Goal: Task Accomplishment & Management: Complete application form

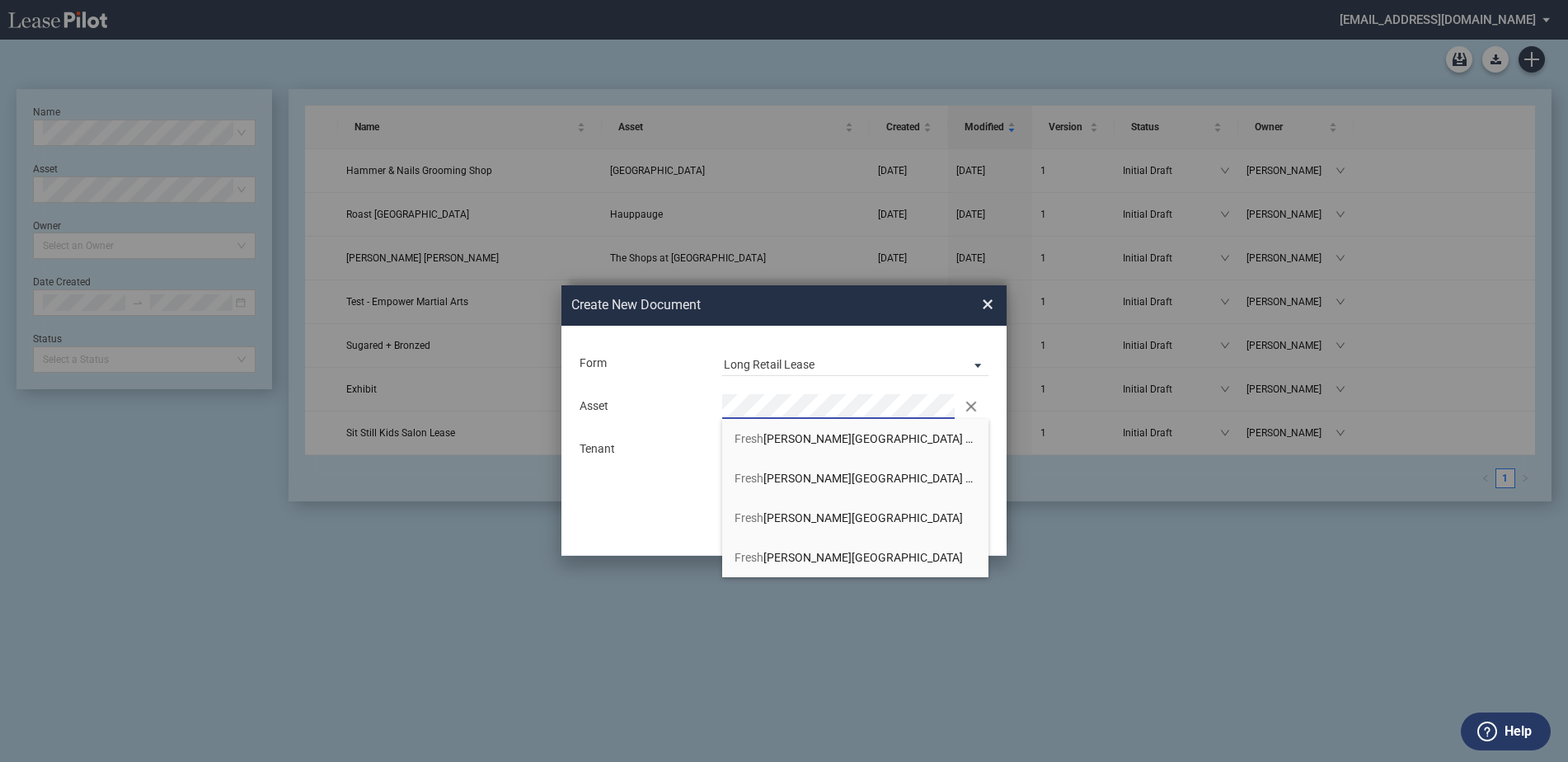
click at [825, 554] on span "[GEOGRAPHIC_DATA][PERSON_NAME]" at bounding box center [849, 557] width 229 height 13
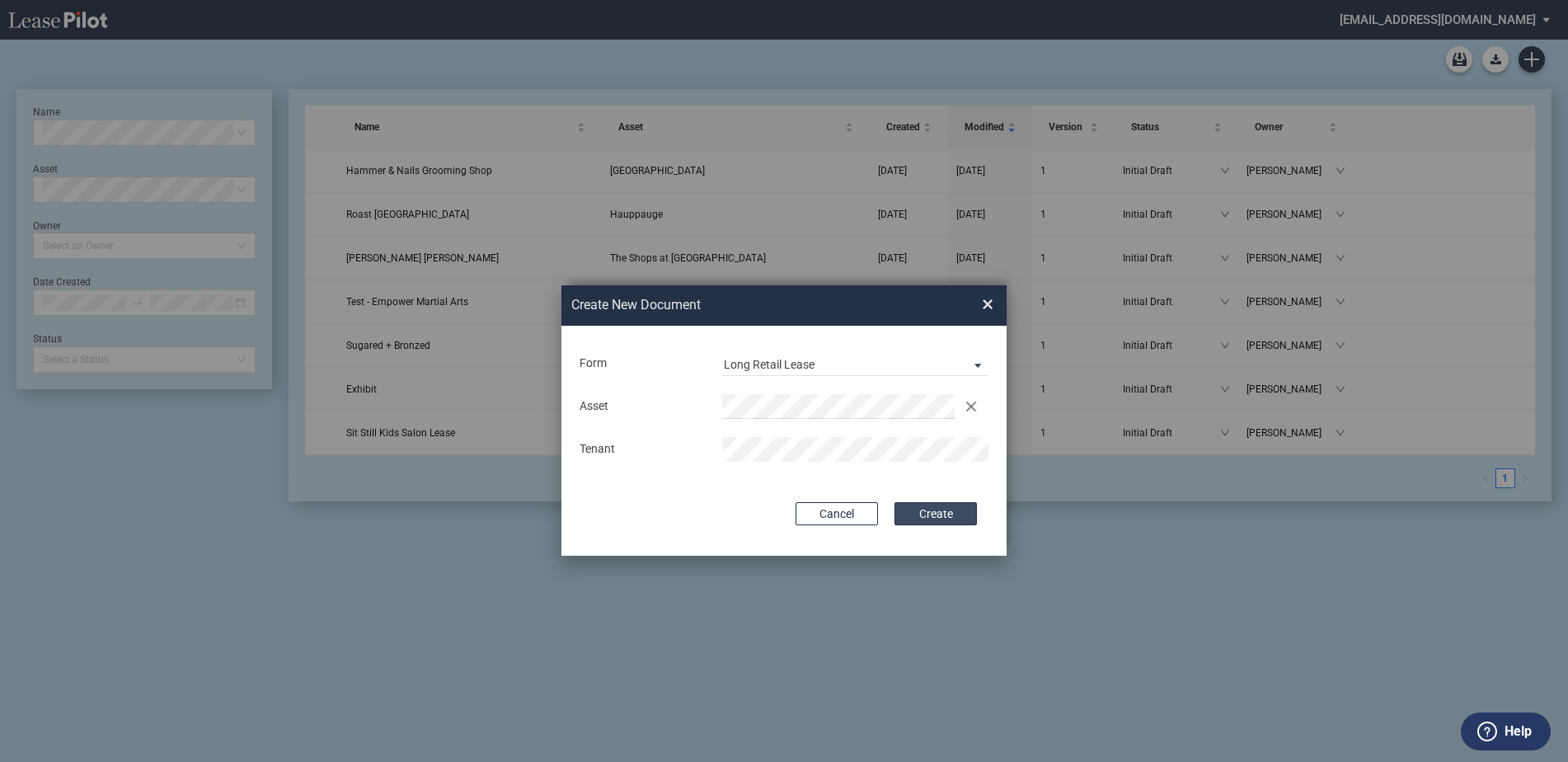
click at [941, 517] on button "Create" at bounding box center [936, 514] width 82 height 23
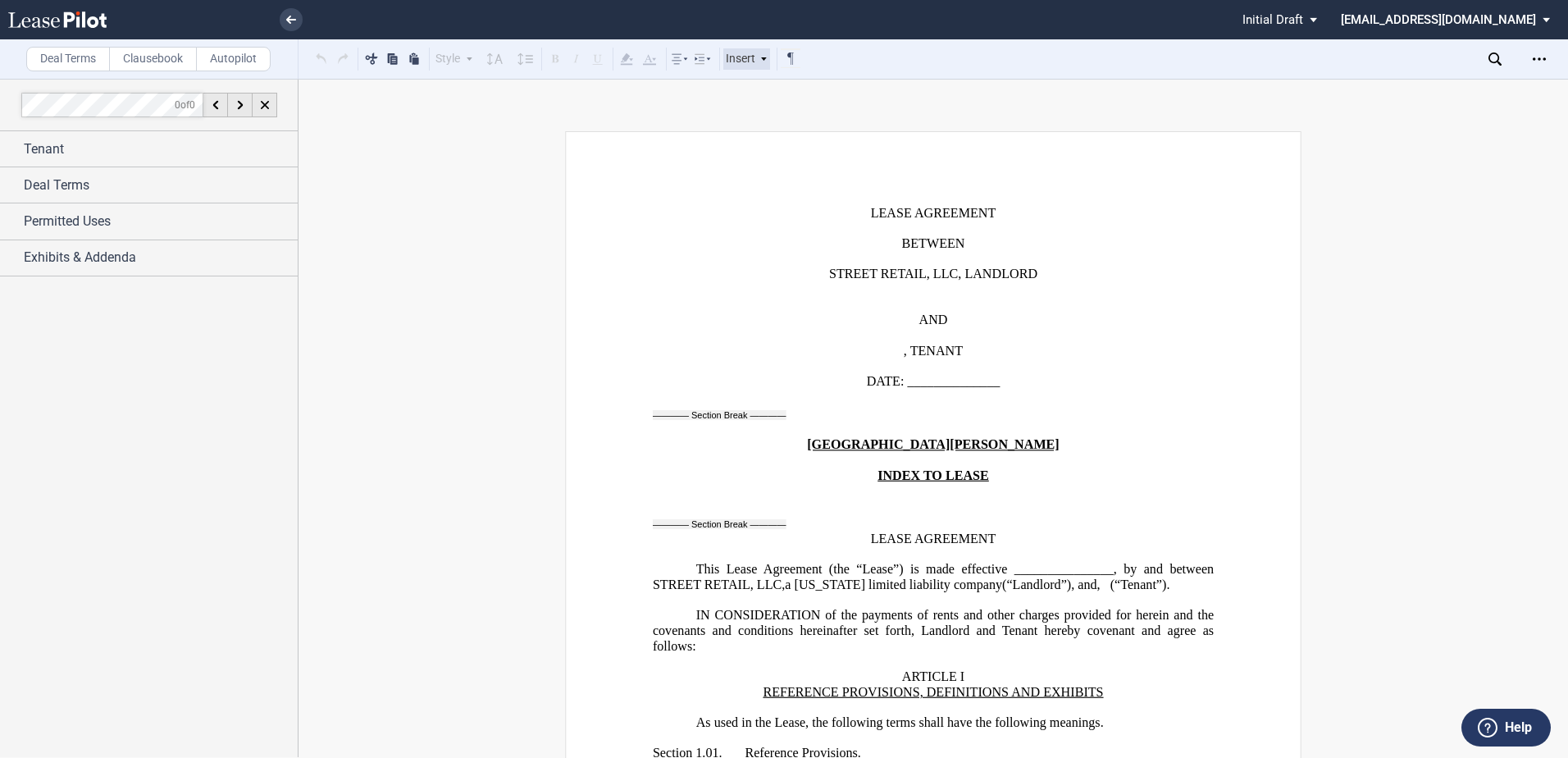
drag, startPoint x: 661, startPoint y: 145, endPoint x: 752, endPoint y: 54, distance: 128.7
click at [99, 144] on div "Tenant" at bounding box center [161, 149] width 274 height 20
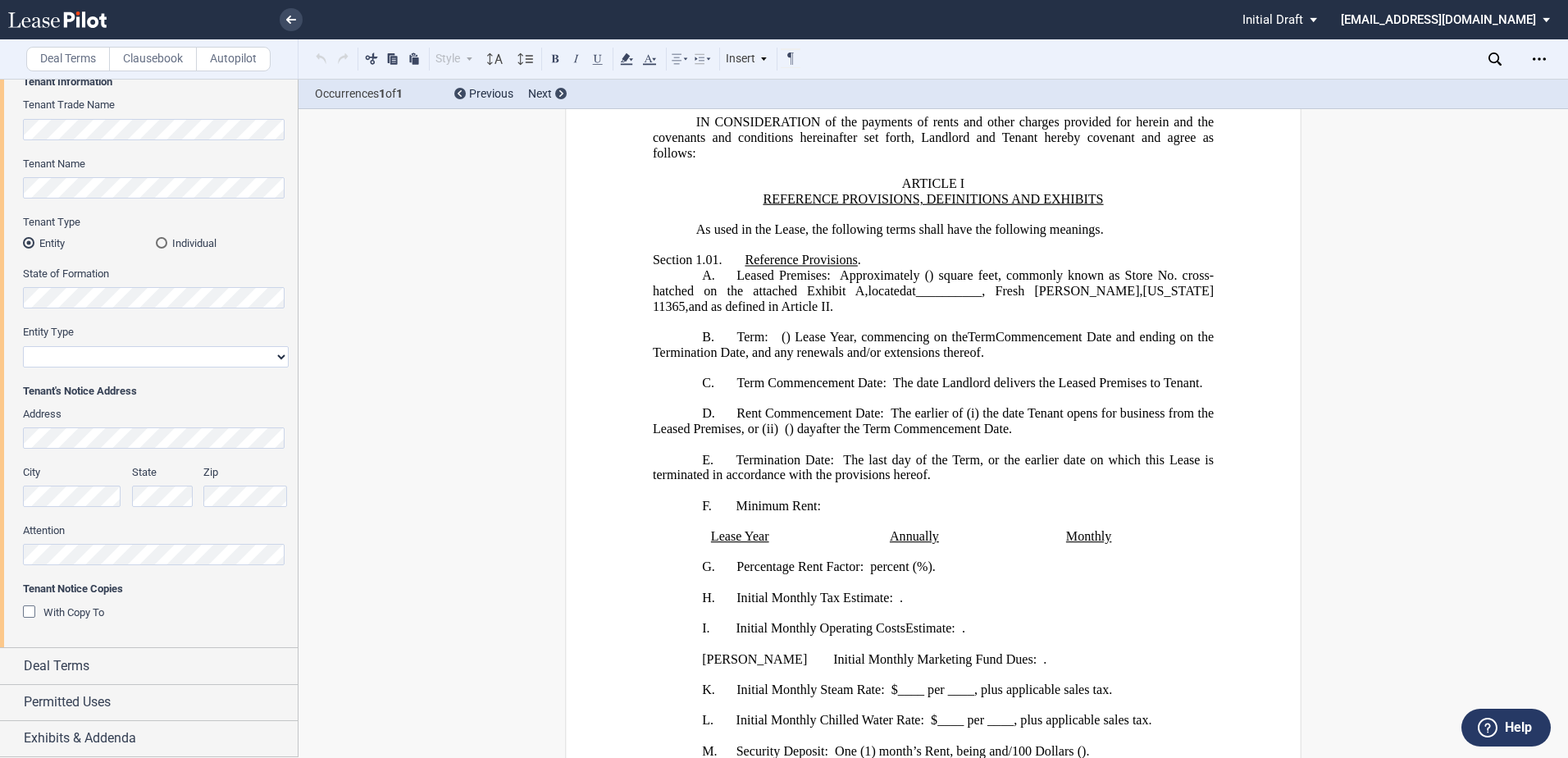
scroll to position [1476, 0]
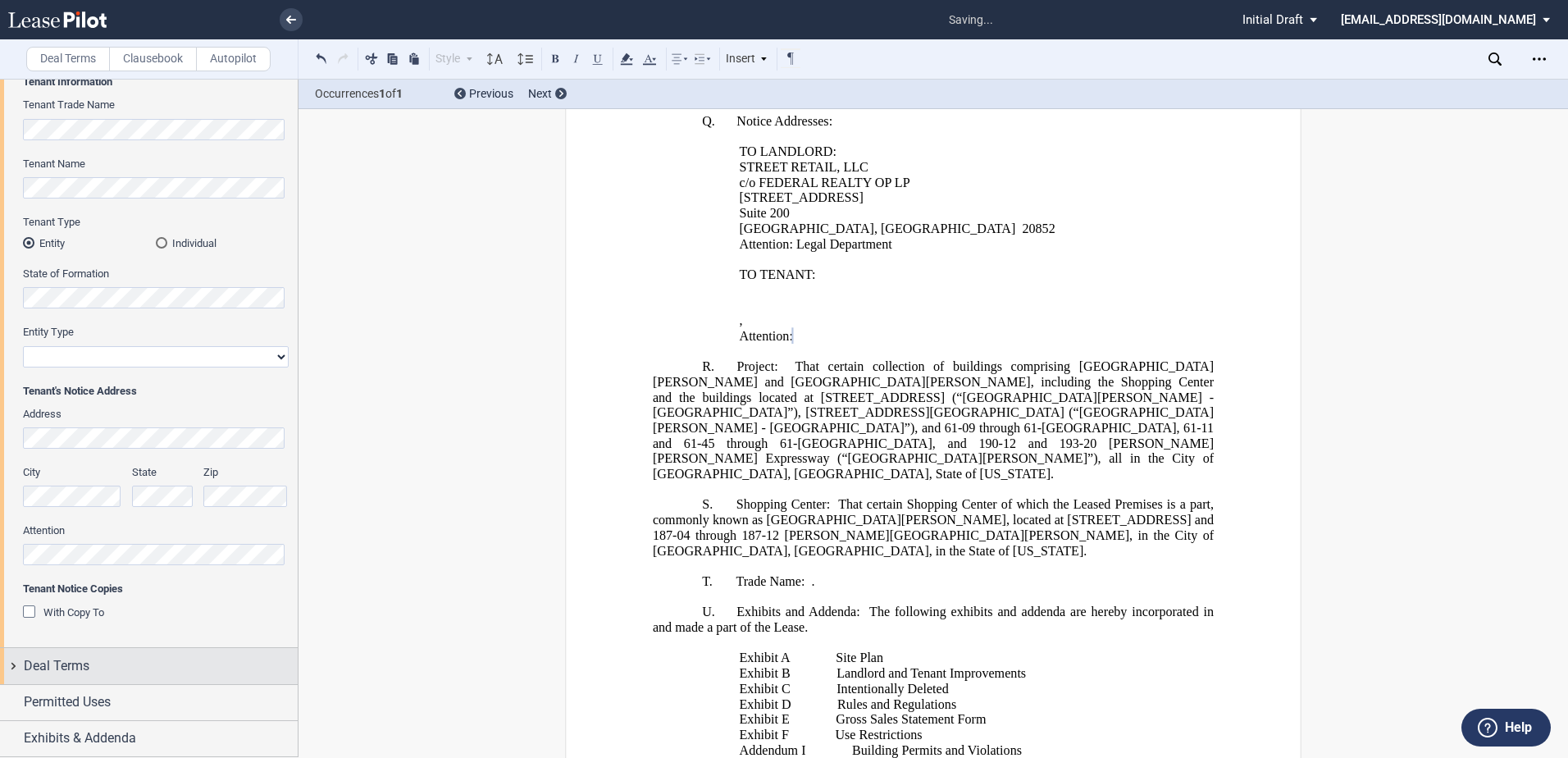
click at [69, 672] on span "Deal Terms" at bounding box center [57, 666] width 66 height 20
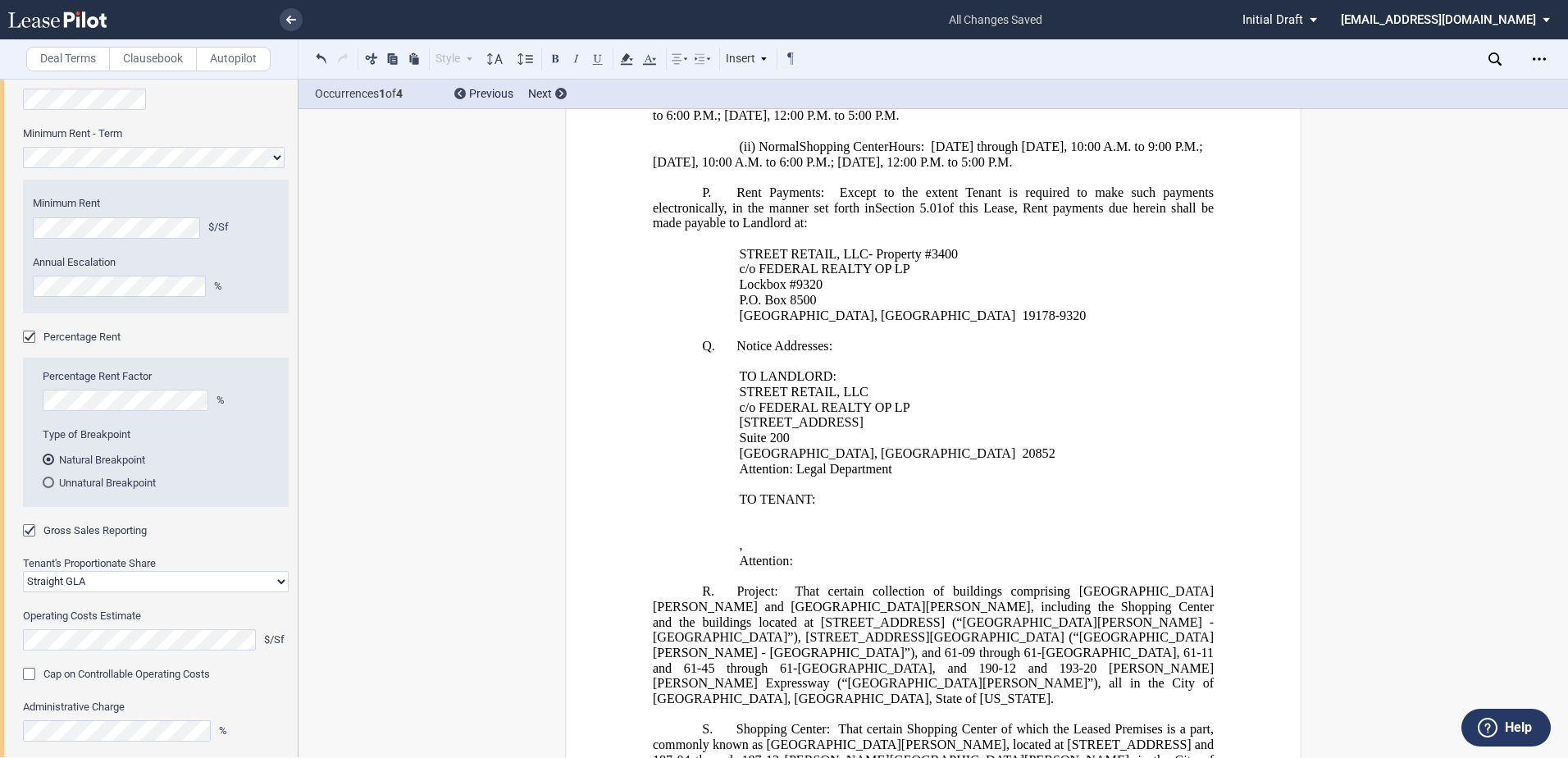
scroll to position [1082, 0]
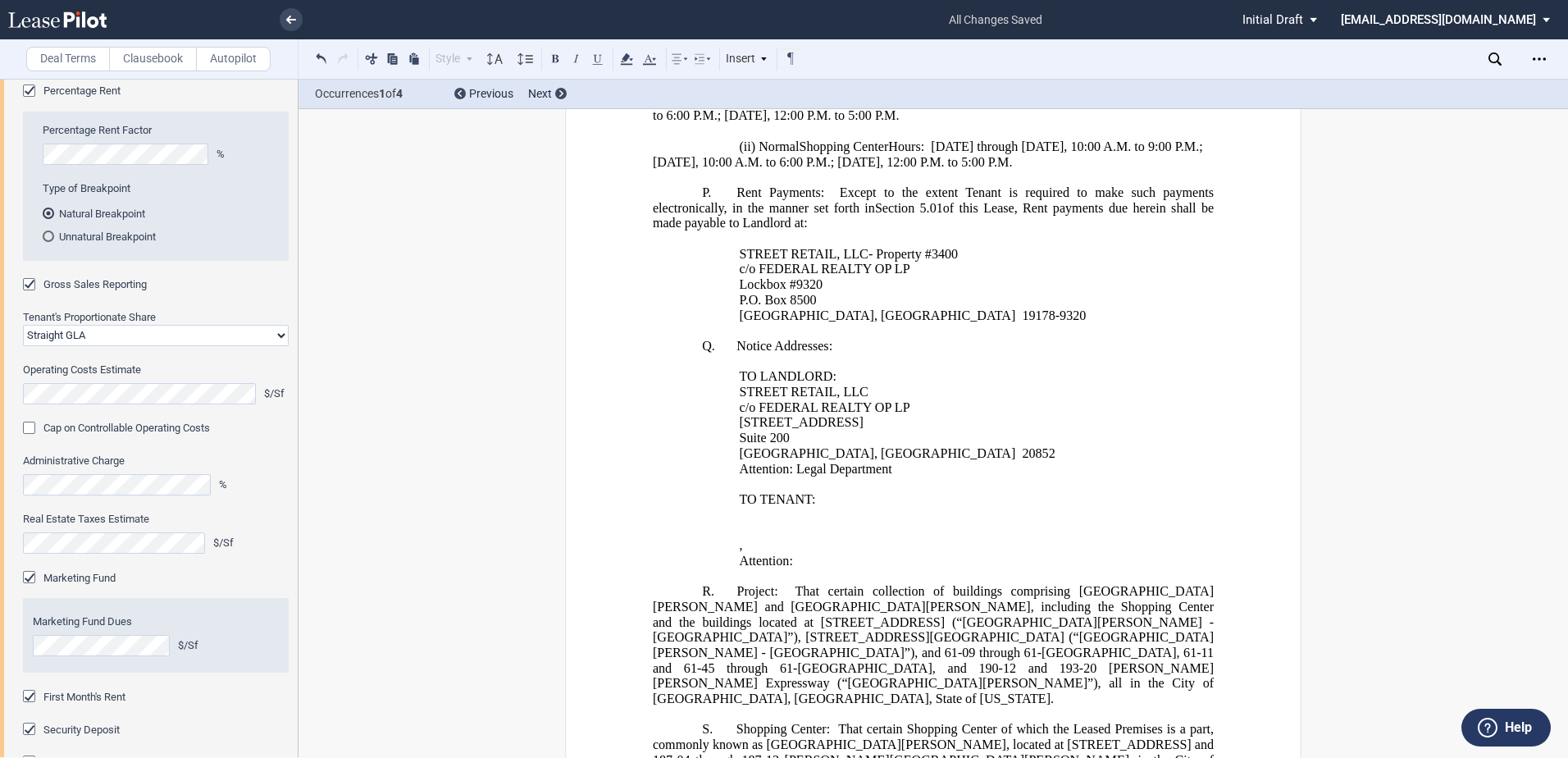
click at [132, 140] on div "Percentage Rent Factor %" at bounding box center [161, 143] width 236 height 42
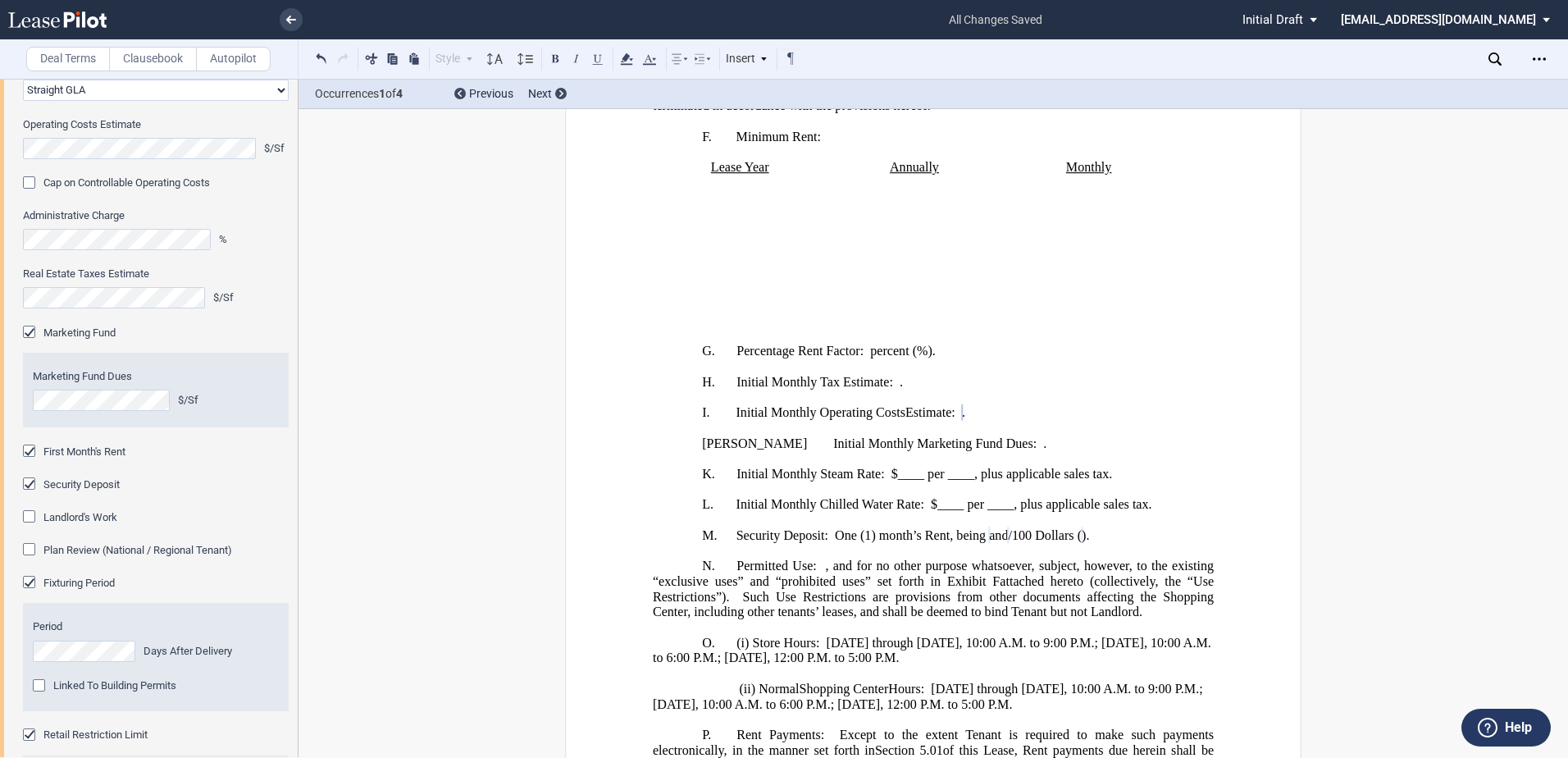
scroll to position [1328, 0]
click at [28, 328] on div "Marketing Fund" at bounding box center [31, 333] width 16 height 16
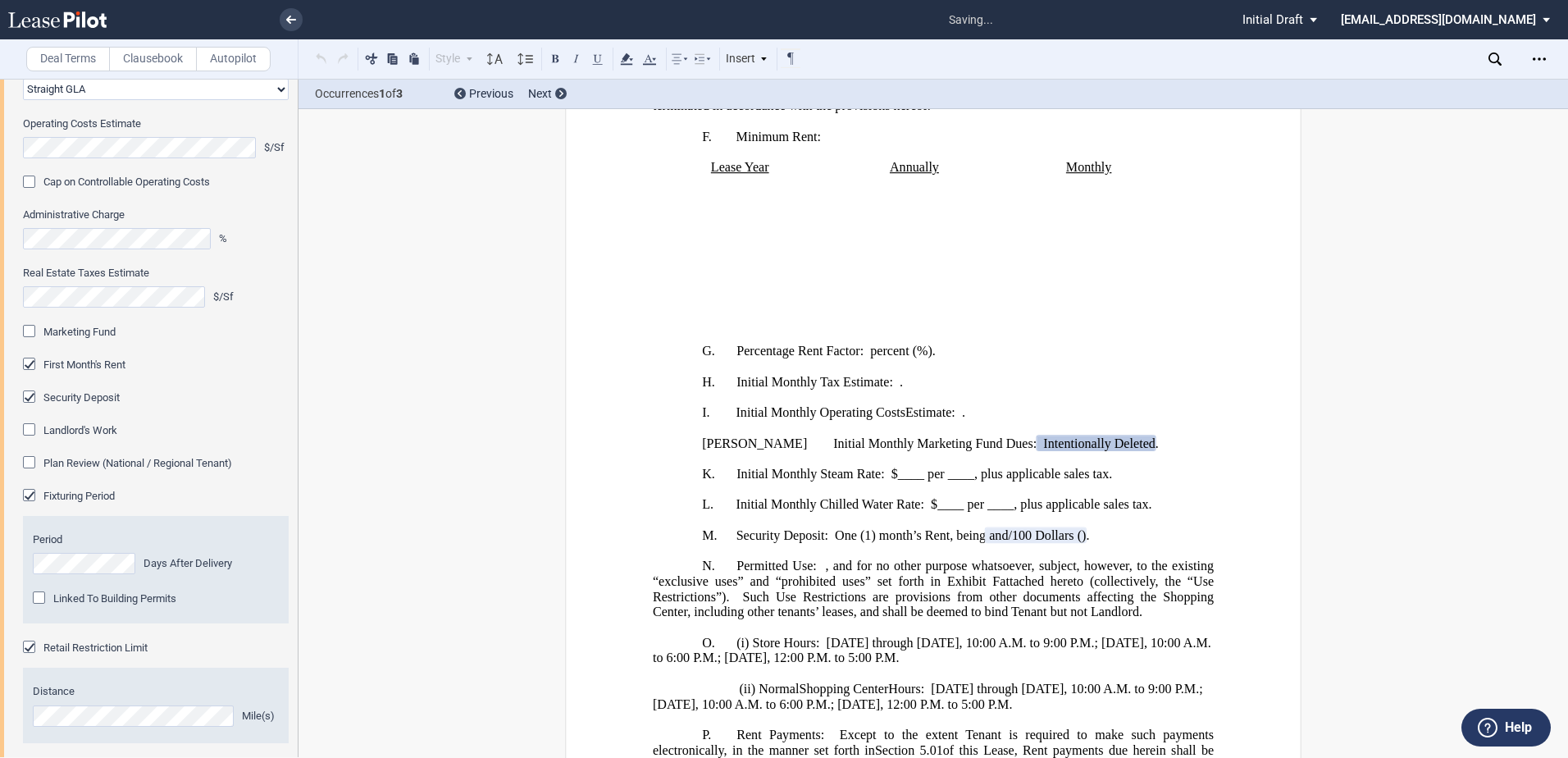
click at [28, 332] on div "Marketing Fund" at bounding box center [31, 333] width 16 height 16
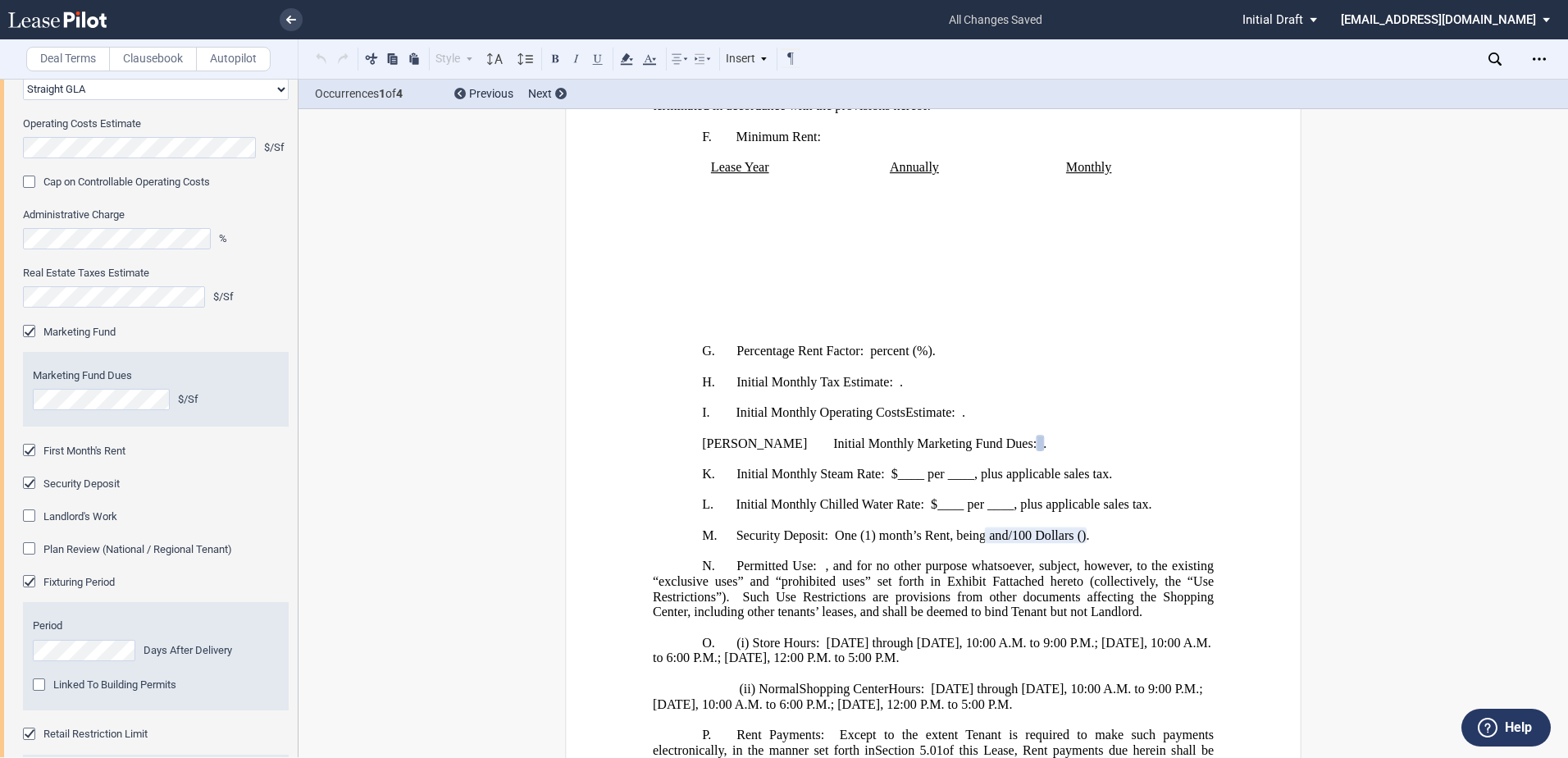
click at [28, 332] on div "Marketing Fund" at bounding box center [31, 333] width 16 height 16
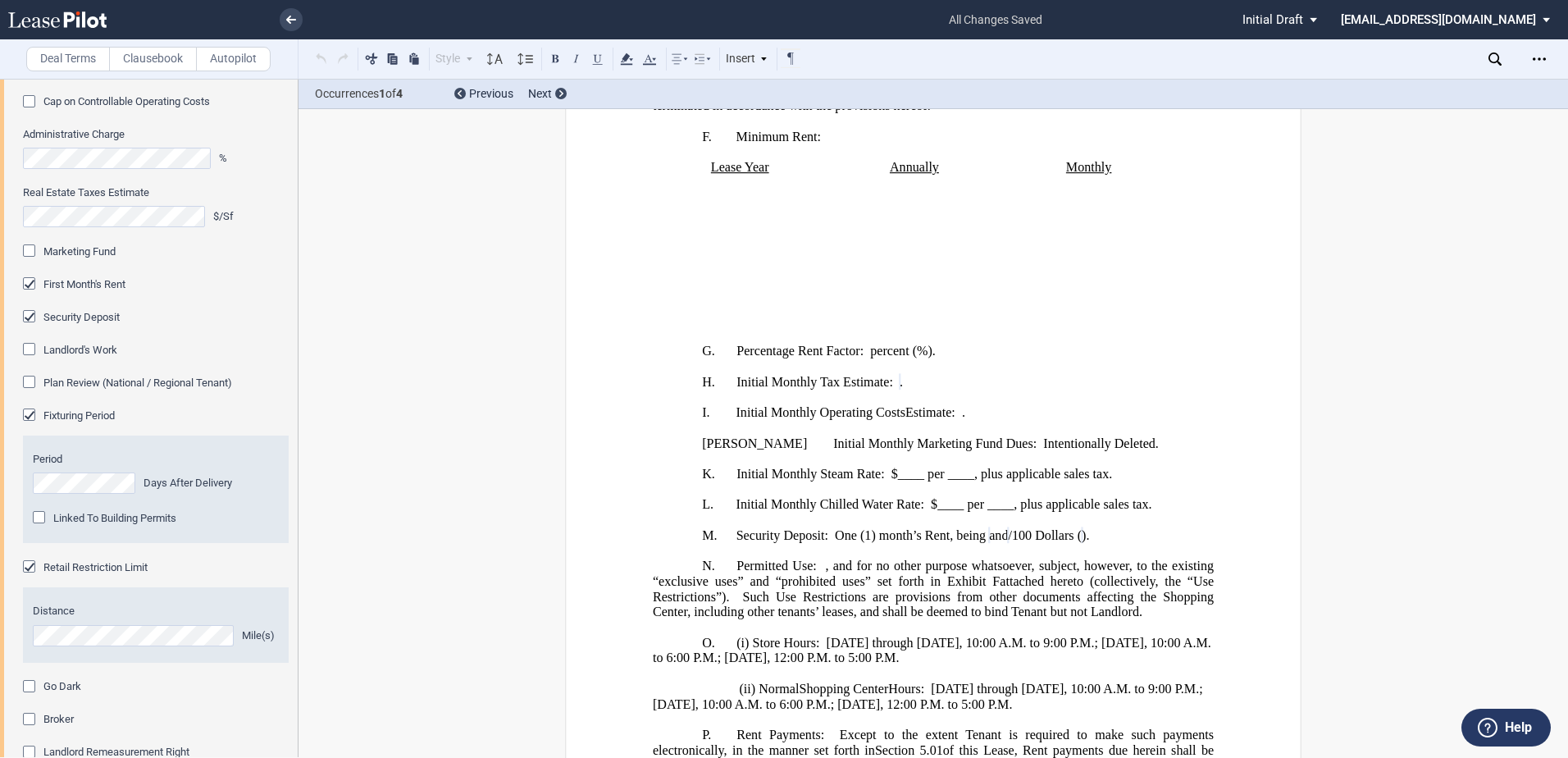
scroll to position [1410, 0]
click at [29, 387] on div "Plan Review (National / Regional Tenant)" at bounding box center [31, 382] width 16 height 16
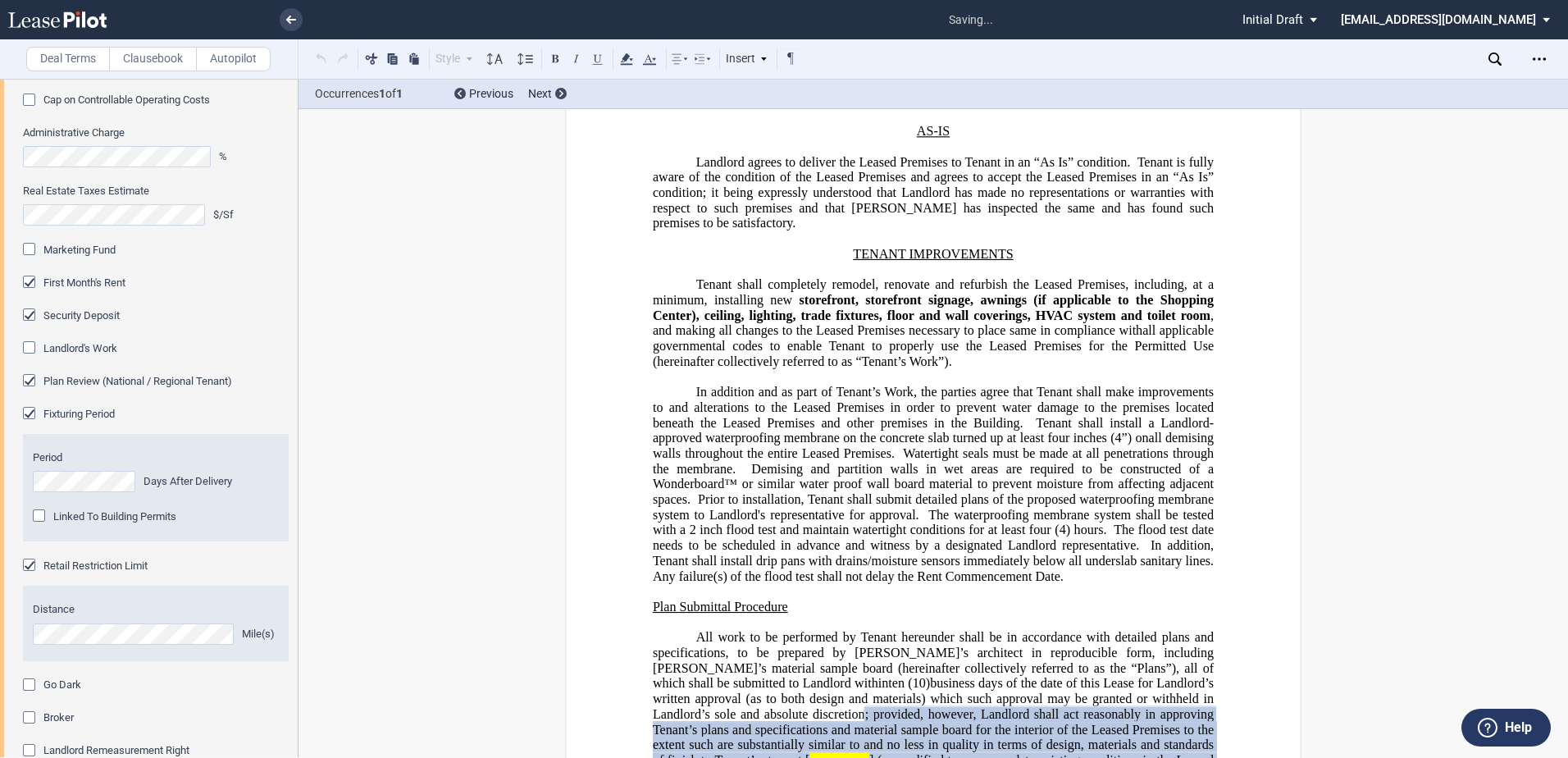
scroll to position [28099, 0]
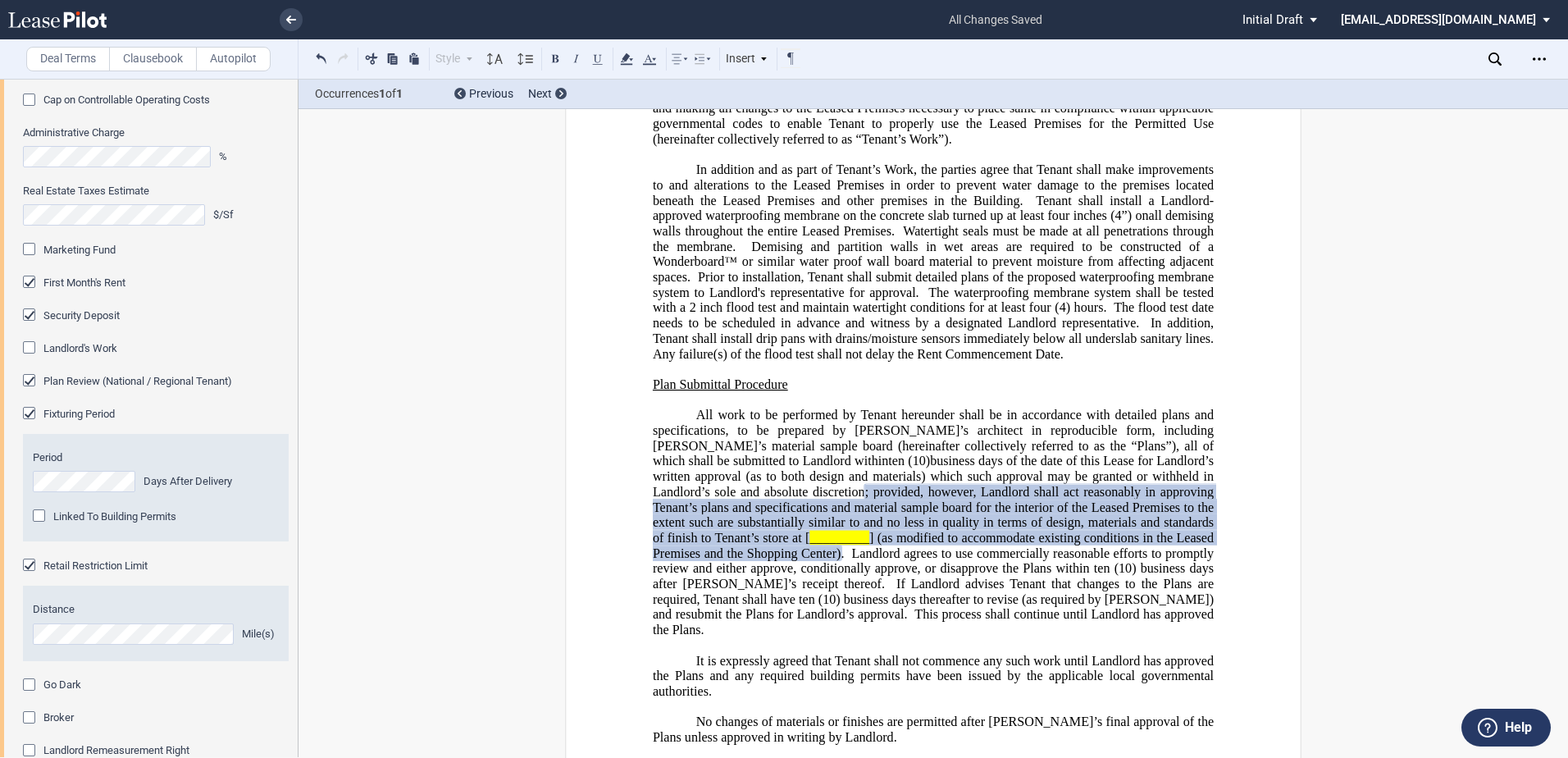
click at [29, 387] on div "Plan Review (National / Regional Tenant)" at bounding box center [31, 382] width 16 height 16
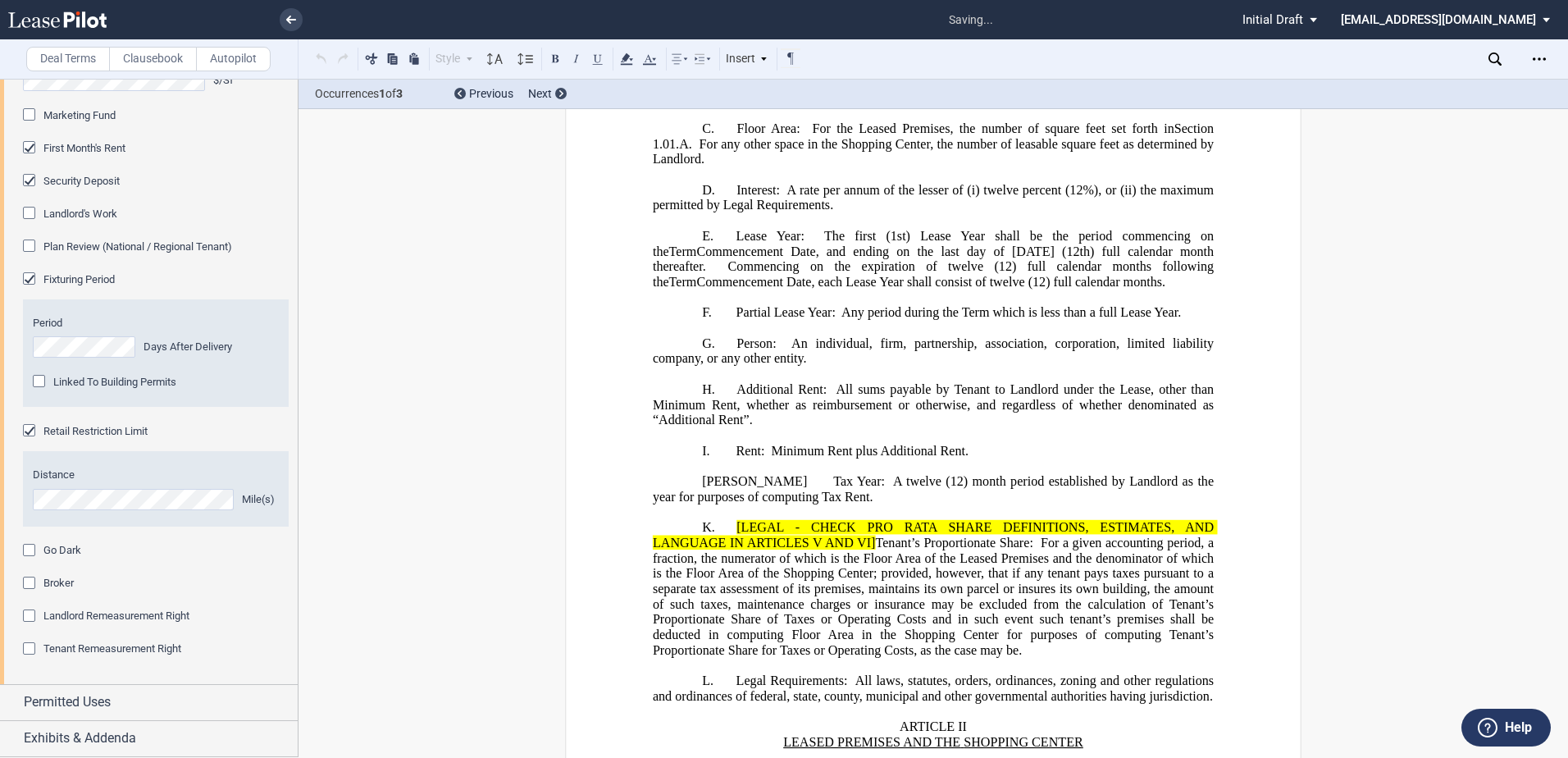
scroll to position [571, 0]
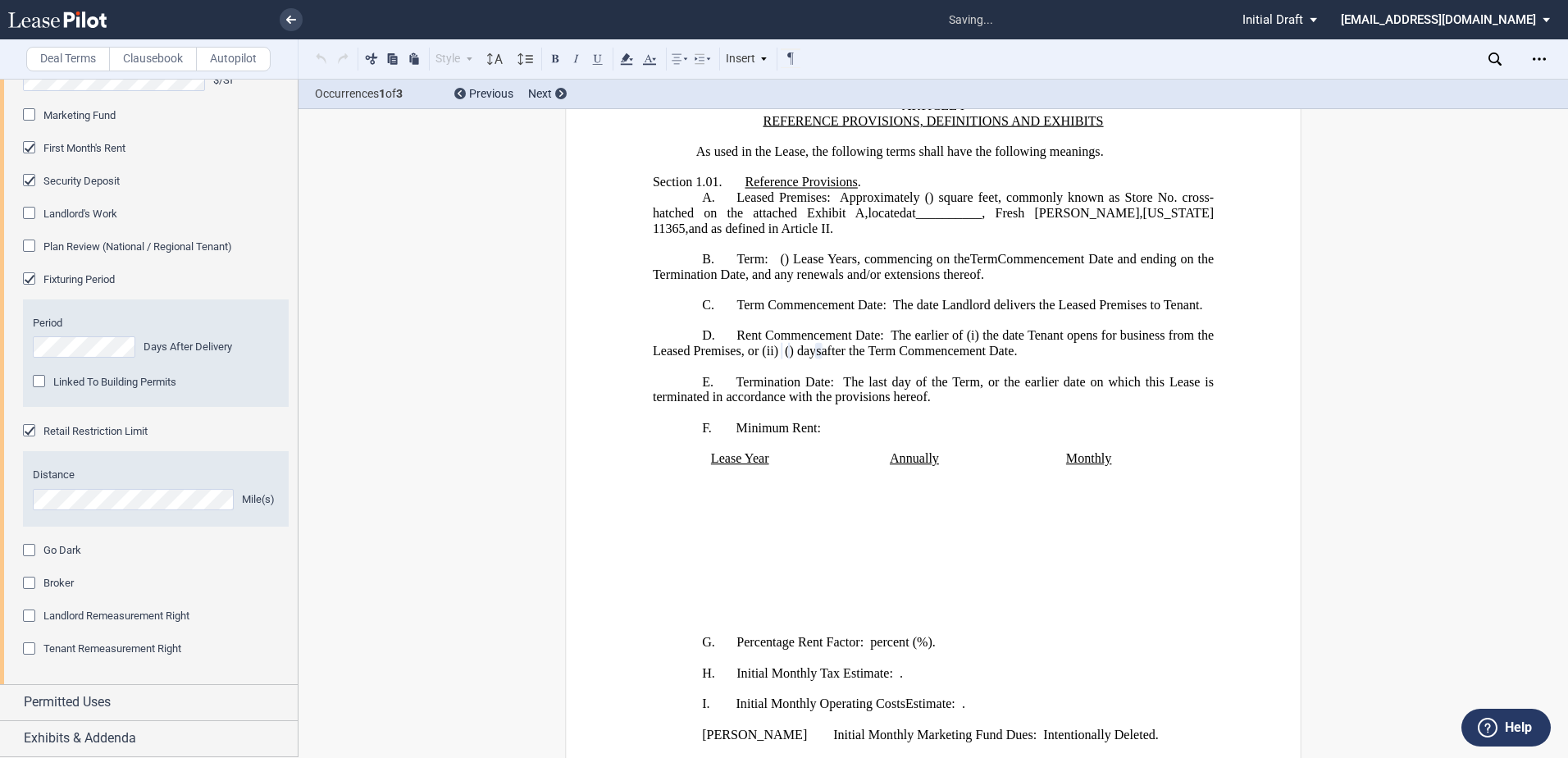
click at [0, 503] on html ".bocls-1{fill:#26354a;fill-rule:evenodd} Loading... × saving... Pending... Pend…" at bounding box center [784, 379] width 1568 height 758
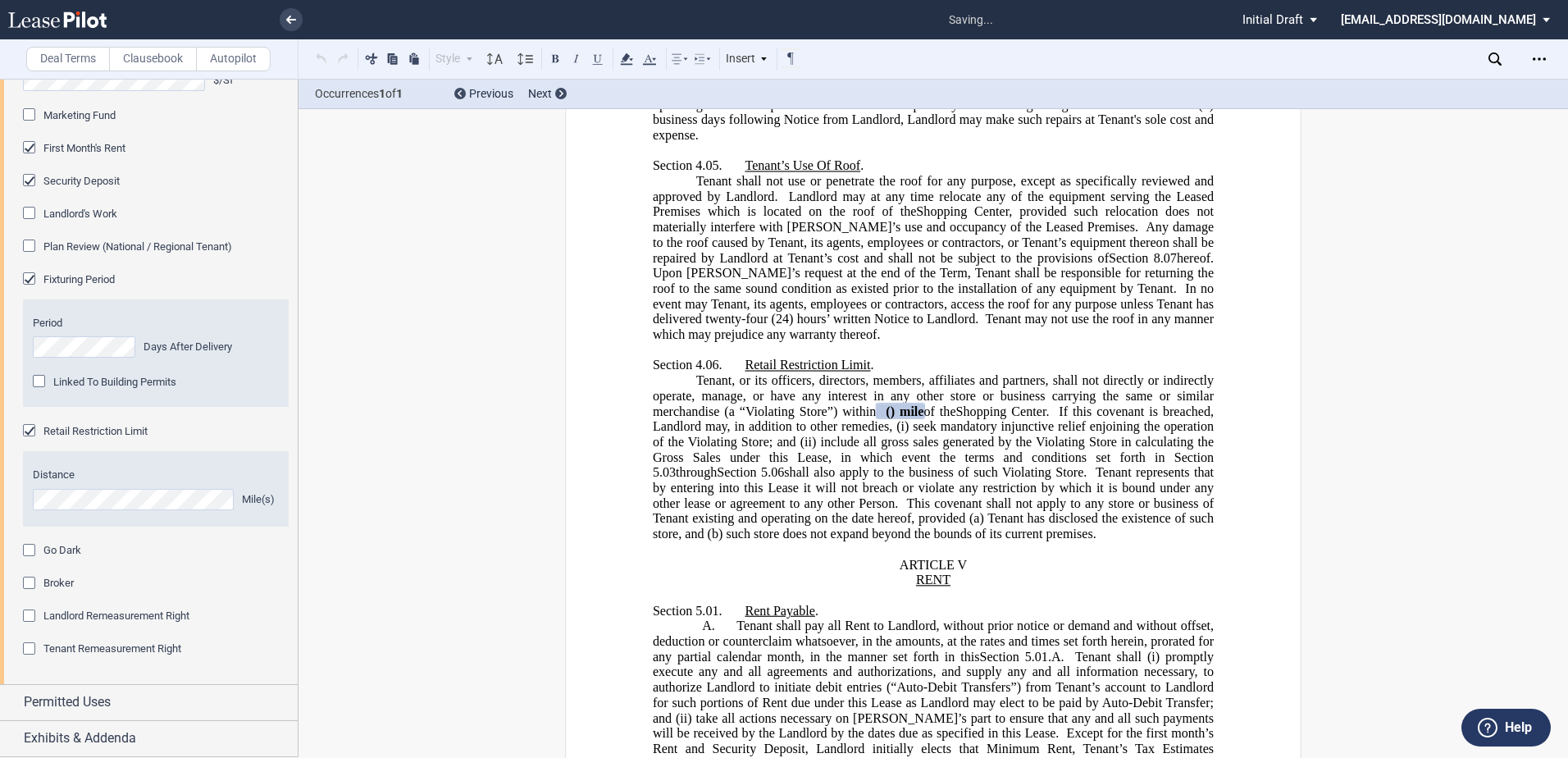
scroll to position [5327, 0]
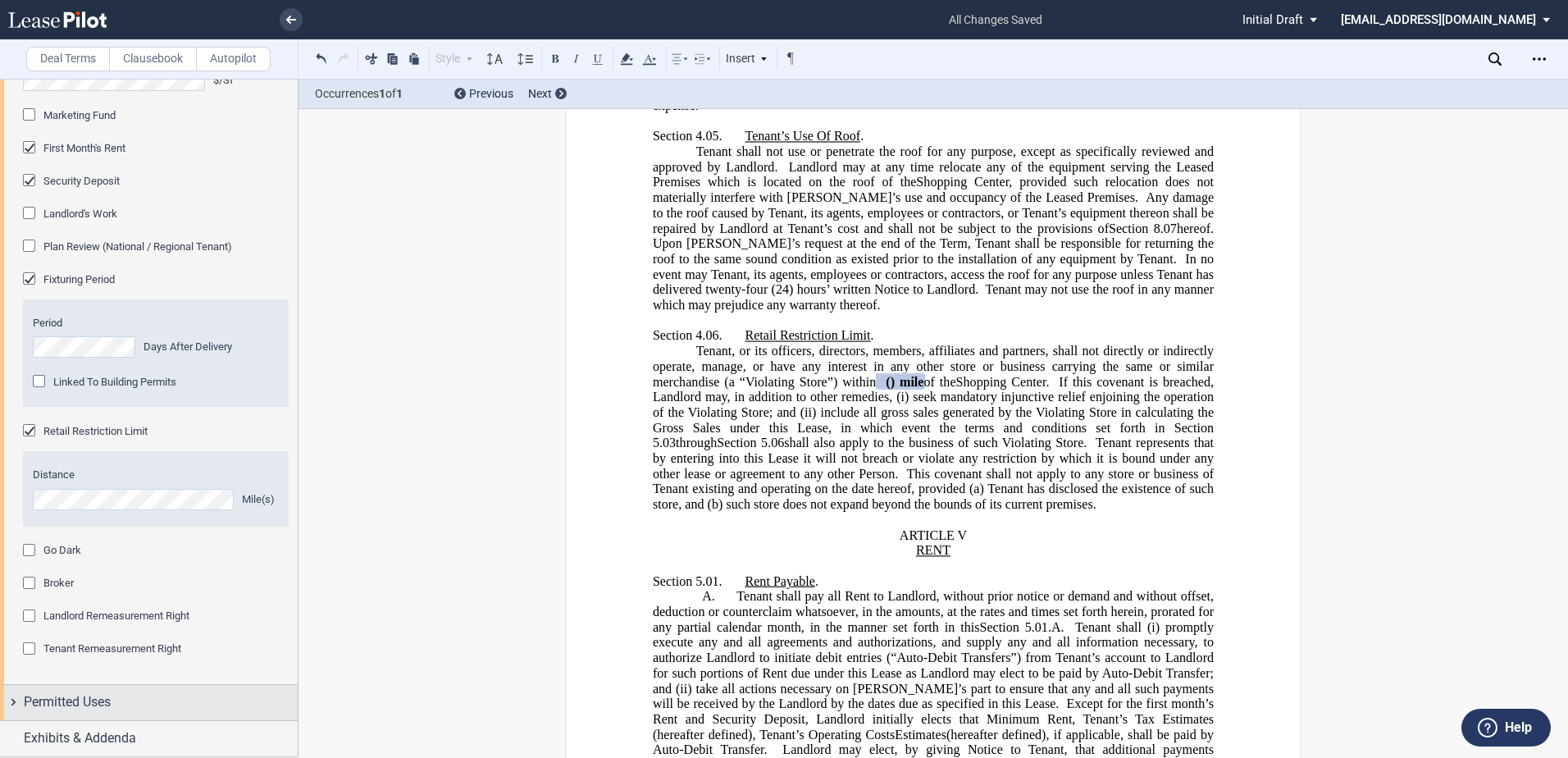
click at [34, 703] on span "Permitted Uses" at bounding box center [68, 702] width 87 height 20
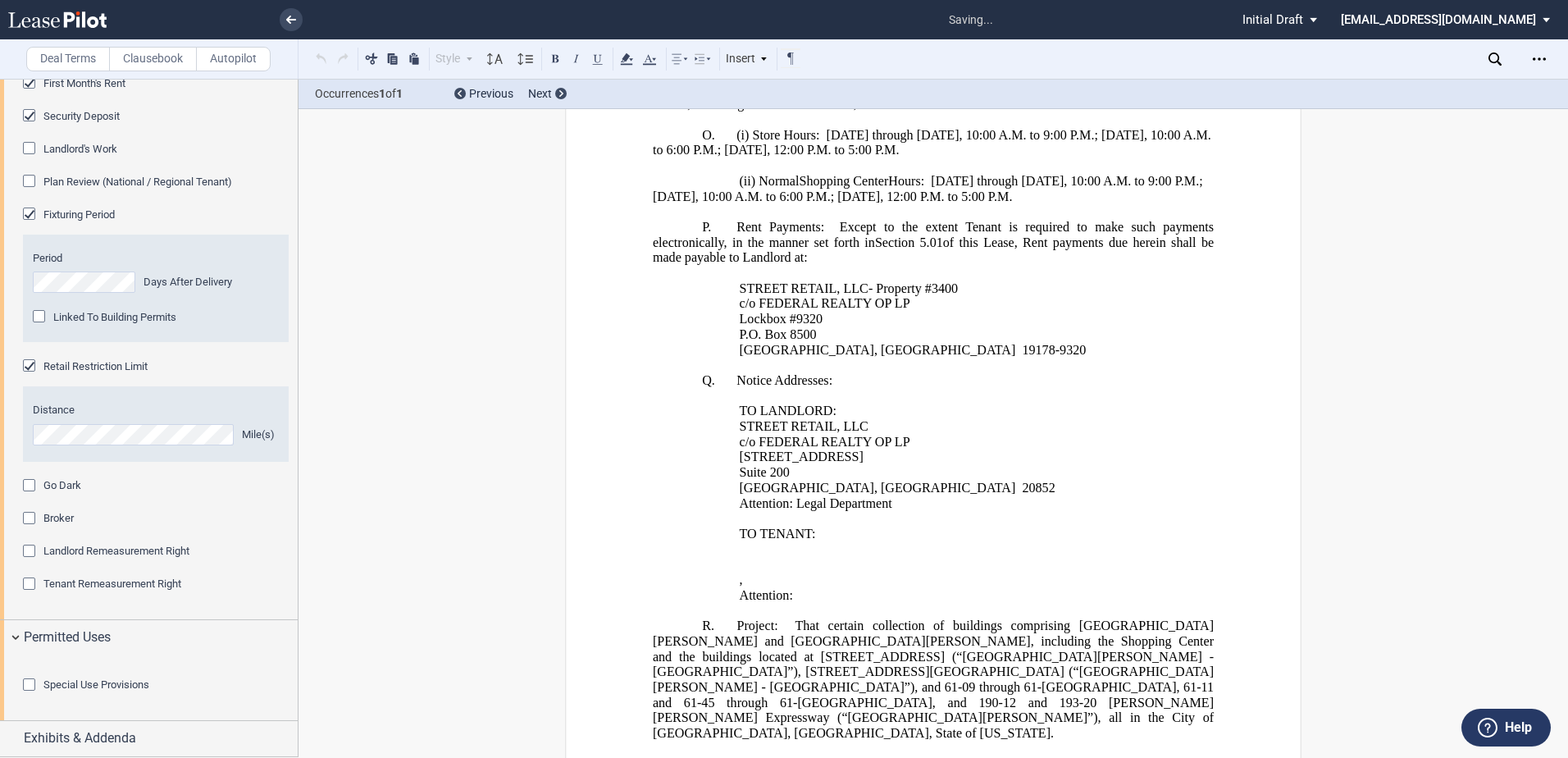
scroll to position [1092, 0]
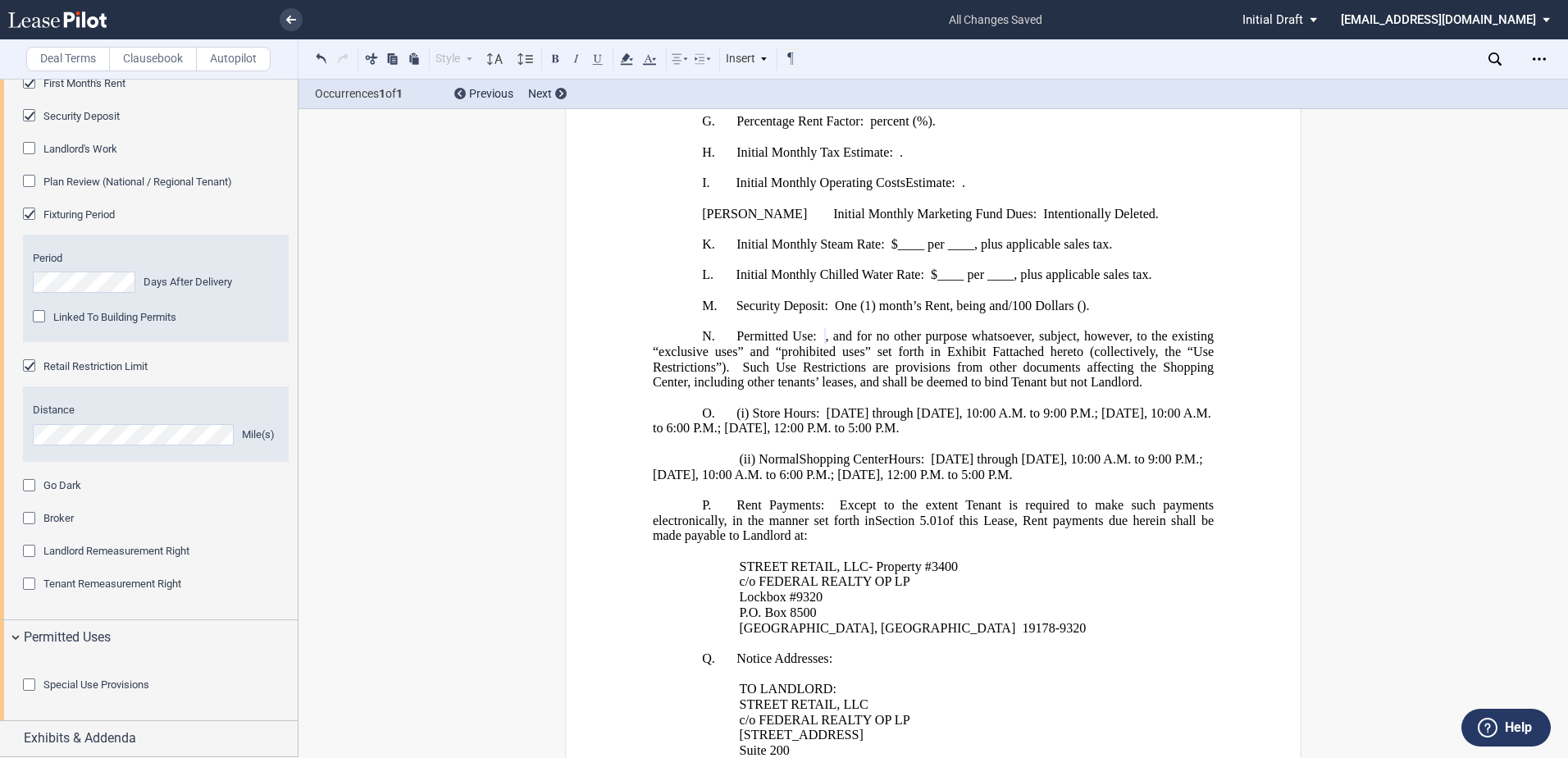
click at [29, 684] on div "Special Use Provisions" at bounding box center [31, 687] width 16 height 16
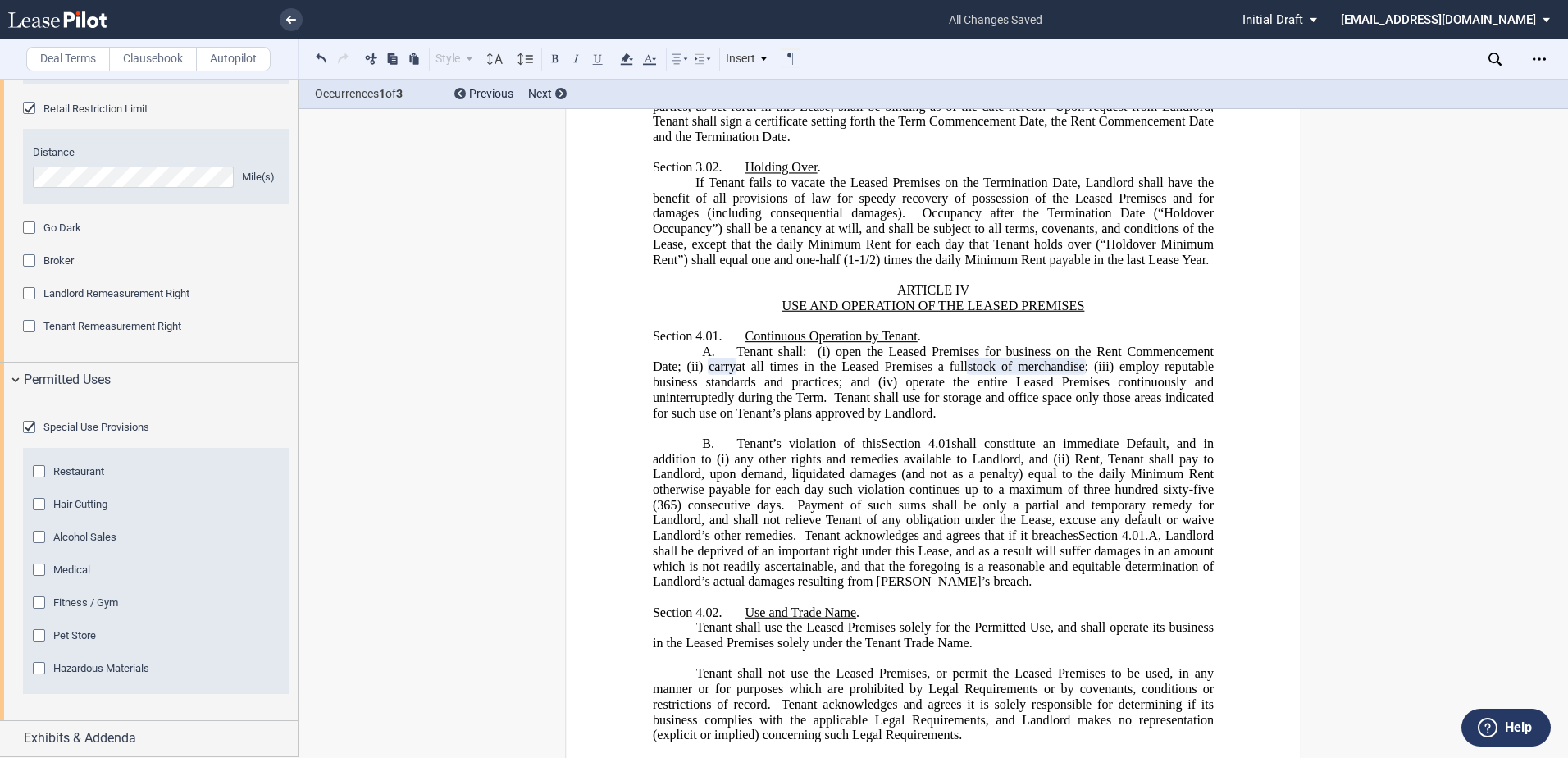
scroll to position [1958, 0]
click at [43, 473] on div "Restaurant" at bounding box center [41, 474] width 16 height 16
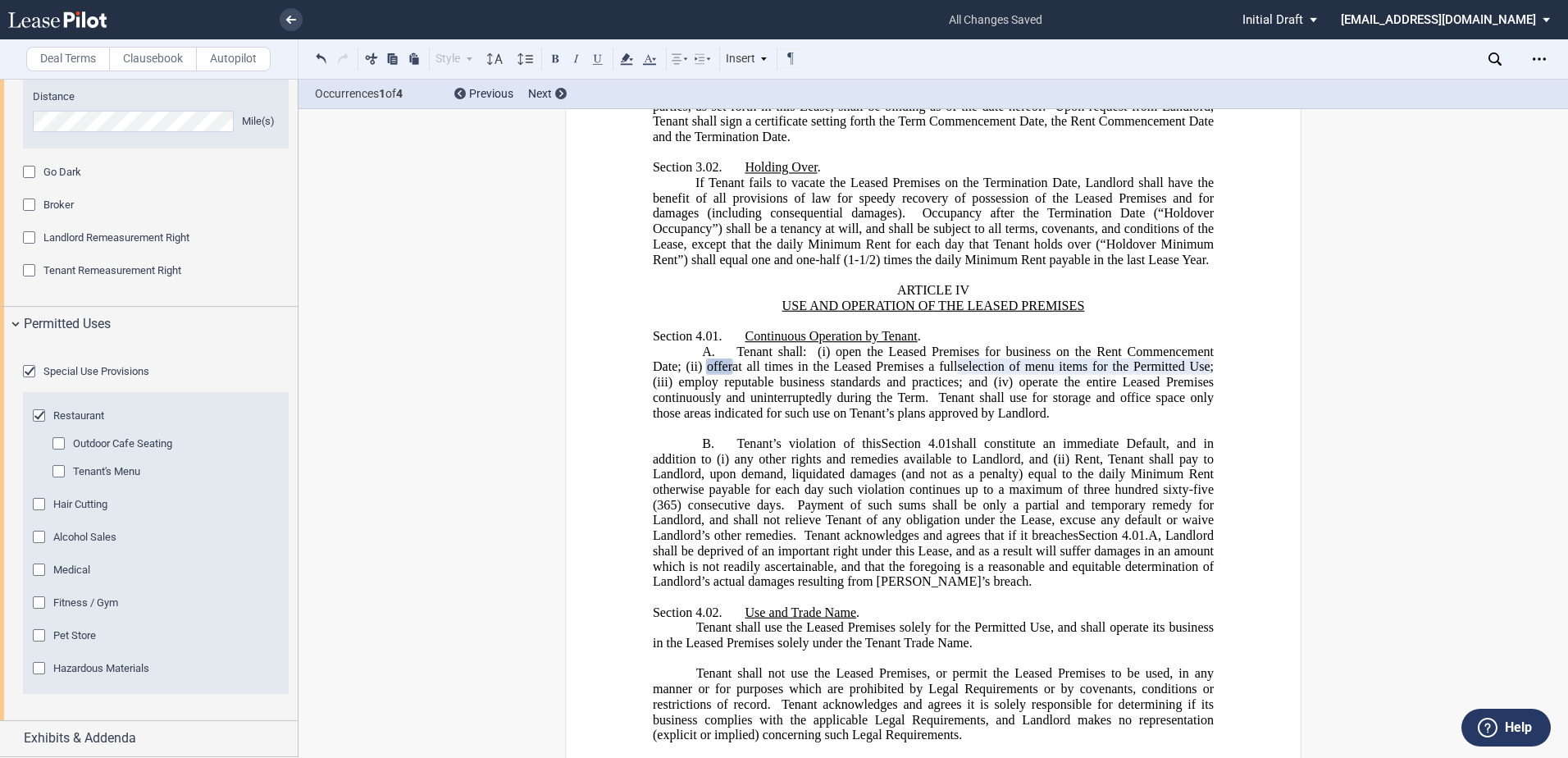
click at [61, 482] on div "Tenant's Menu" at bounding box center [60, 474] width 16 height 16
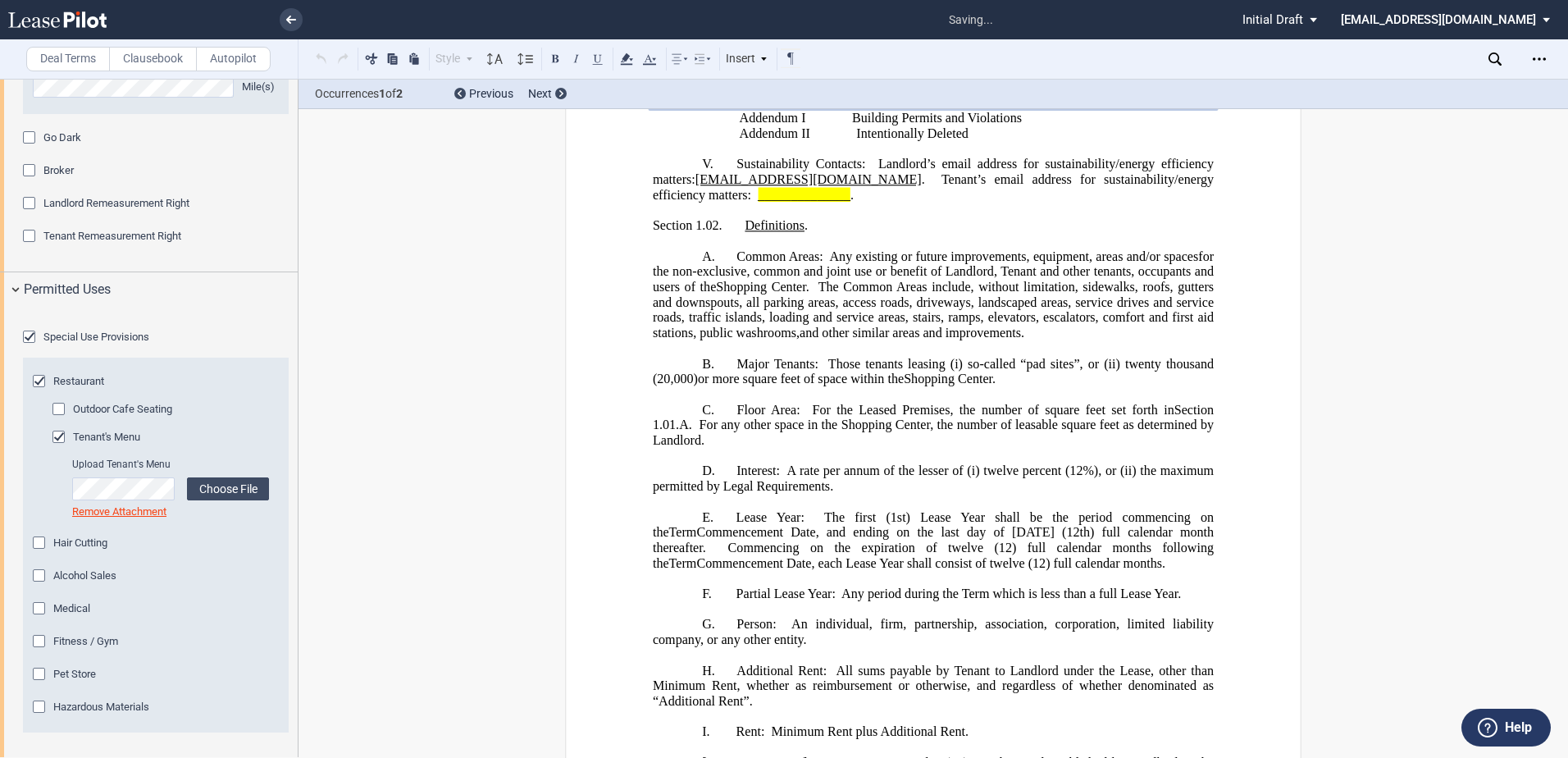
scroll to position [2029, 0]
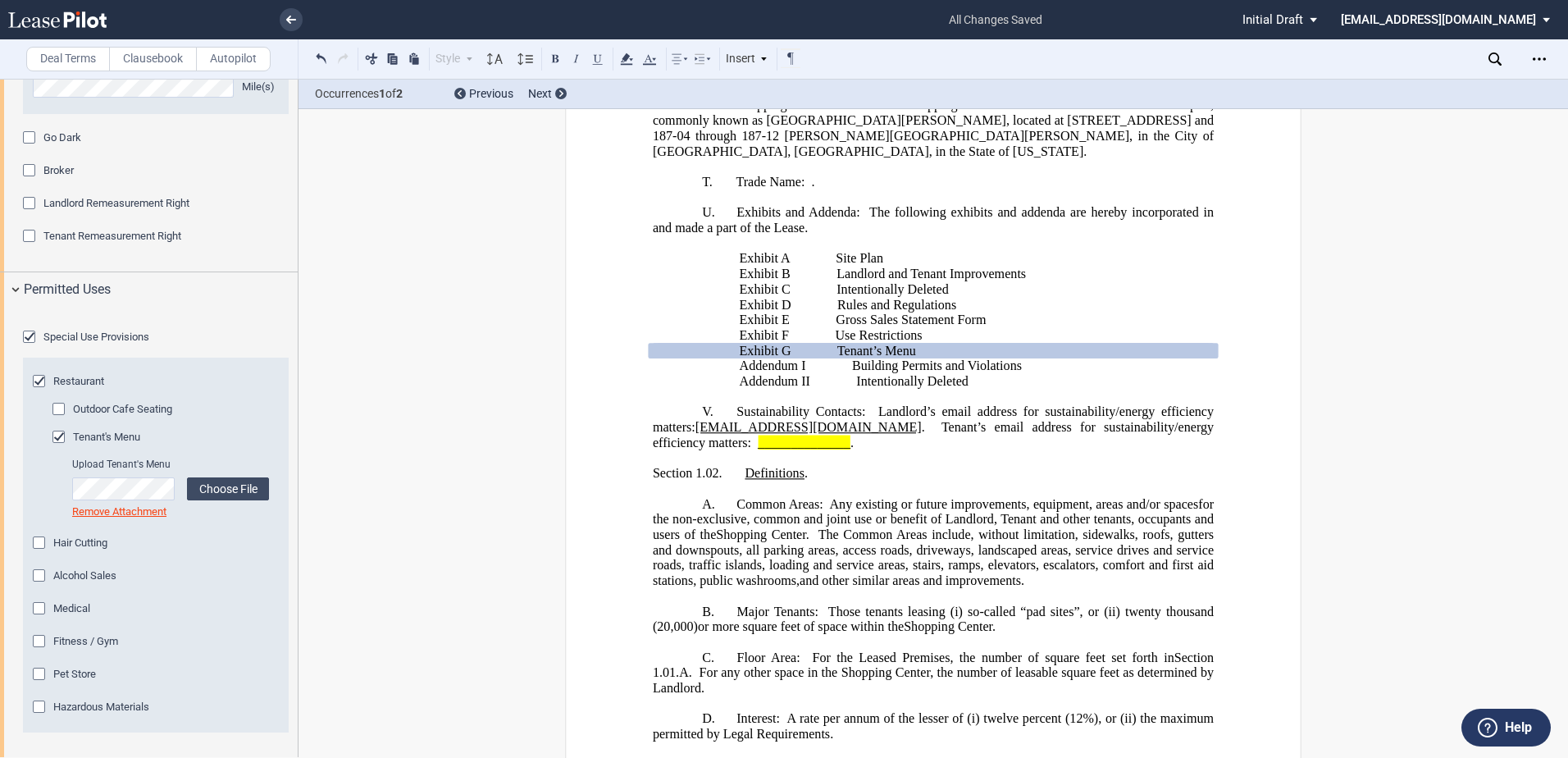
click at [95, 415] on span "Outdoor Cafe Seating" at bounding box center [123, 409] width 99 height 12
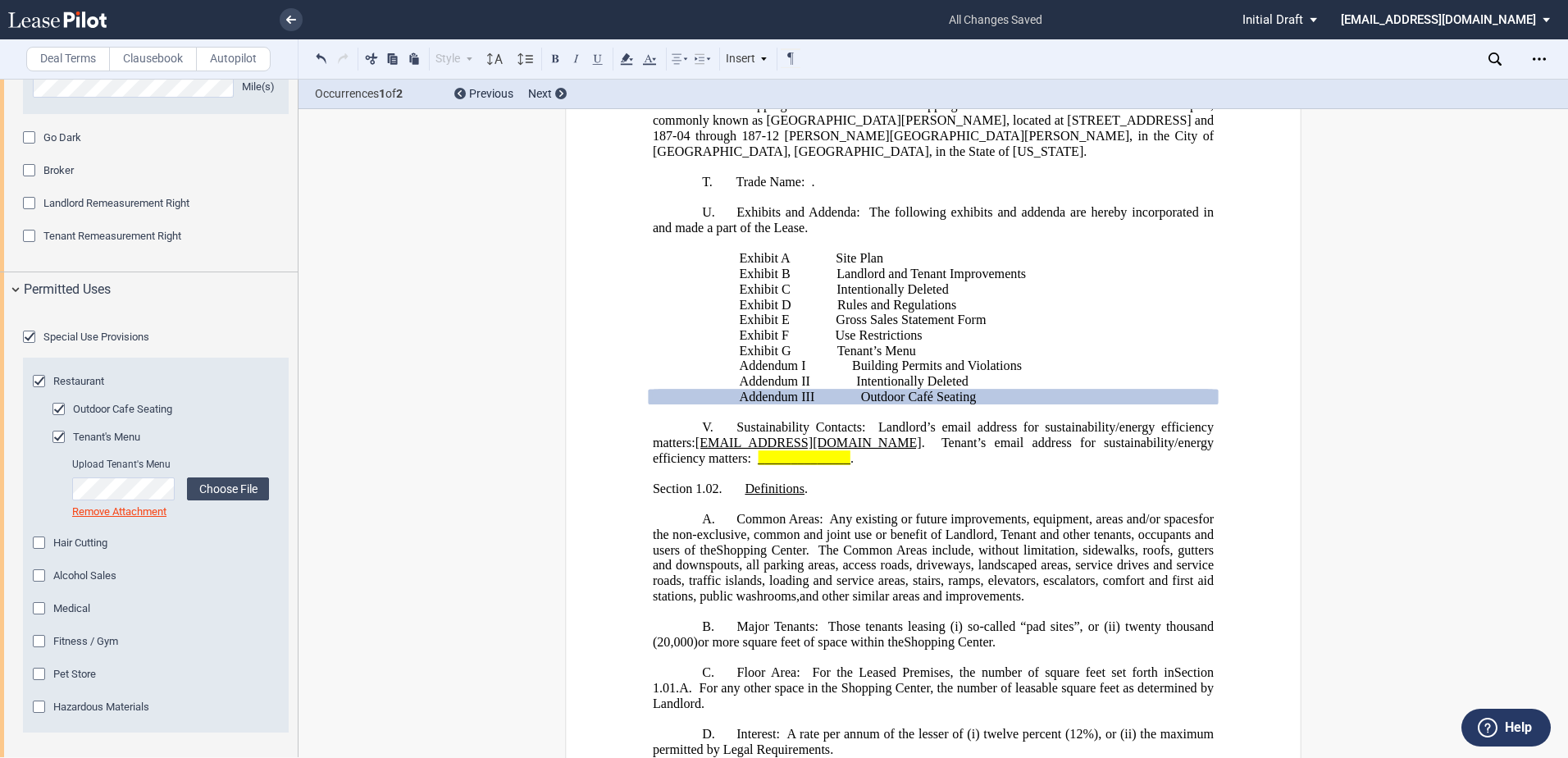
scroll to position [2086, 0]
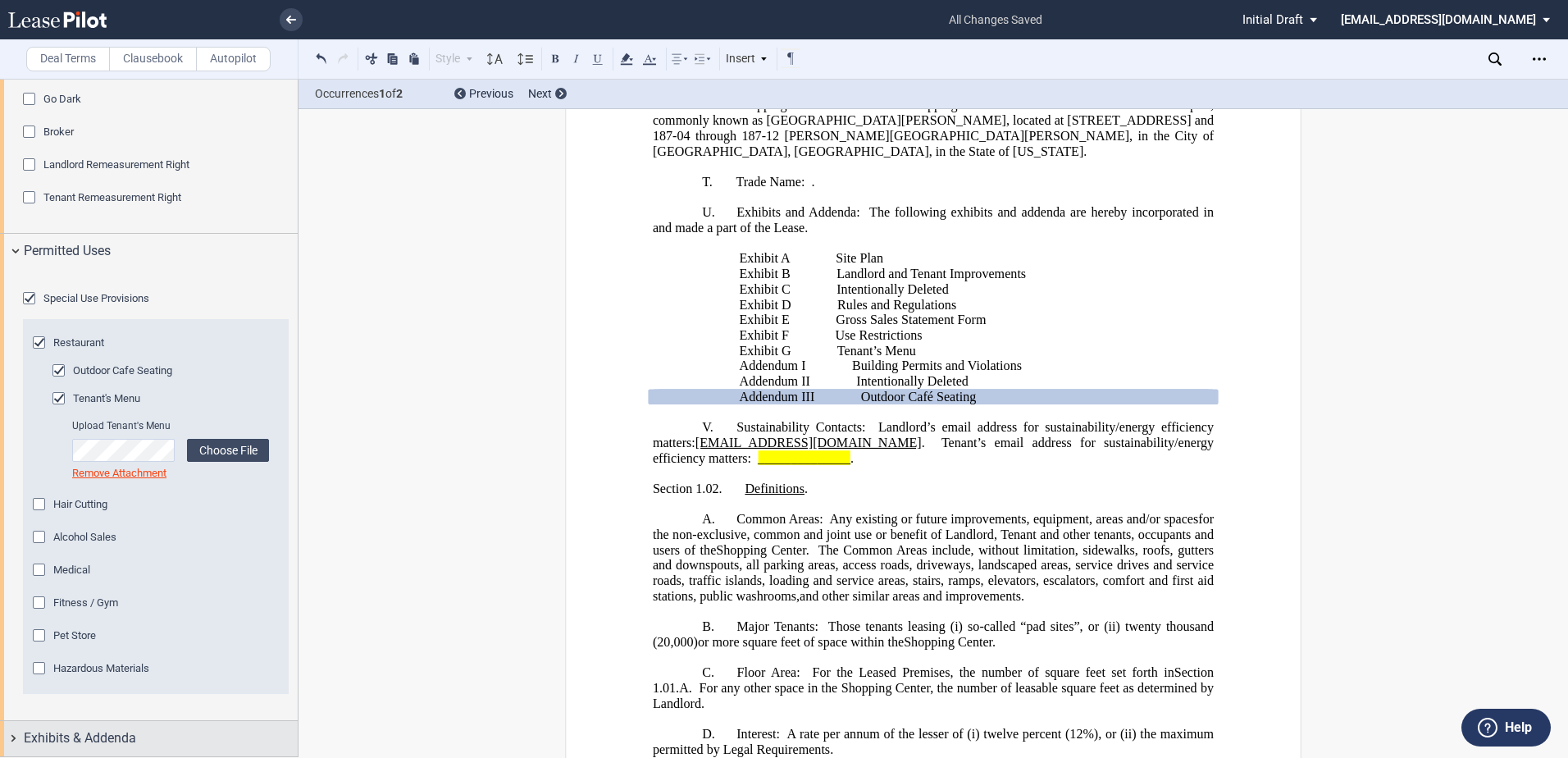
click at [21, 736] on div "Exhibits & Addenda" at bounding box center [148, 739] width 298 height 36
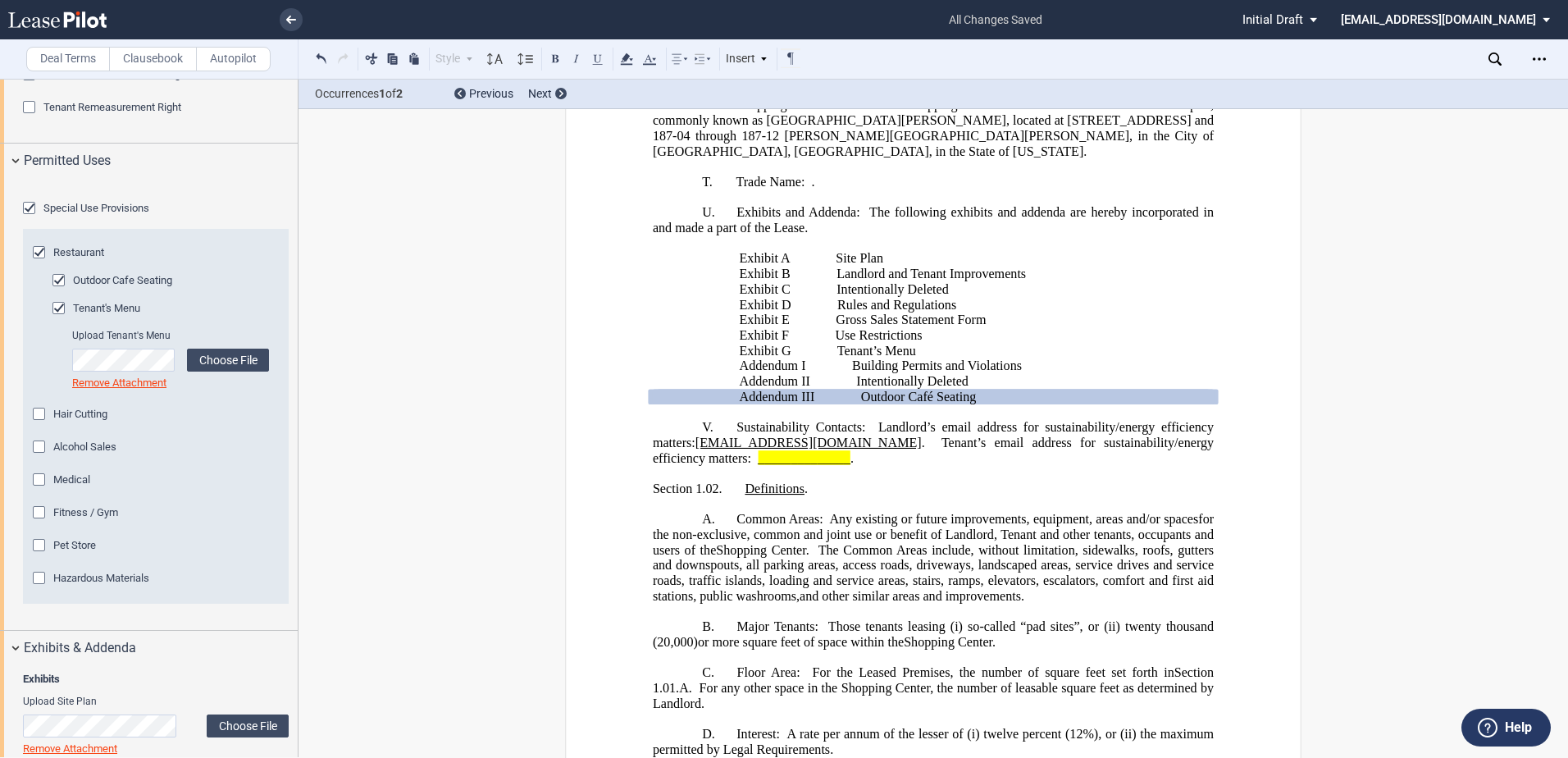
scroll to position [2497, 0]
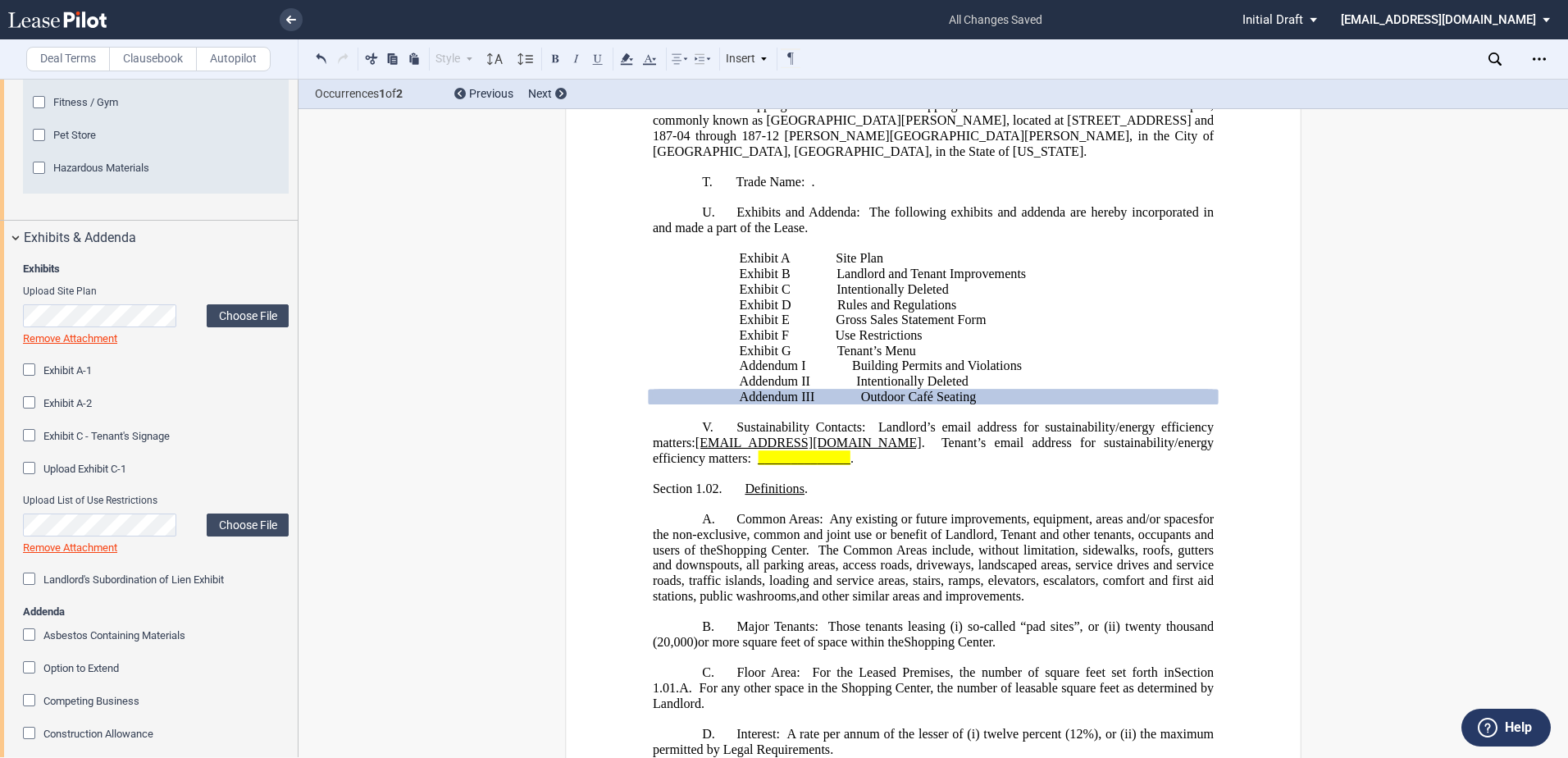
click at [27, 380] on div "Exhibit A-1" at bounding box center [31, 371] width 16 height 16
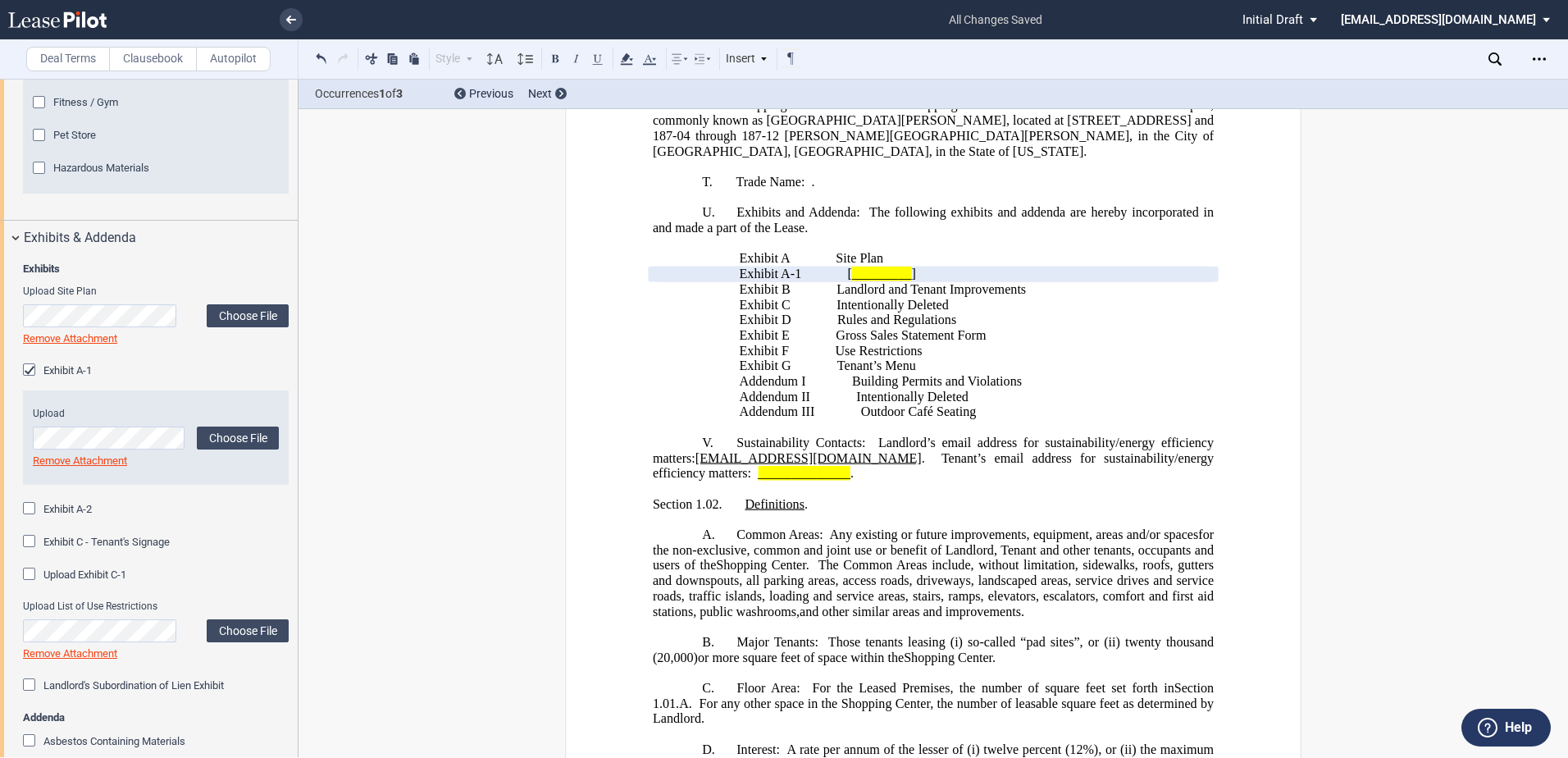
scroll to position [2045, 0]
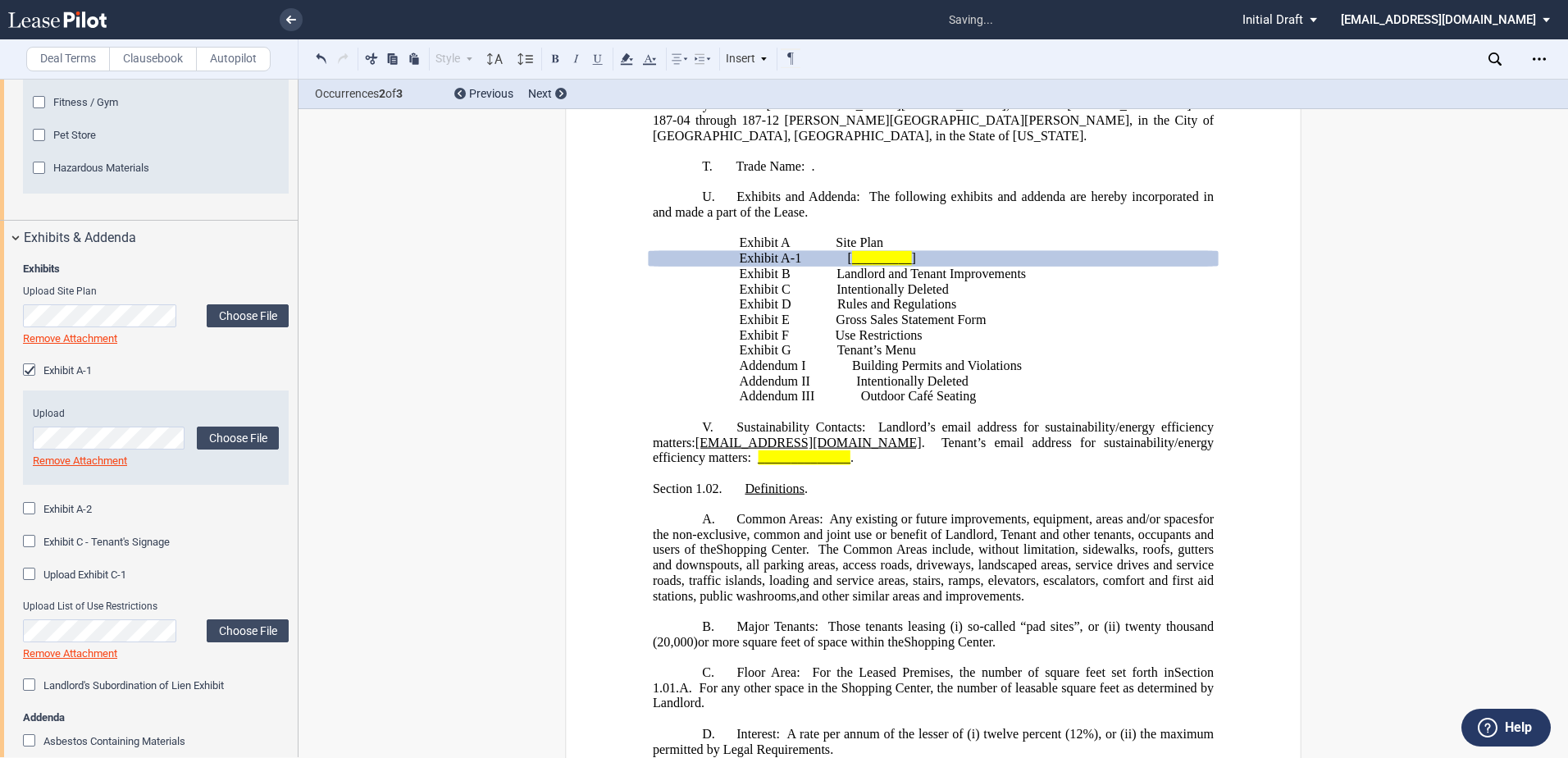
click at [855, 266] on span "_________" at bounding box center [881, 259] width 60 height 15
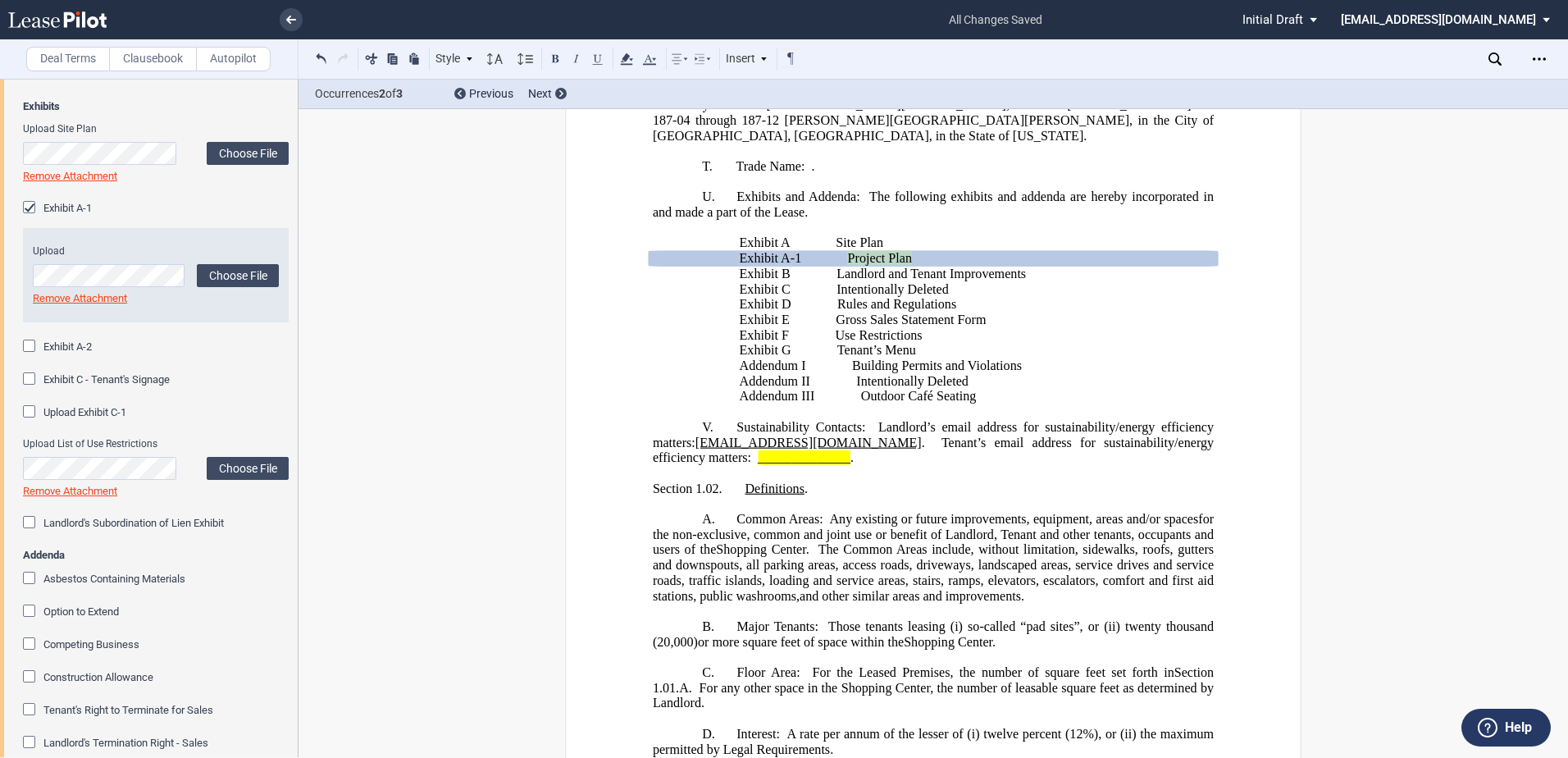
scroll to position [2661, 0]
click at [27, 216] on div "Exhibit A-1" at bounding box center [31, 207] width 16 height 16
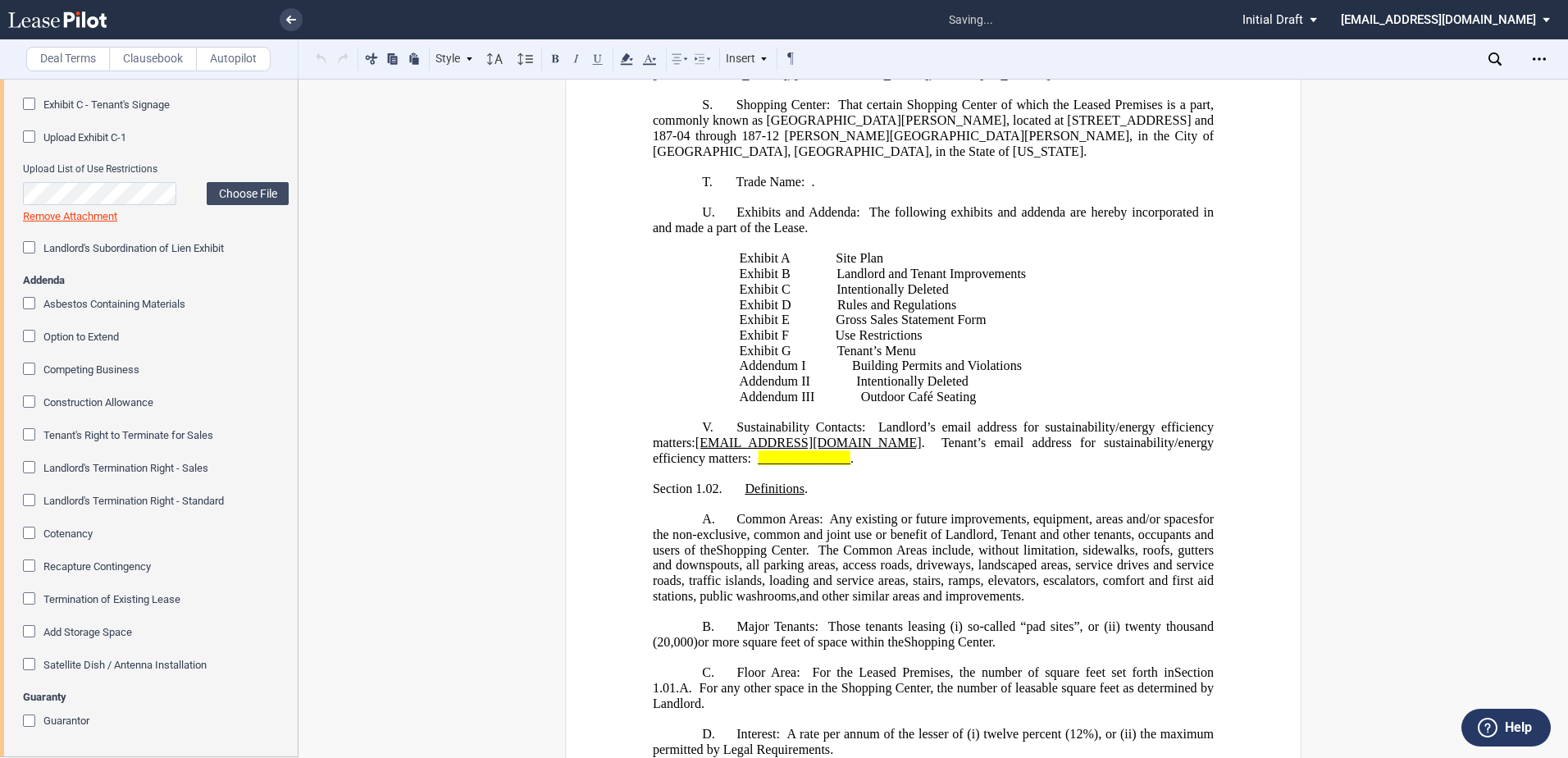
scroll to position [2918, 0]
click at [30, 307] on div "Asbestos Containing Materials" at bounding box center [31, 305] width 16 height 16
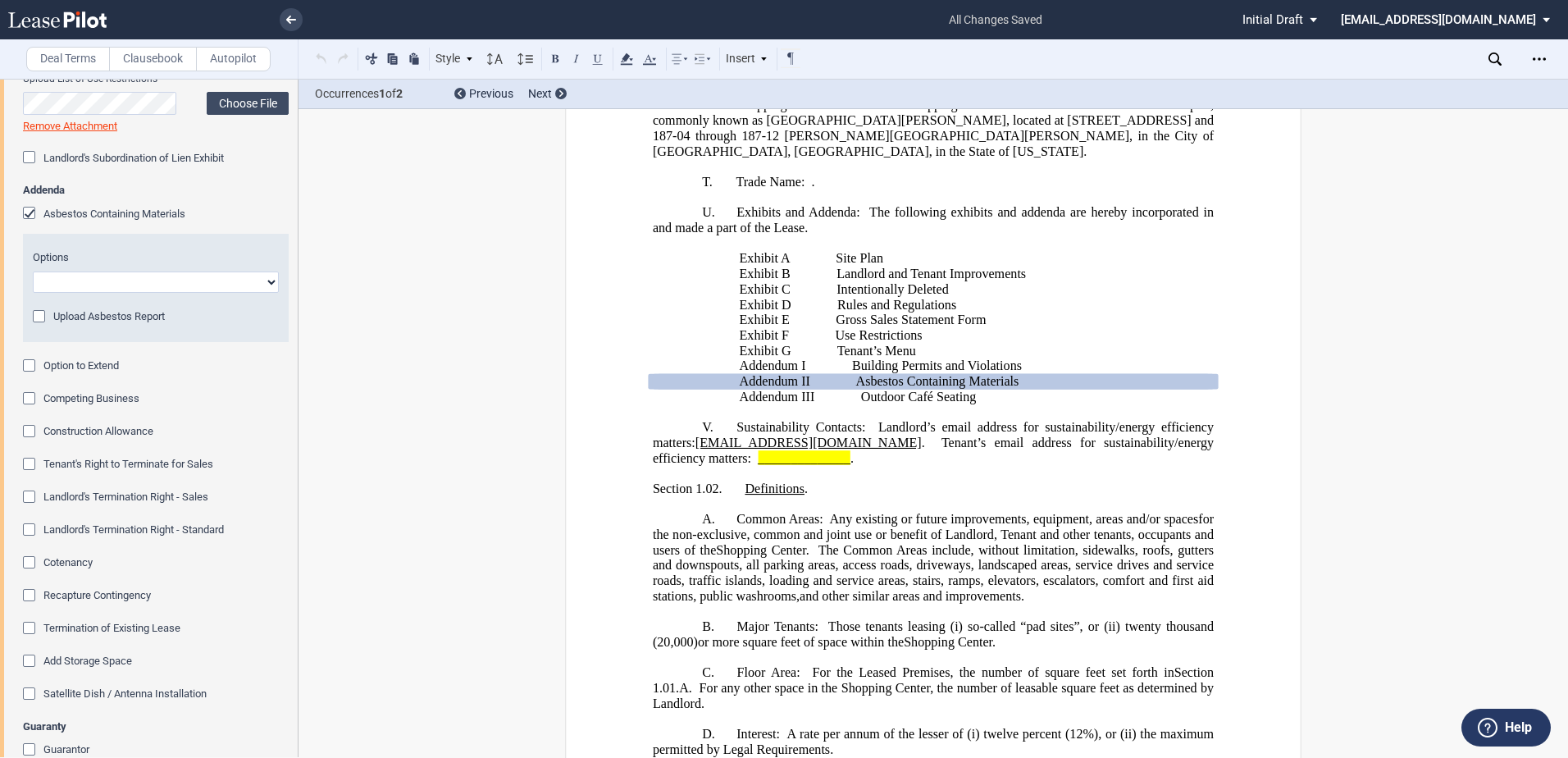
click at [270, 293] on select "Abatement Completed Landlord Will Perform Survey No Survey Required Asbestos Pr…" at bounding box center [155, 283] width 246 height 21
select select "asbestos present"
click at [33, 293] on select "Abatement Completed Landlord Will Perform Survey No Survey Required Asbestos Pr…" at bounding box center [155, 283] width 246 height 21
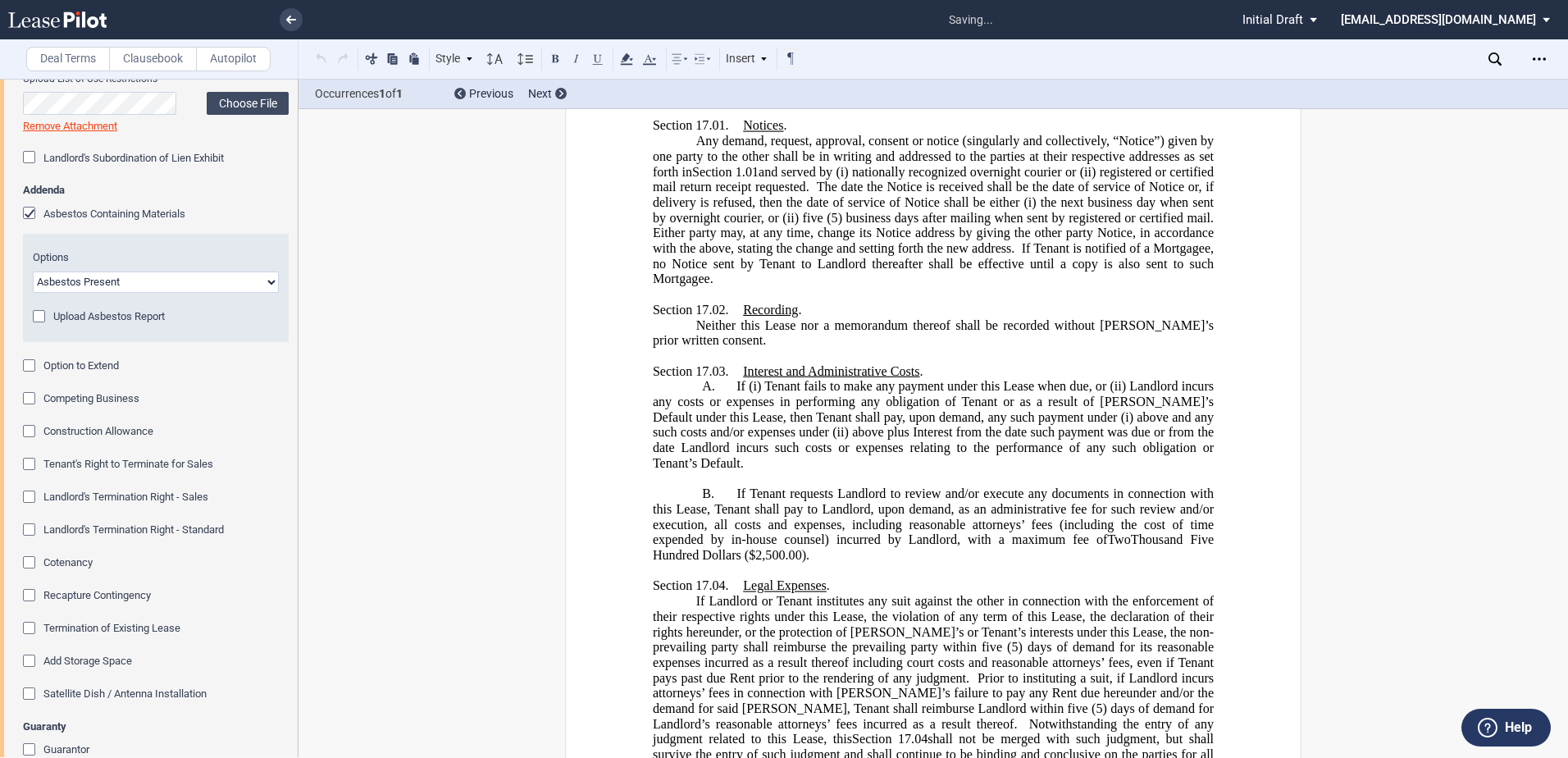
scroll to position [33515, 0]
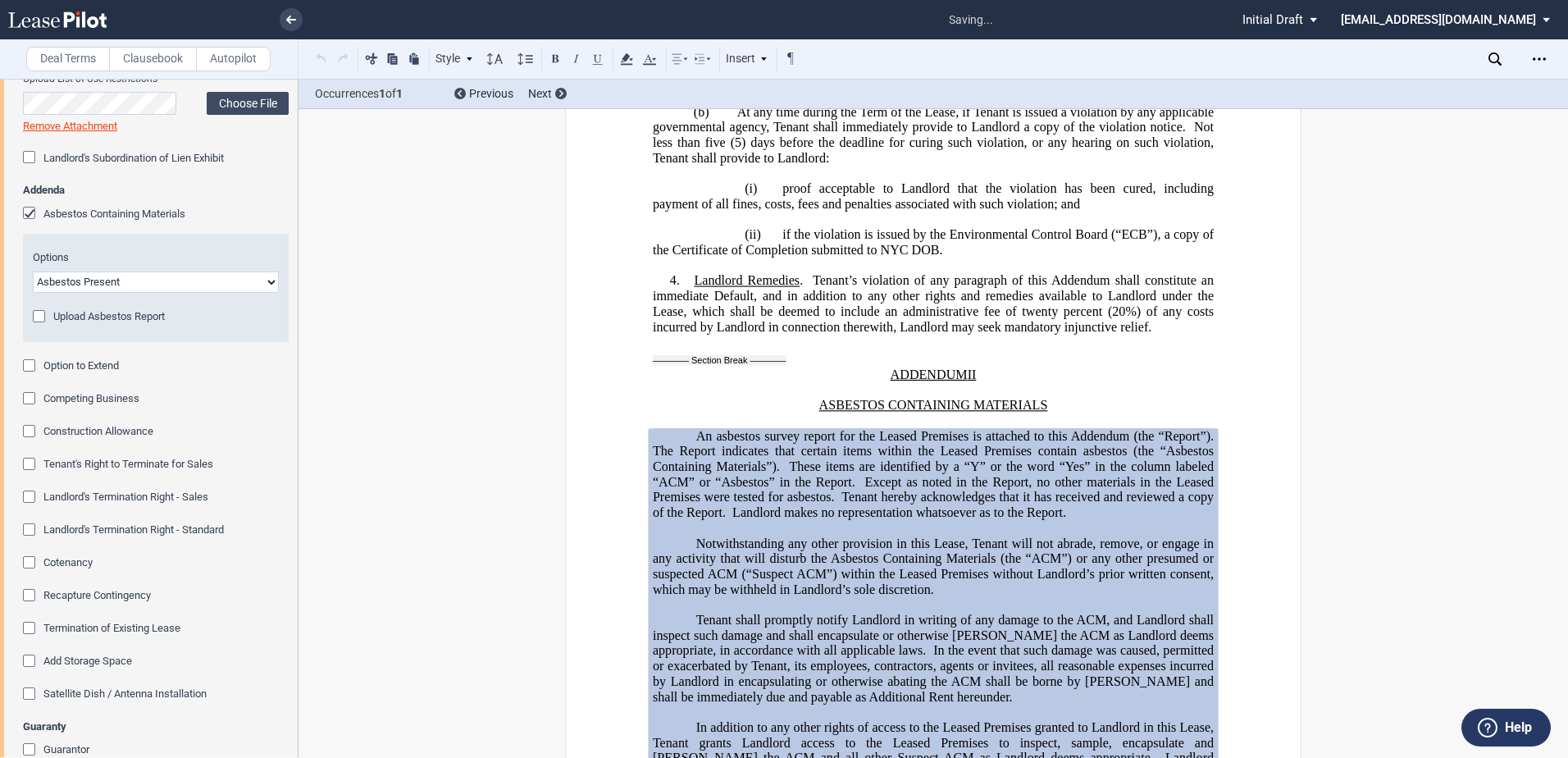
click at [42, 326] on div "Upload Asbestos Report" at bounding box center [41, 318] width 16 height 16
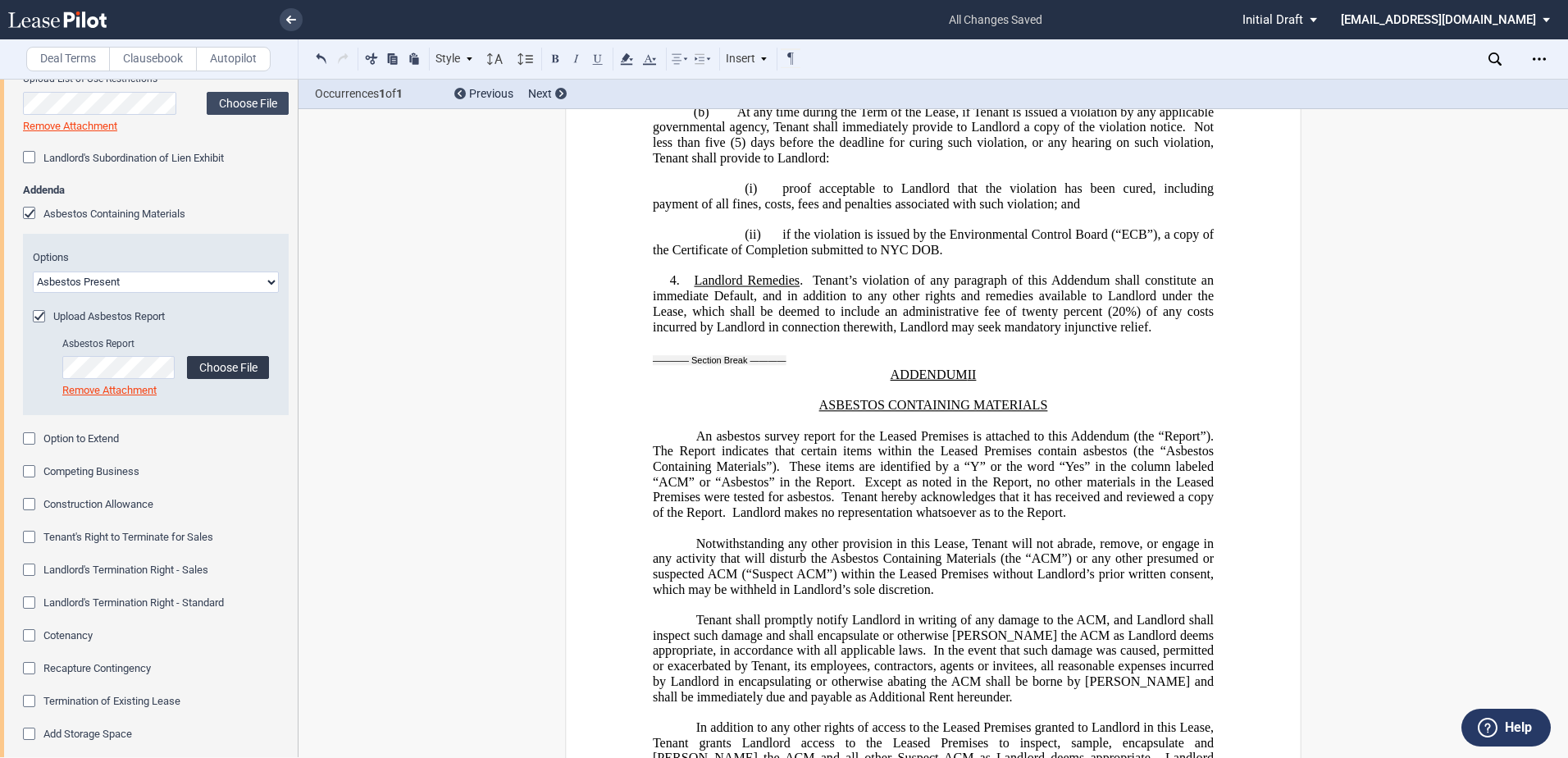
click at [235, 379] on label "Choose File" at bounding box center [228, 368] width 82 height 23
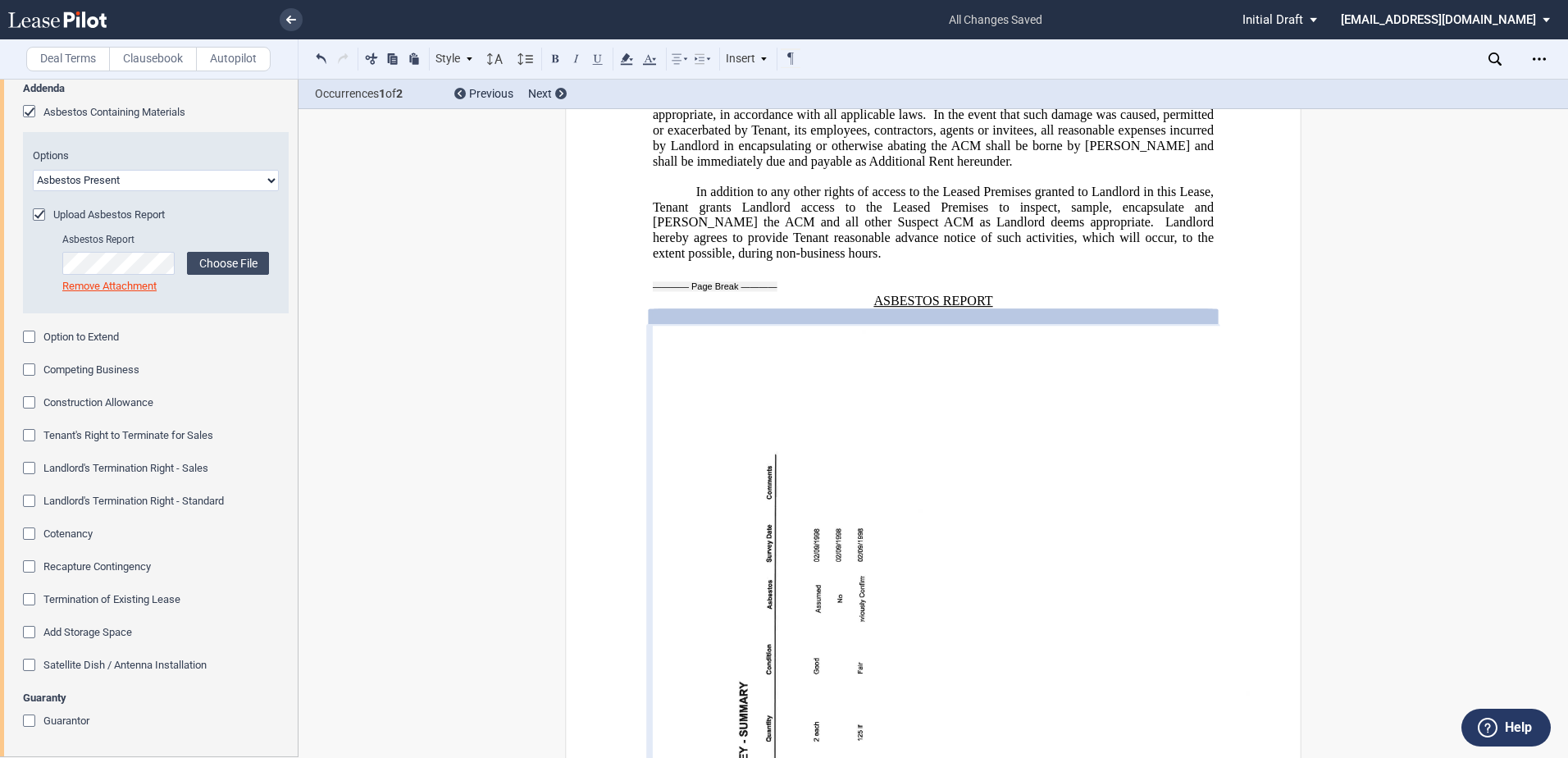
scroll to position [3110, 0]
click at [27, 332] on div "Option to Extend" at bounding box center [31, 339] width 16 height 16
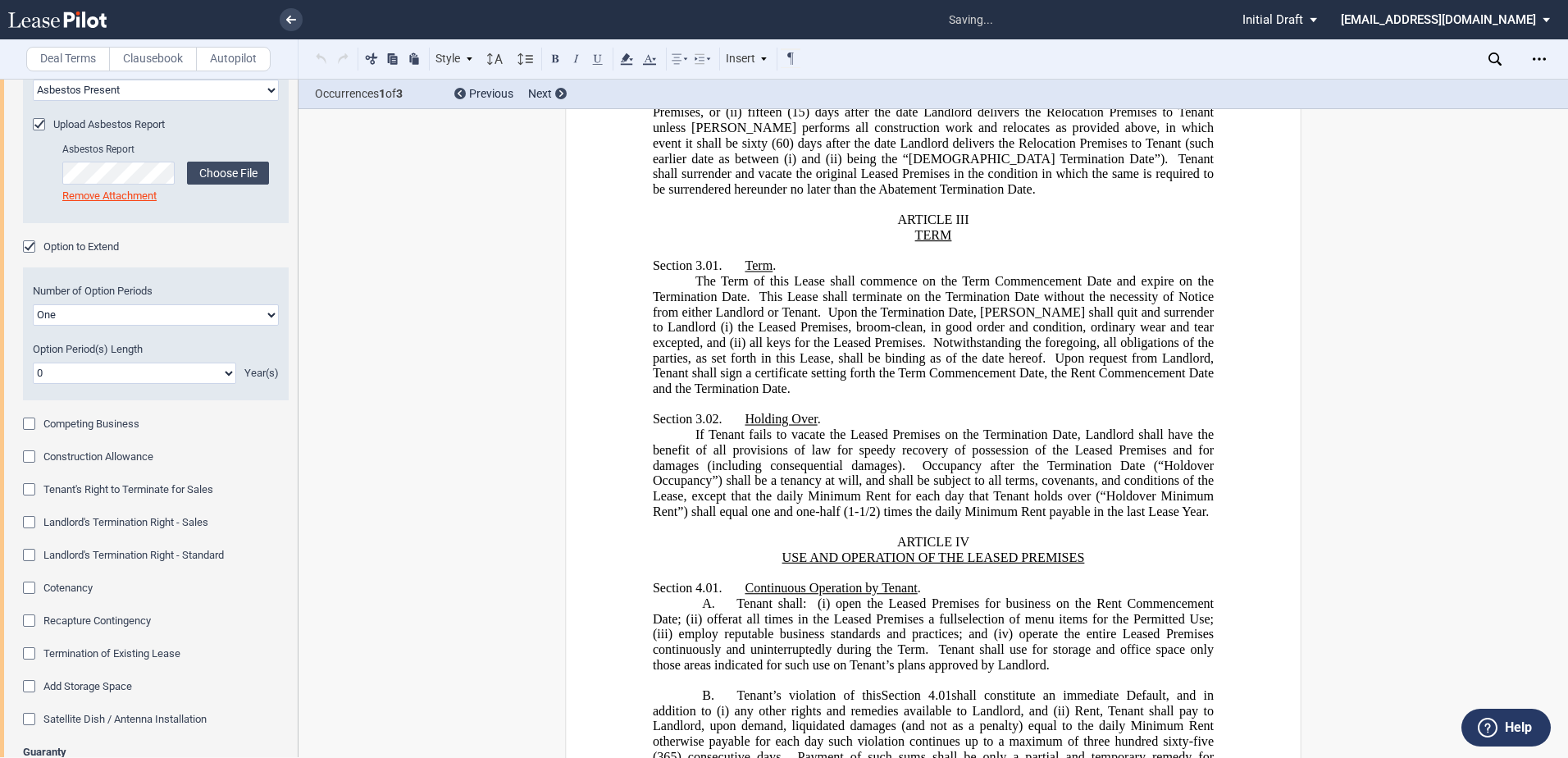
scroll to position [494, 0]
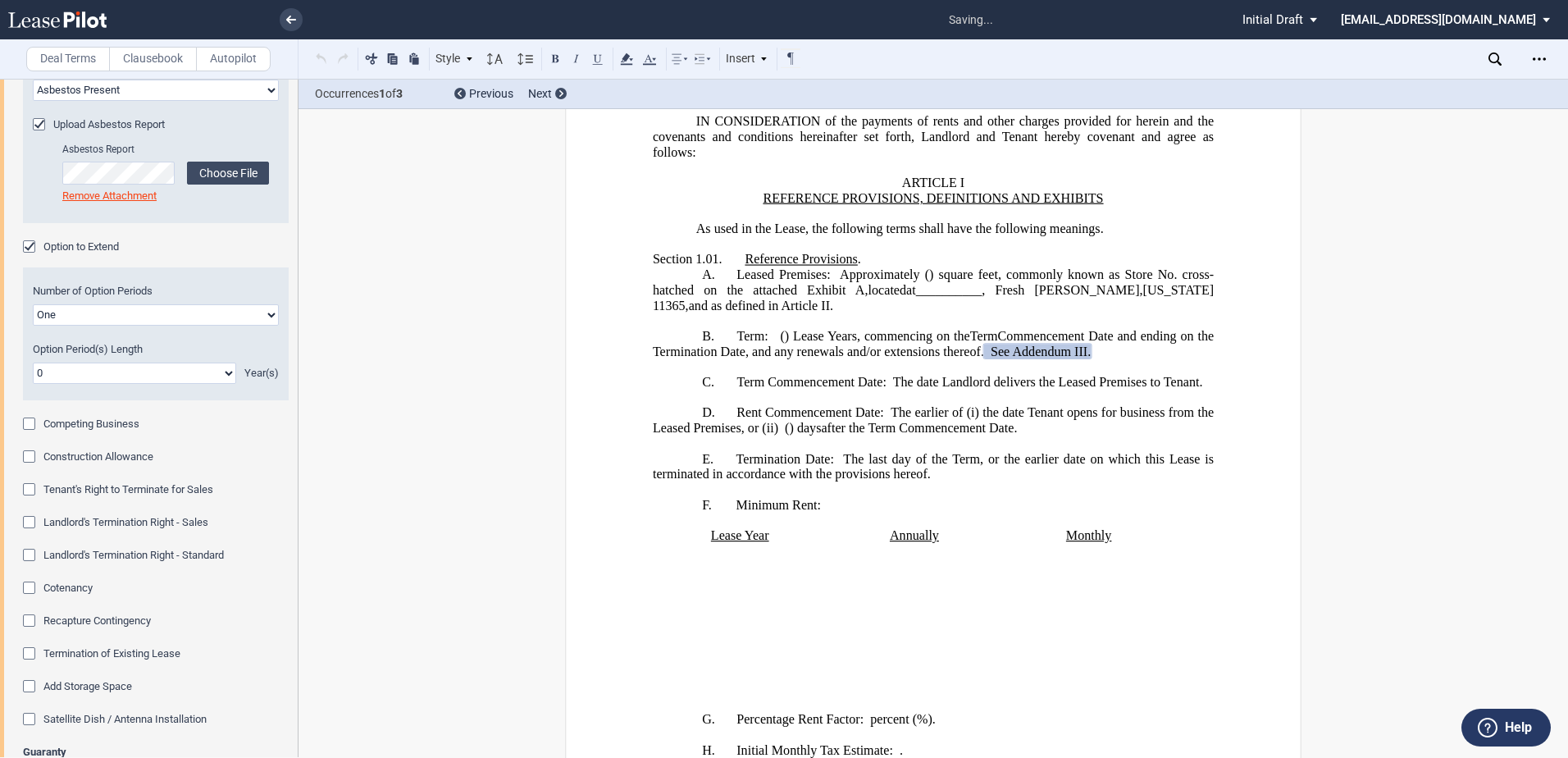
click at [140, 384] on select "0 1 2 3 4 5 6 7 8 9 10 11 12 13 14 15 16 17 18 19 20" at bounding box center [134, 373] width 203 height 21
select select "number:5"
click at [33, 384] on select "0 1 2 3 4 5 6 7 8 9 10 11 12 13 14 15 16 17 18 19 20" at bounding box center [134, 373] width 203 height 21
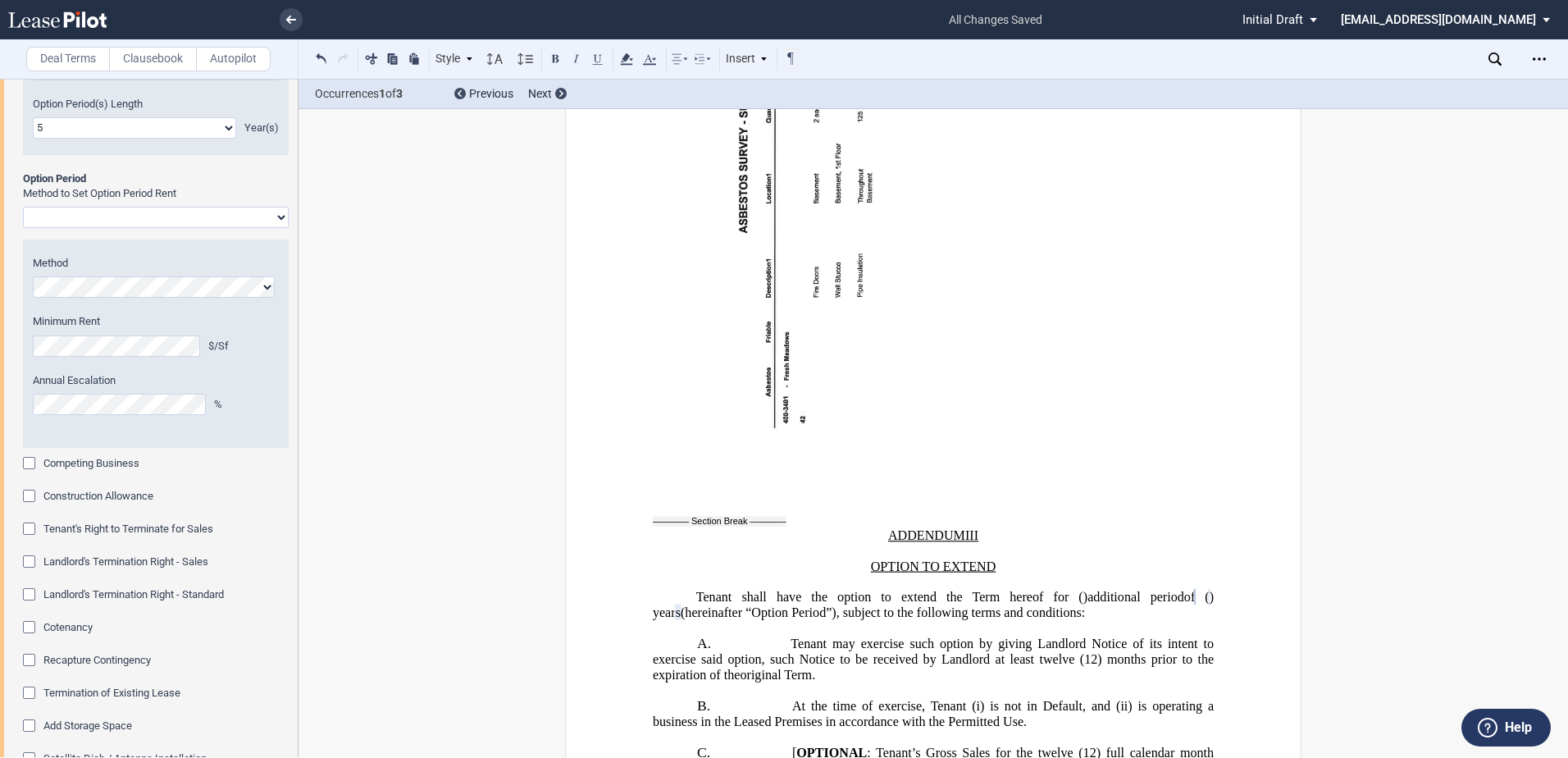
scroll to position [3356, 0]
click at [280, 227] on select "Rent Set at Fair Rental Value - Standard Three Broker Method Baseball Arbitrati…" at bounding box center [155, 217] width 266 height 21
select select "fmv"
click at [23, 227] on select "Rent Set at Fair Rental Value - Standard Three Broker Method Baseball Arbitrati…" at bounding box center [155, 217] width 266 height 21
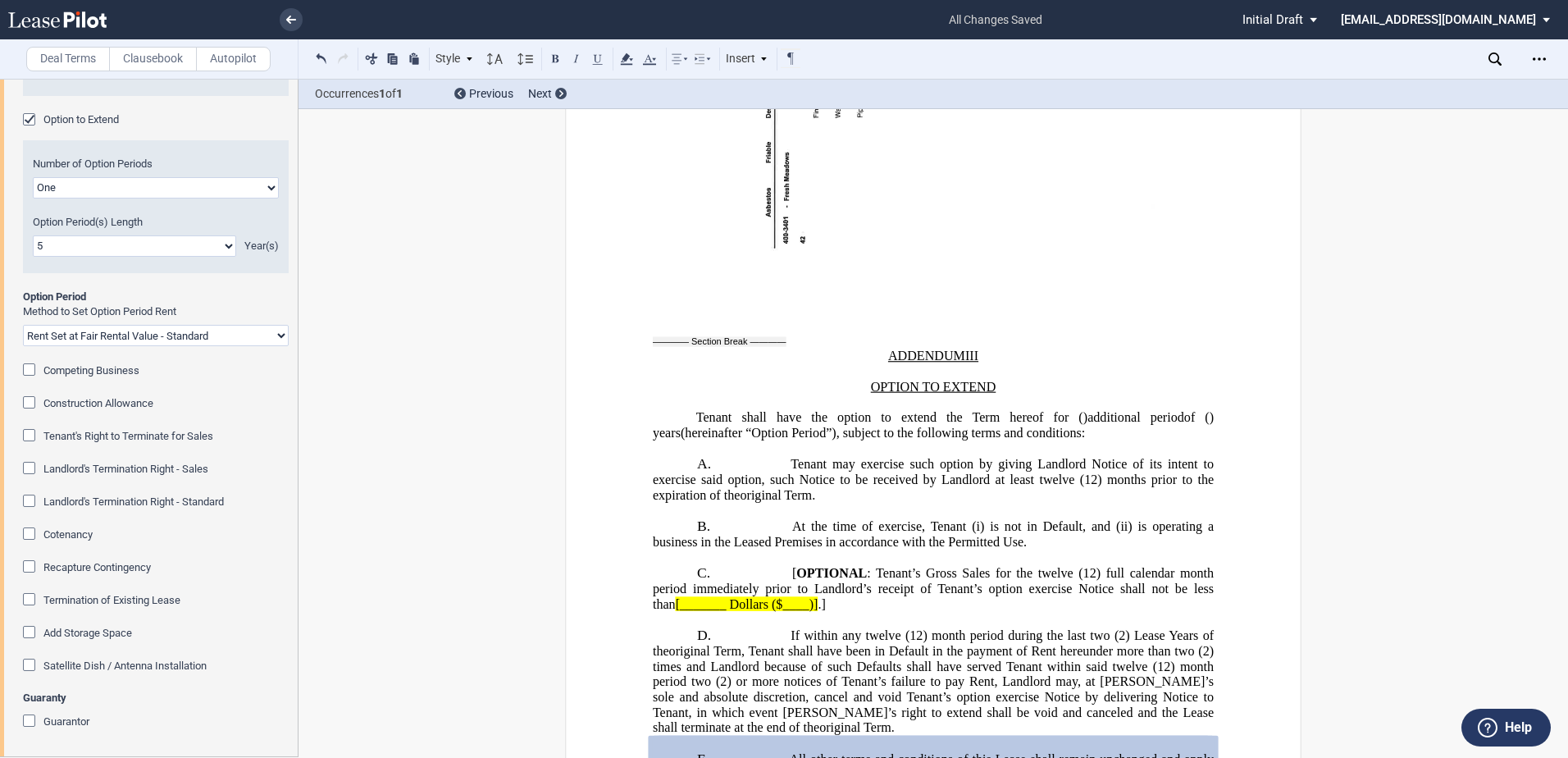
scroll to position [34697, 0]
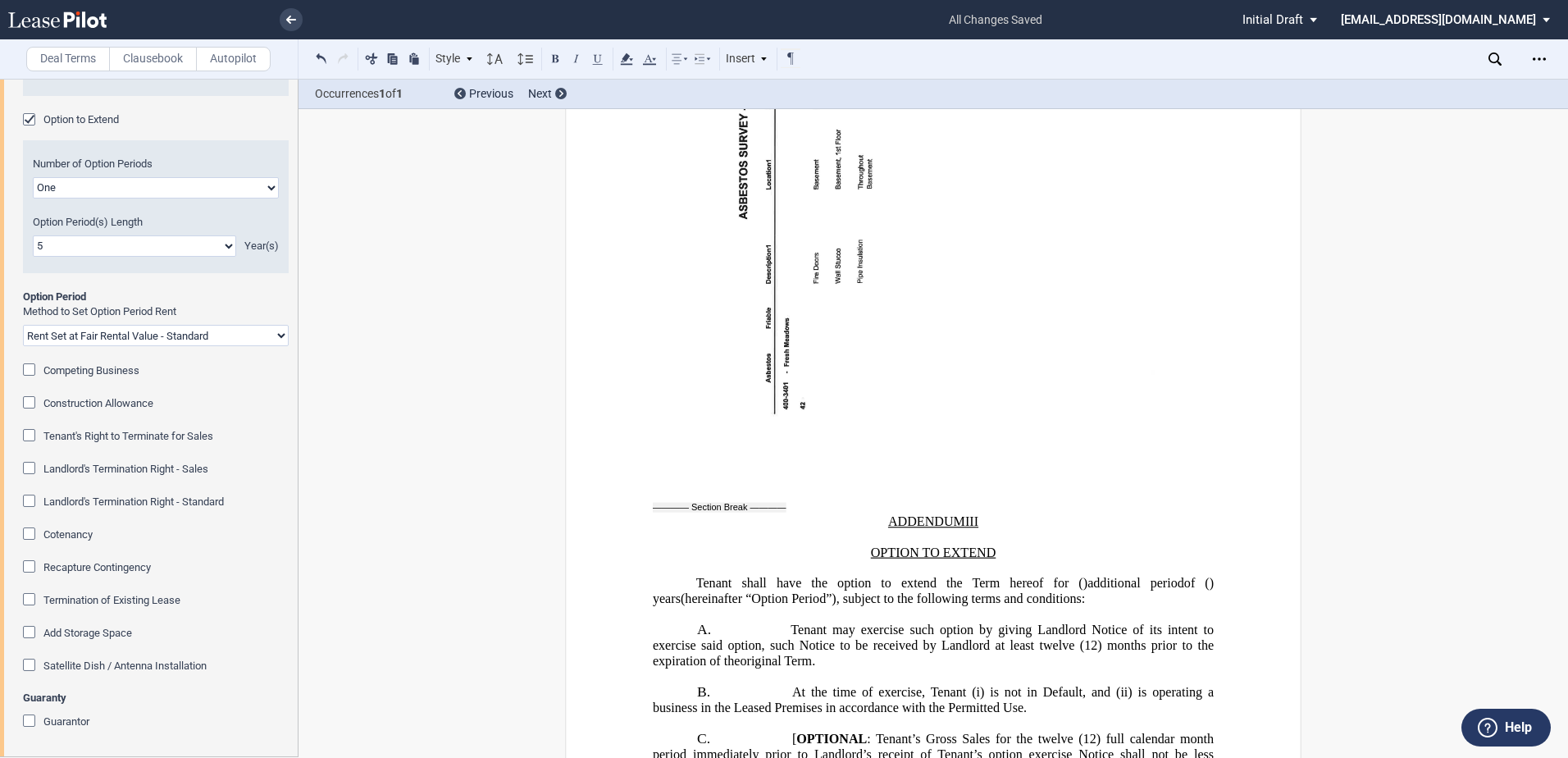
click at [1034, 622] on span "Tenant may exercise such option by giving Landlord Notice of its intent to exer…" at bounding box center [935, 636] width 564 height 29
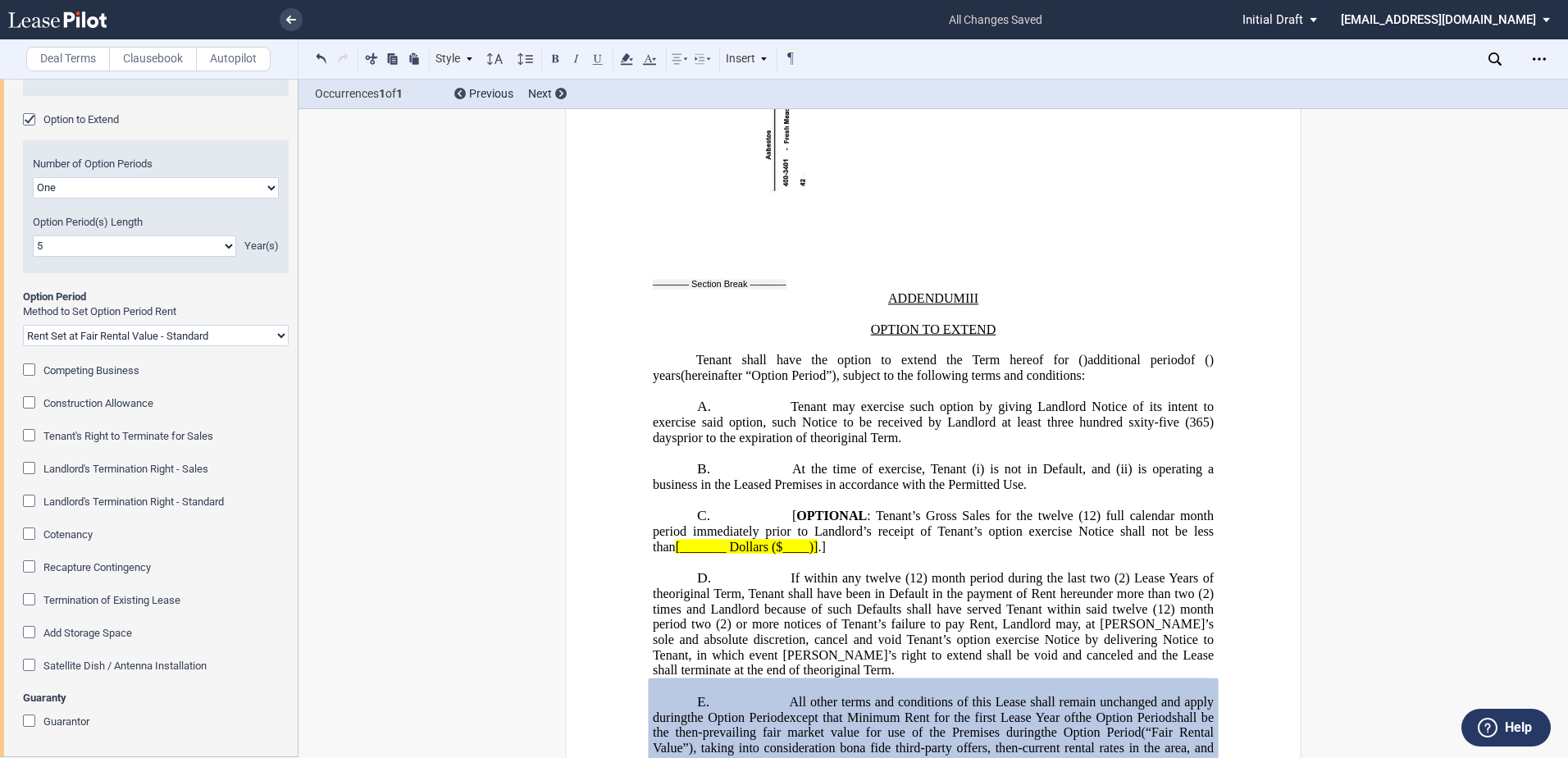
scroll to position [34944, 0]
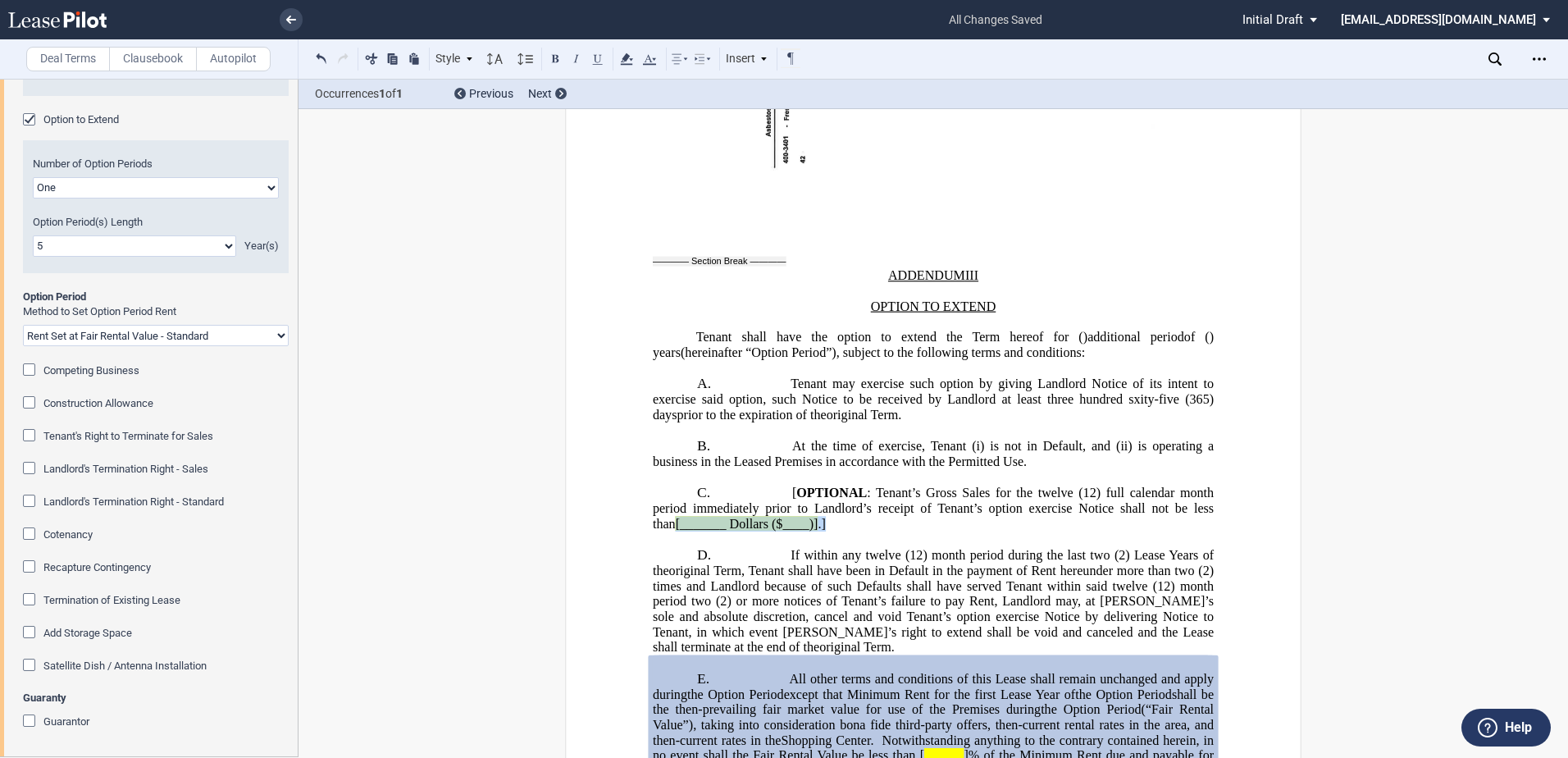
drag, startPoint x: 792, startPoint y: 289, endPoint x: 799, endPoint y: 296, distance: 9.9
drag, startPoint x: 797, startPoint y: 295, endPoint x: 786, endPoint y: 267, distance: 30.1
click at [786, 484] on p "C. [ OPTIONAL : Tenant’s Gross Sales for the twelve (12) full calendar month pe…" at bounding box center [934, 507] width 561 height 47
click at [794, 484] on p "C. [ OPTIONAL : Tenant’s Gross Sales for the twelve (12) full calendar month pe…" at bounding box center [934, 507] width 561 height 47
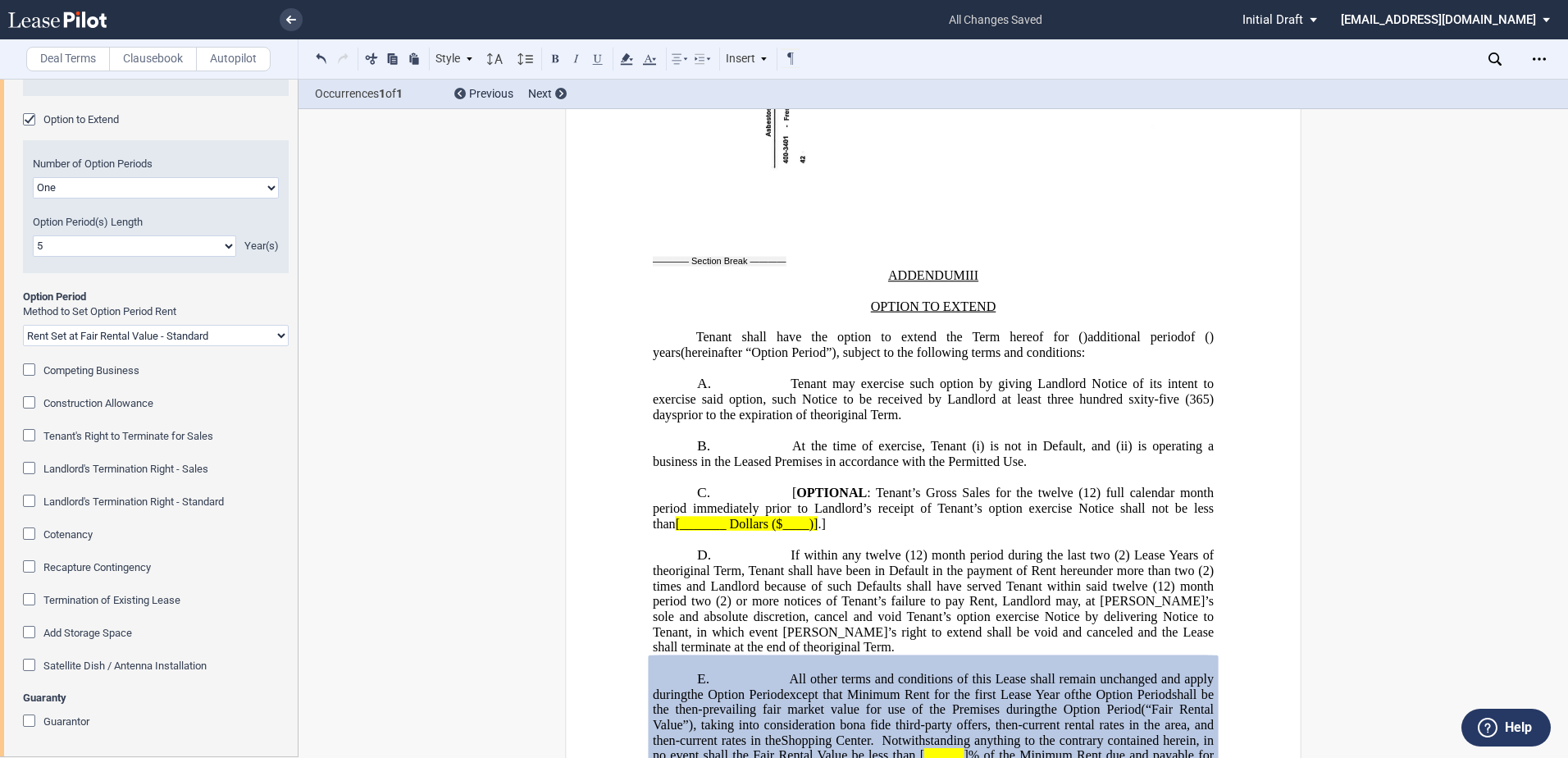
drag, startPoint x: 783, startPoint y: 262, endPoint x: 800, endPoint y: 262, distance: 17.0
click at [800, 484] on p "C. [ OPTIONAL : Tenant’s Gross Sales for the twelve (12) full calendar month pe…" at bounding box center [934, 507] width 561 height 47
drag, startPoint x: 788, startPoint y: 259, endPoint x: 872, endPoint y: 263, distance: 84.1
click at [872, 486] on span "[ OPTIONAL : Tenant’s Gross Sales for the twelve (12) full calendar month perio…" at bounding box center [935, 508] width 564 height 45
click at [1158, 486] on span "(12) full calendar month period immediately prior to Landlord’s receipt of Tena…" at bounding box center [935, 500] width 564 height 29
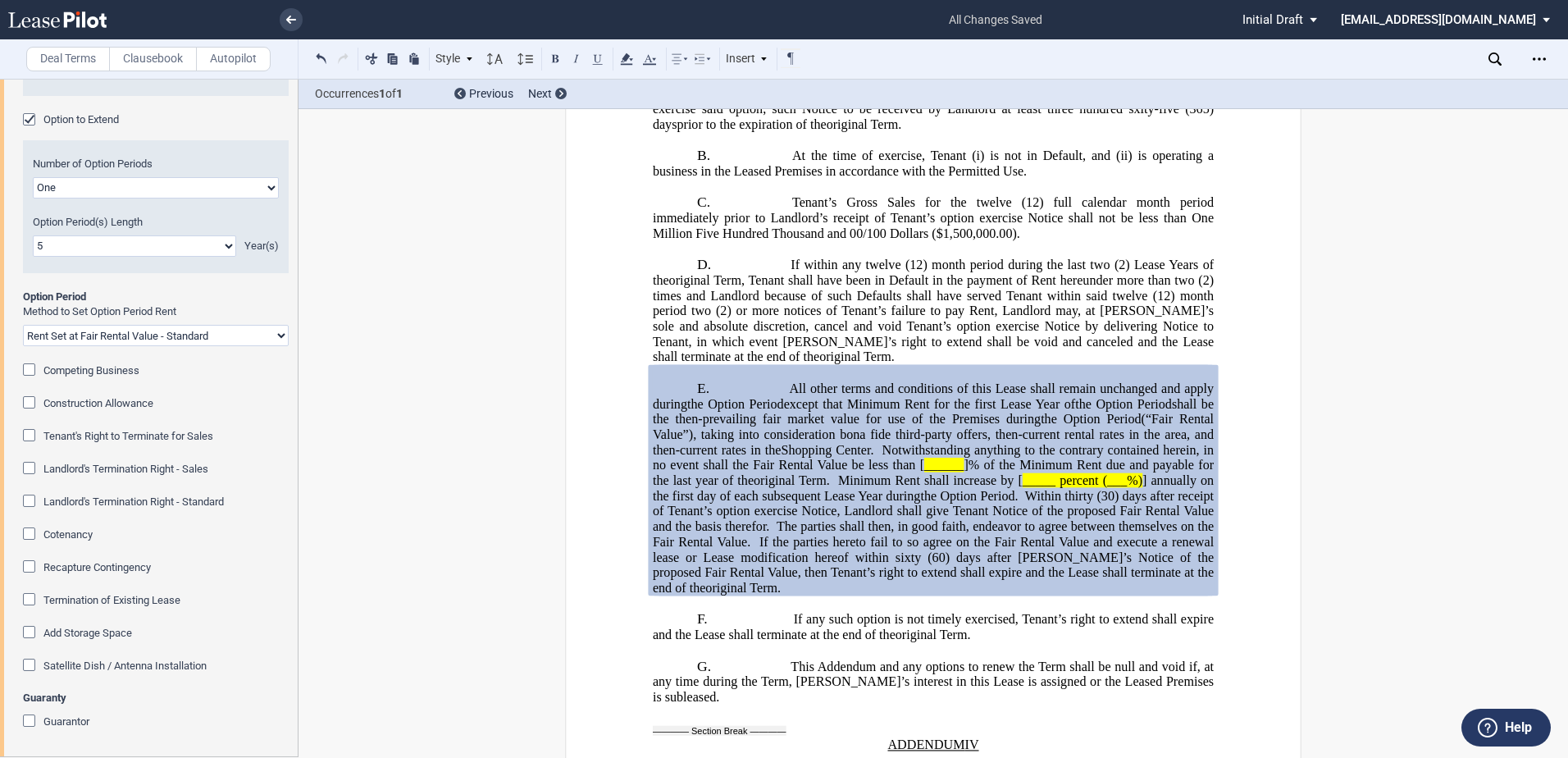
scroll to position [35107, 0]
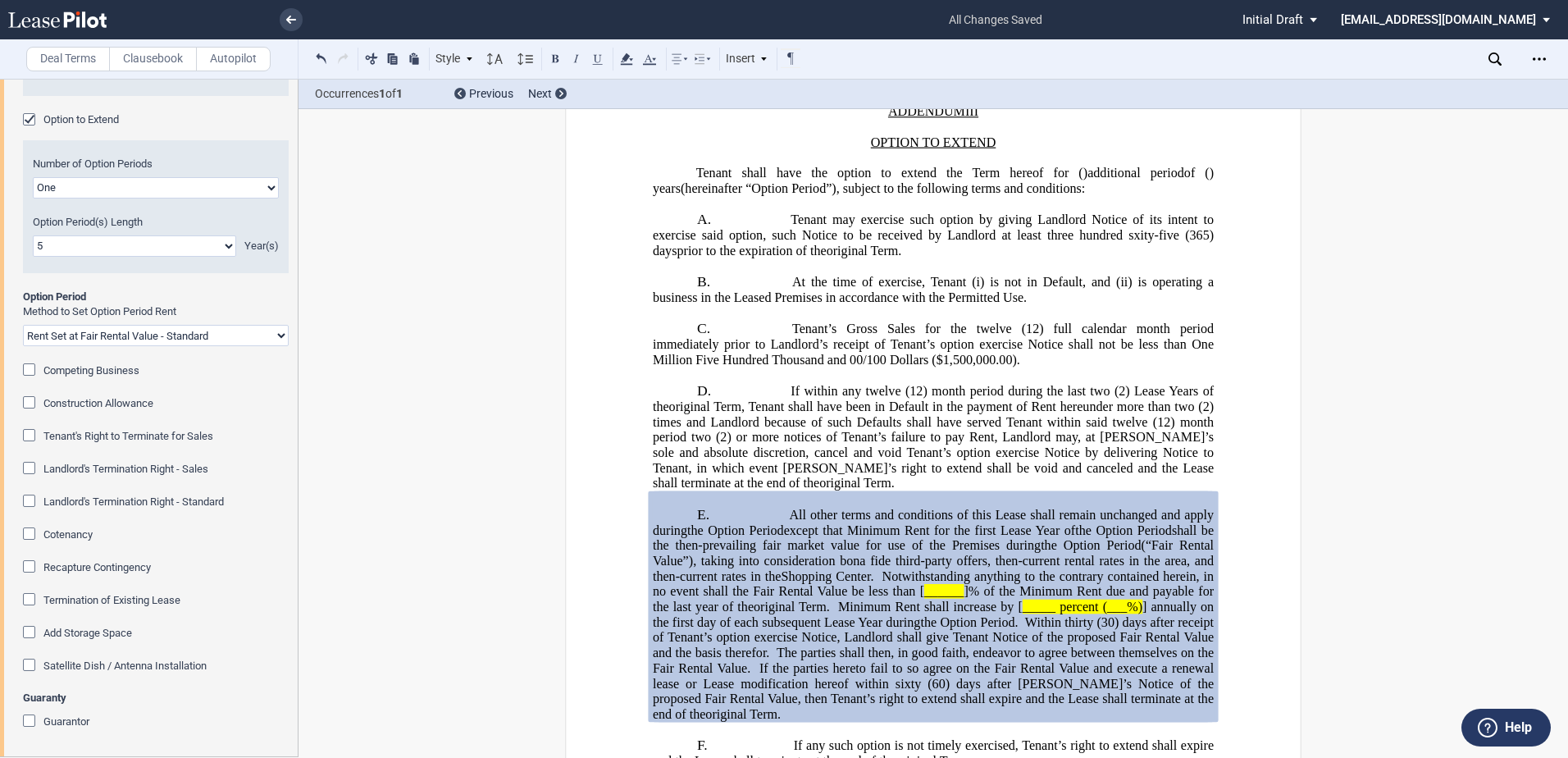
click at [912, 569] on span "Notwithstanding anything to the contrary contained herein, in no event shall th…" at bounding box center [935, 583] width 564 height 29
click at [991, 599] on span "Minimum Rent shall increase by [" at bounding box center [911, 606] width 185 height 15
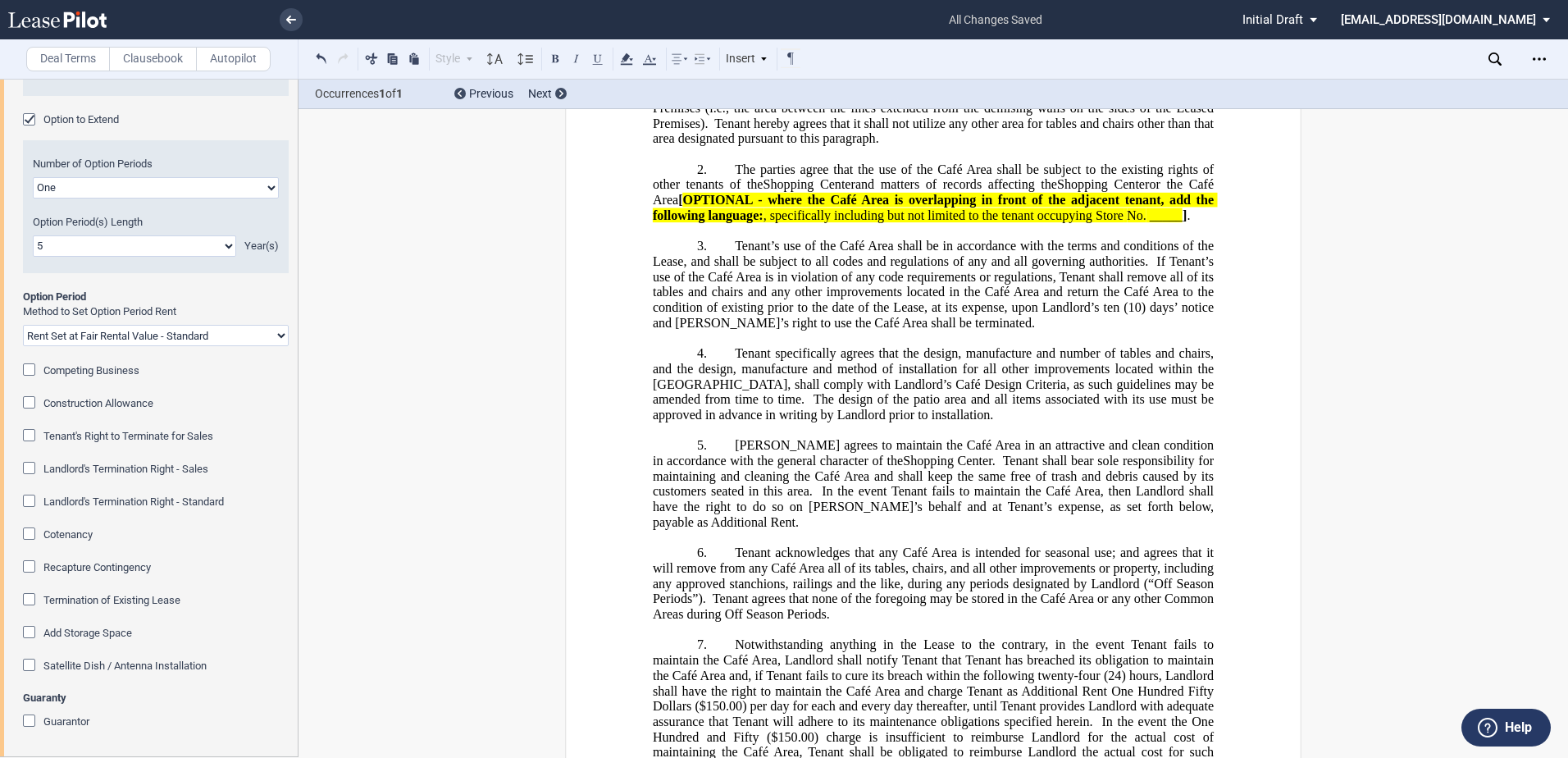
scroll to position [36131, 0]
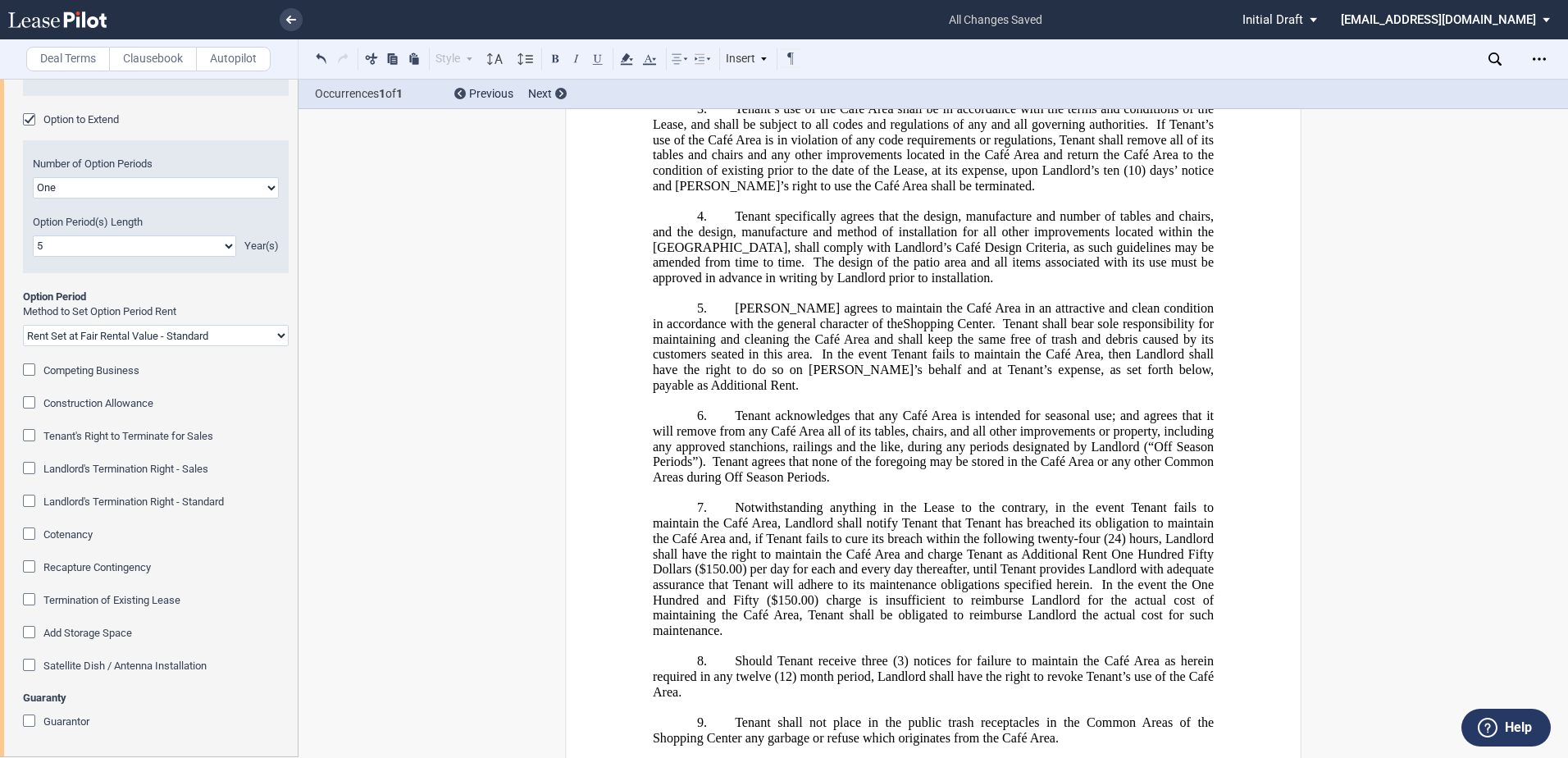
click at [32, 402] on div "Construction Allowance" at bounding box center [31, 404] width 16 height 16
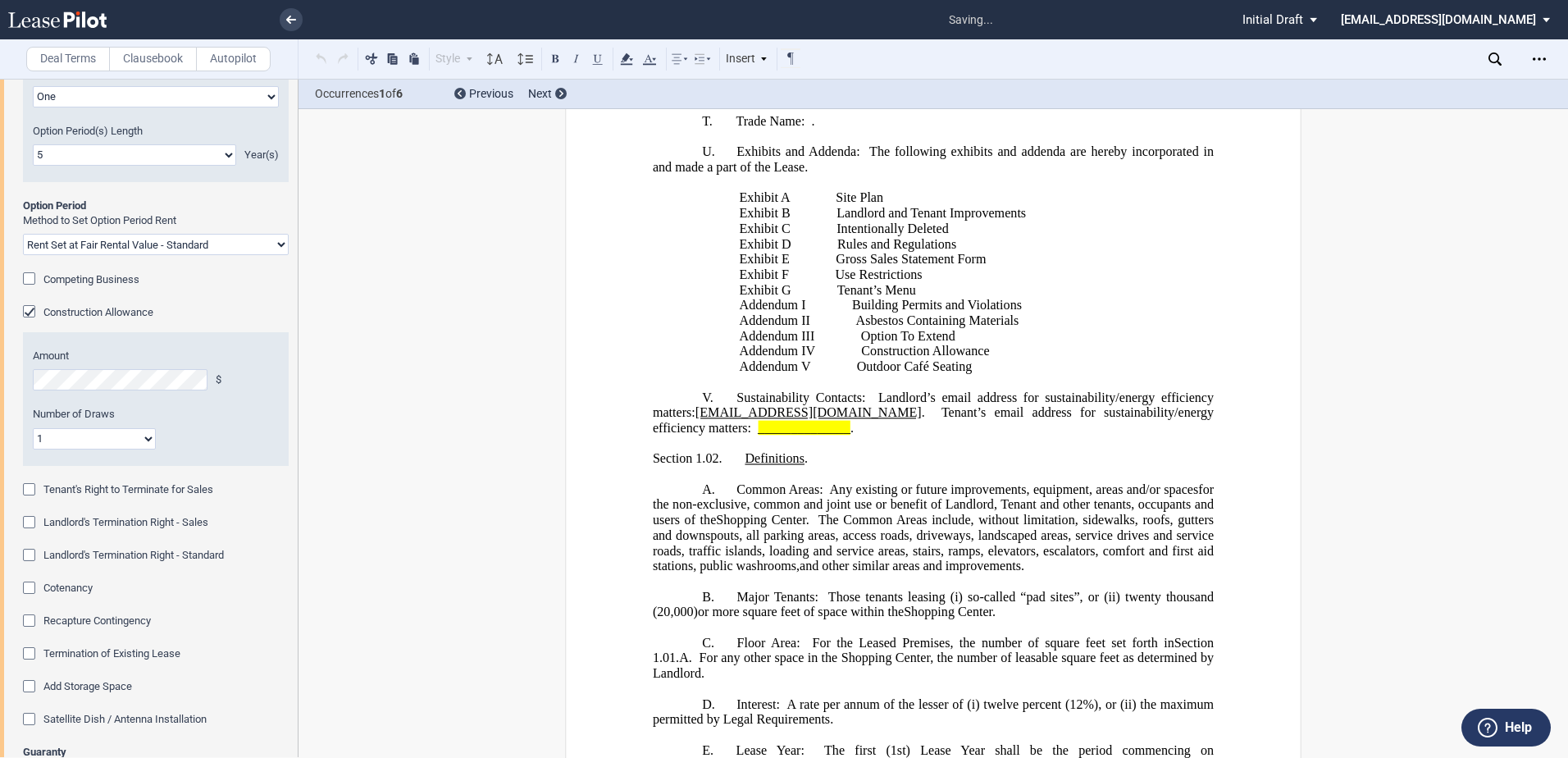
scroll to position [35519, 0]
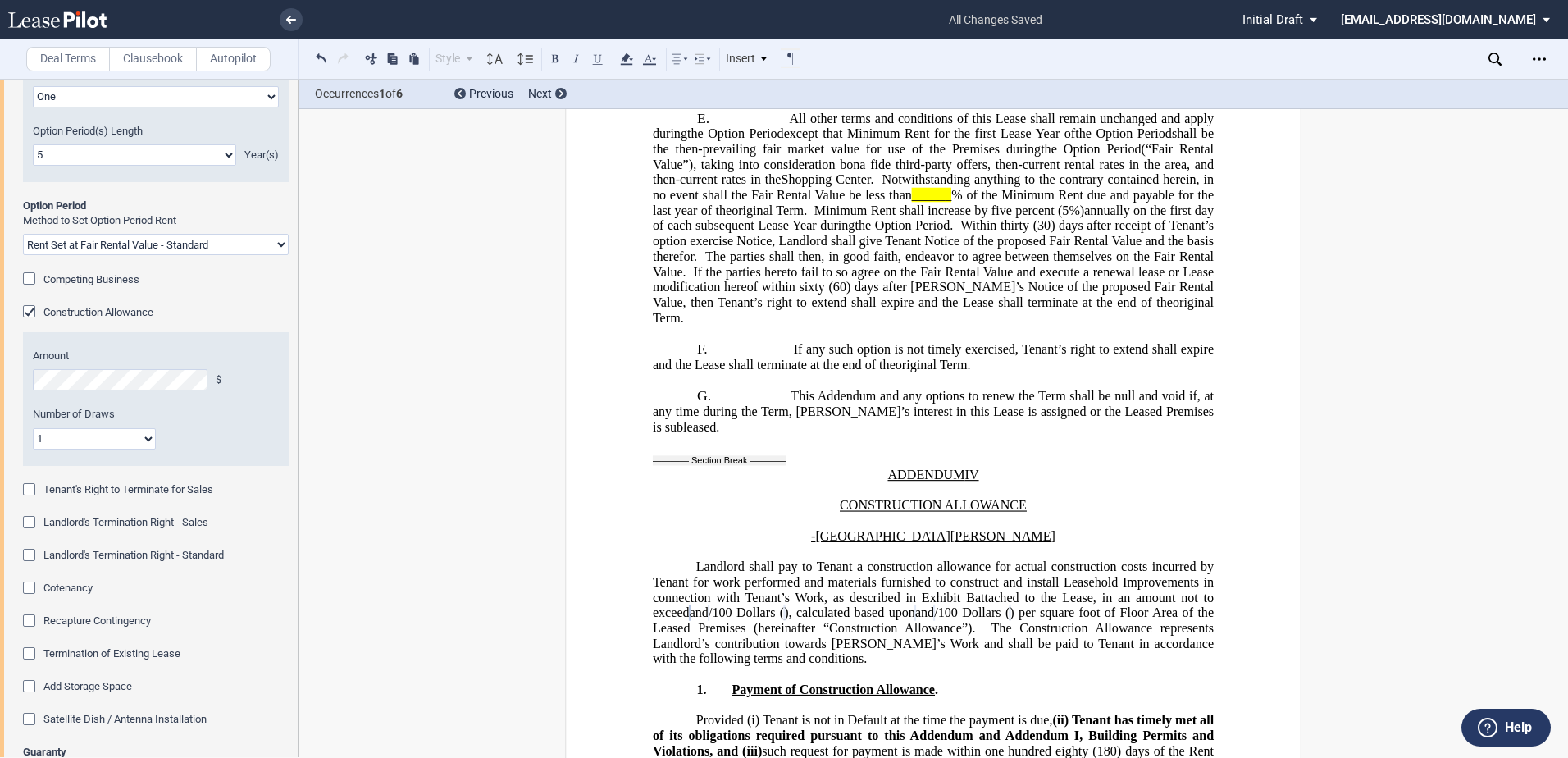
click at [79, 450] on select "1 Multiple" at bounding box center [94, 439] width 123 height 21
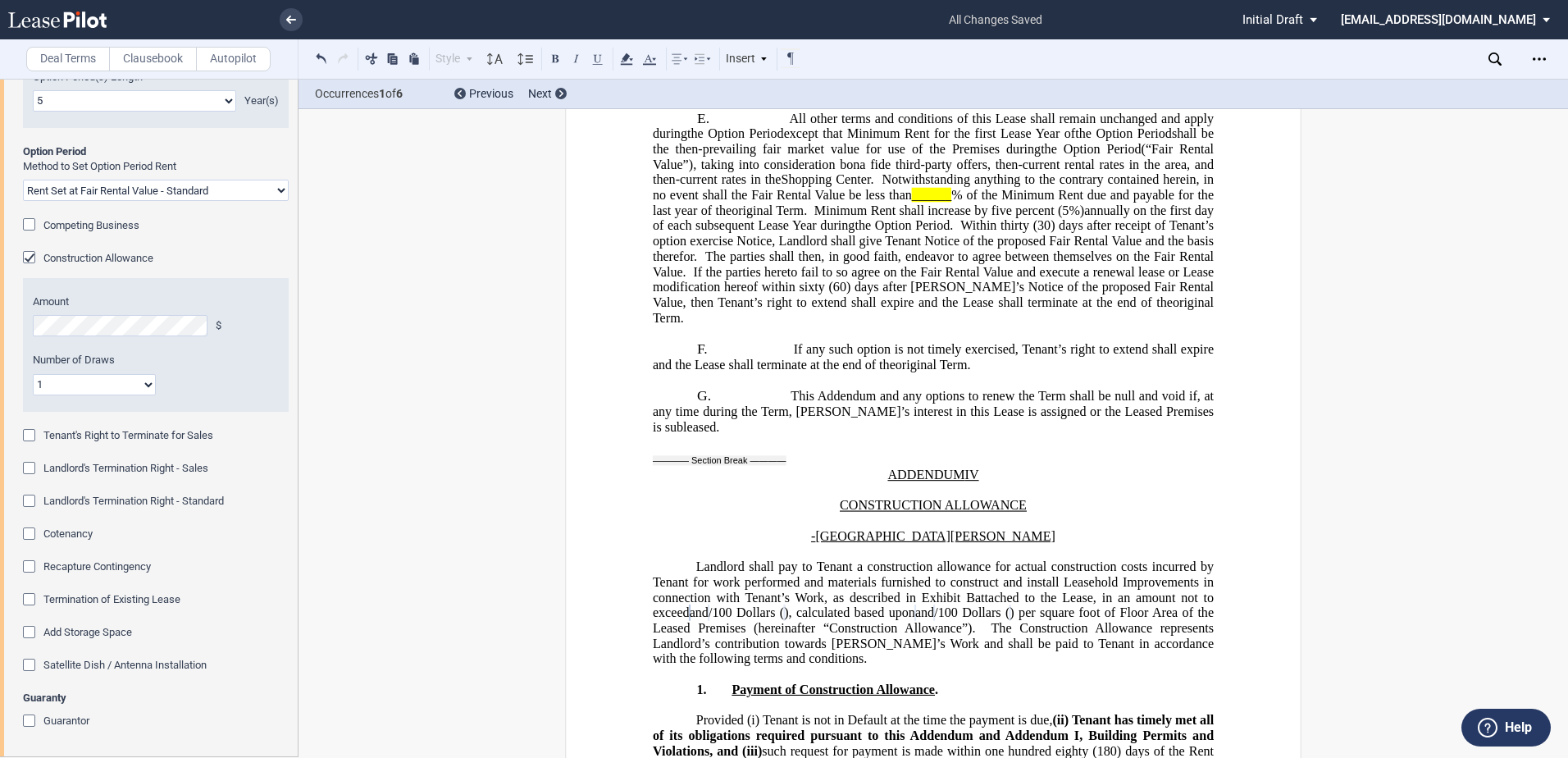
scroll to position [3473, 0]
click at [26, 495] on div "Landlord's Termination Right - Standard" at bounding box center [31, 503] width 16 height 16
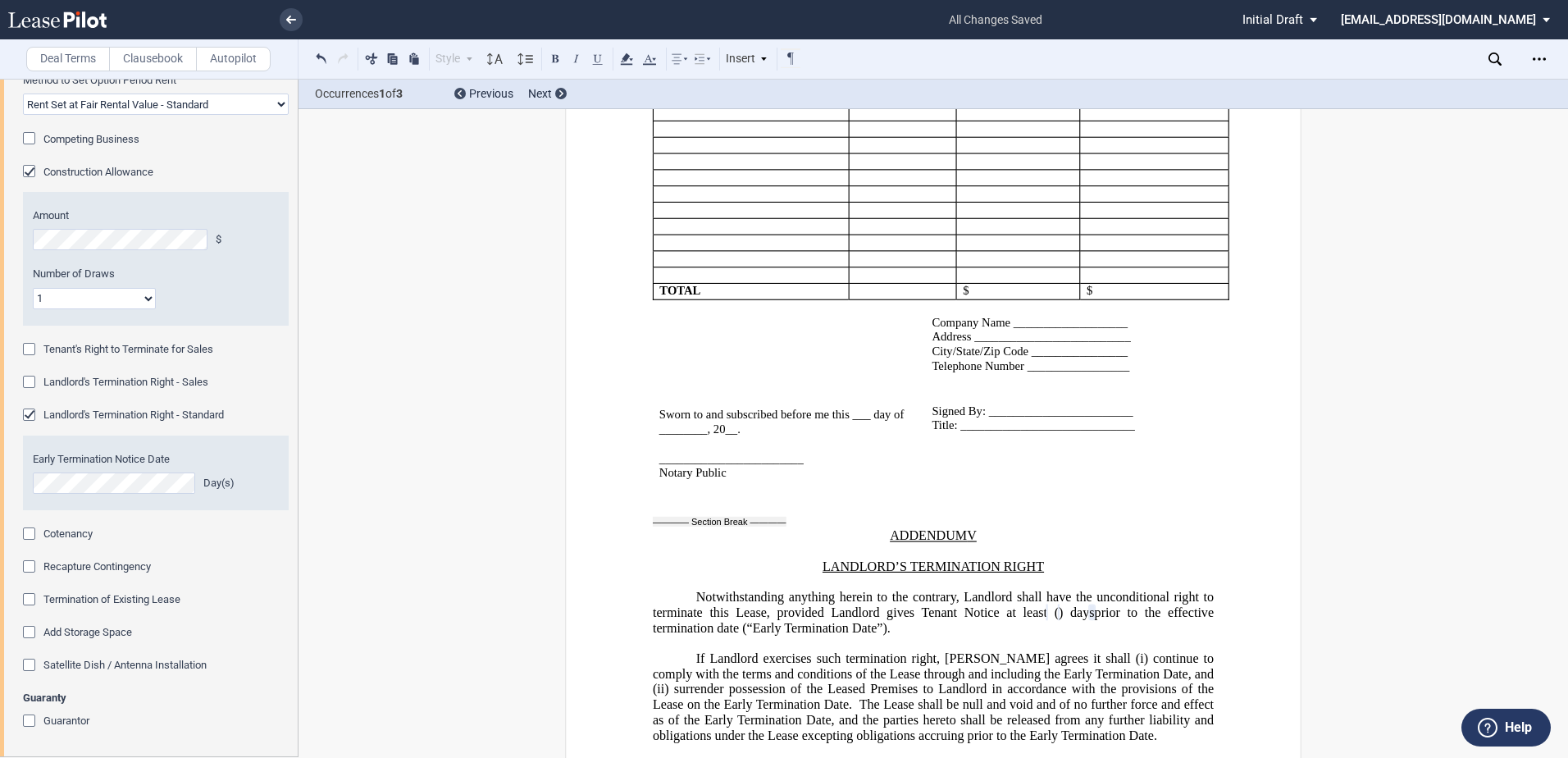
scroll to position [3559, 0]
click at [29, 721] on div "Guarantor" at bounding box center [31, 722] width 16 height 16
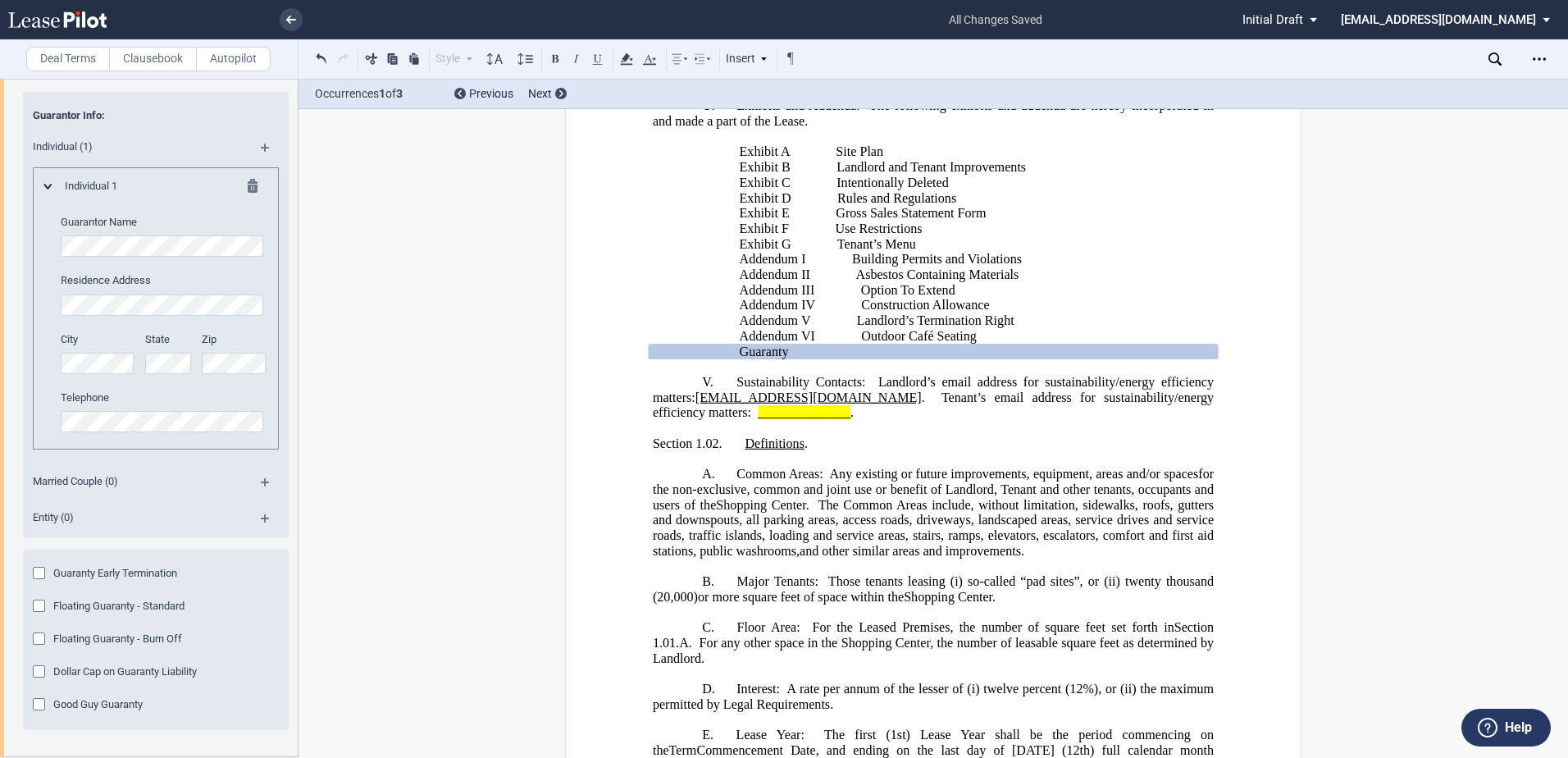
scroll to position [4209, 0]
click at [262, 484] on md-icon at bounding box center [272, 488] width 22 height 20
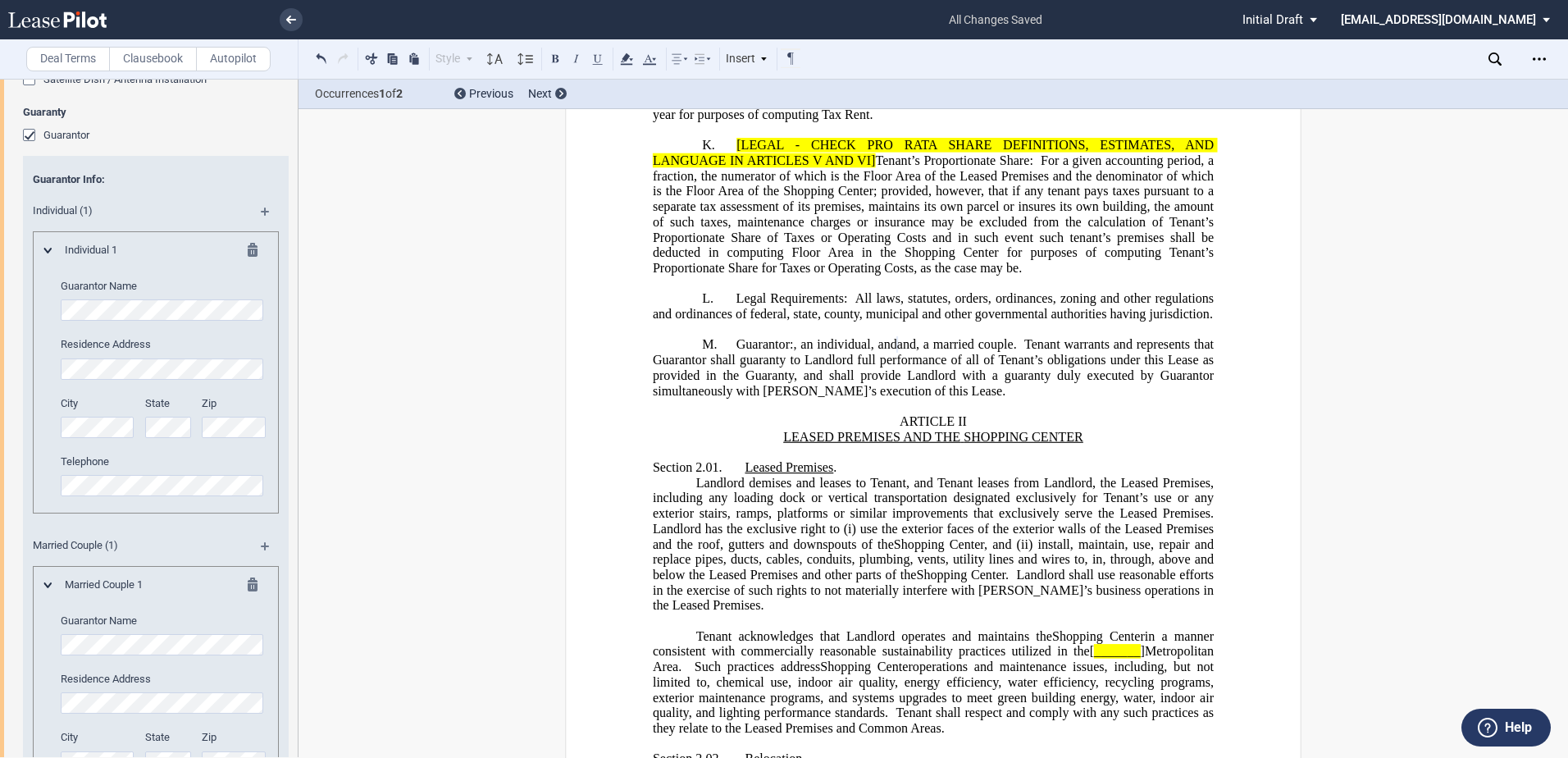
scroll to position [3963, 0]
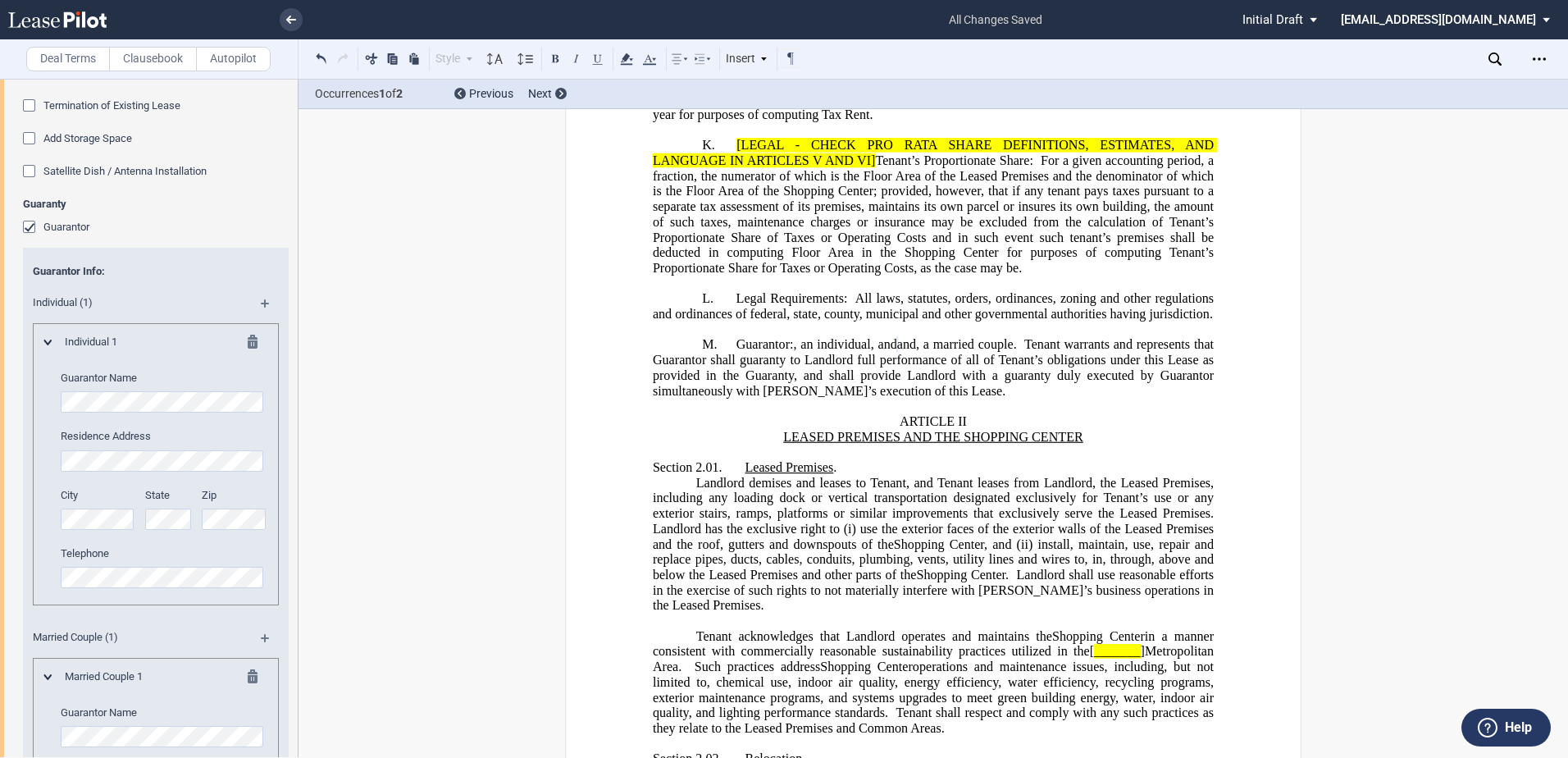
click at [249, 355] on md-icon at bounding box center [258, 345] width 20 height 20
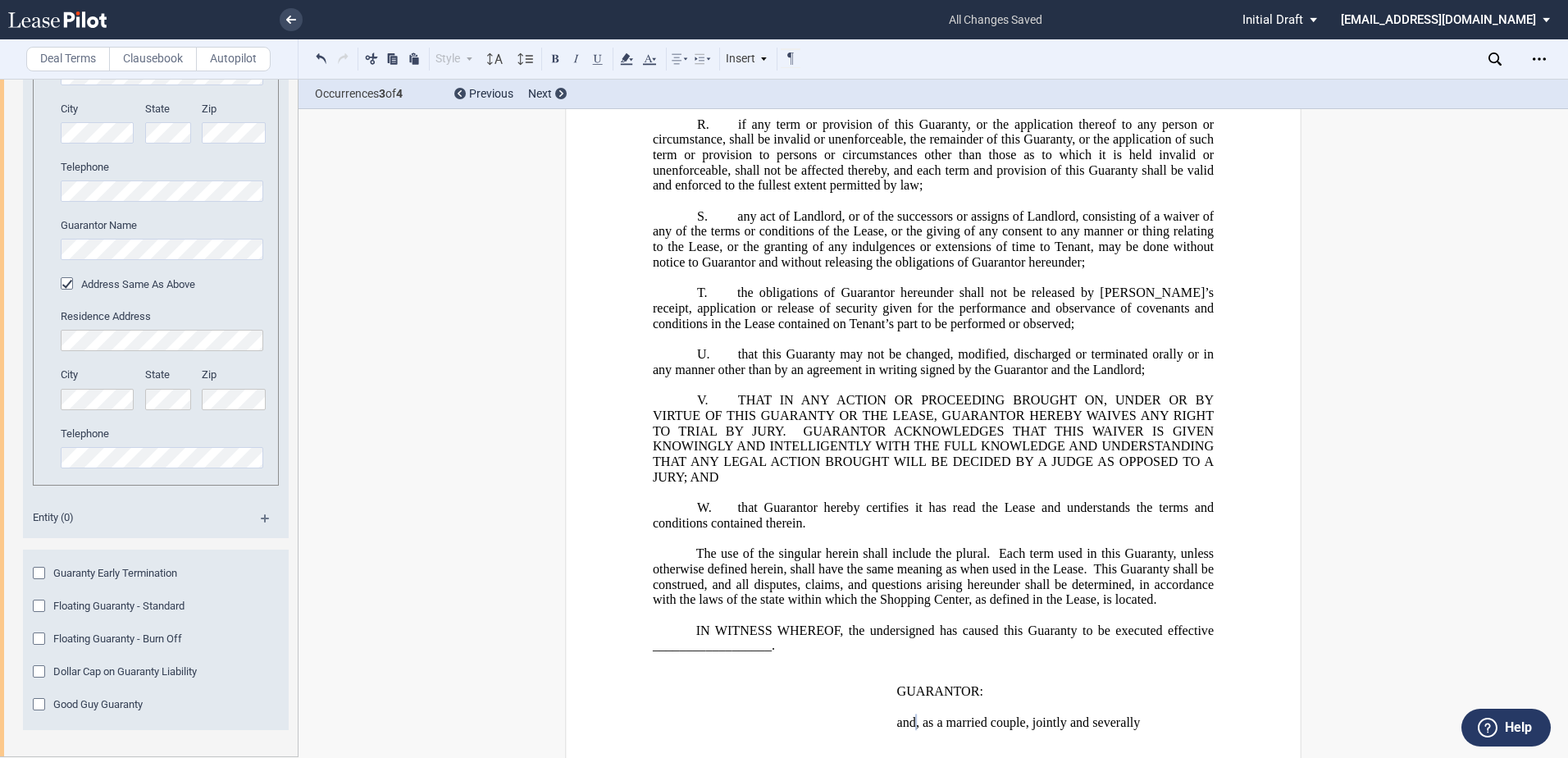
scroll to position [4476, 0]
click at [40, 701] on div "Good Guy Guaranty" at bounding box center [41, 706] width 16 height 16
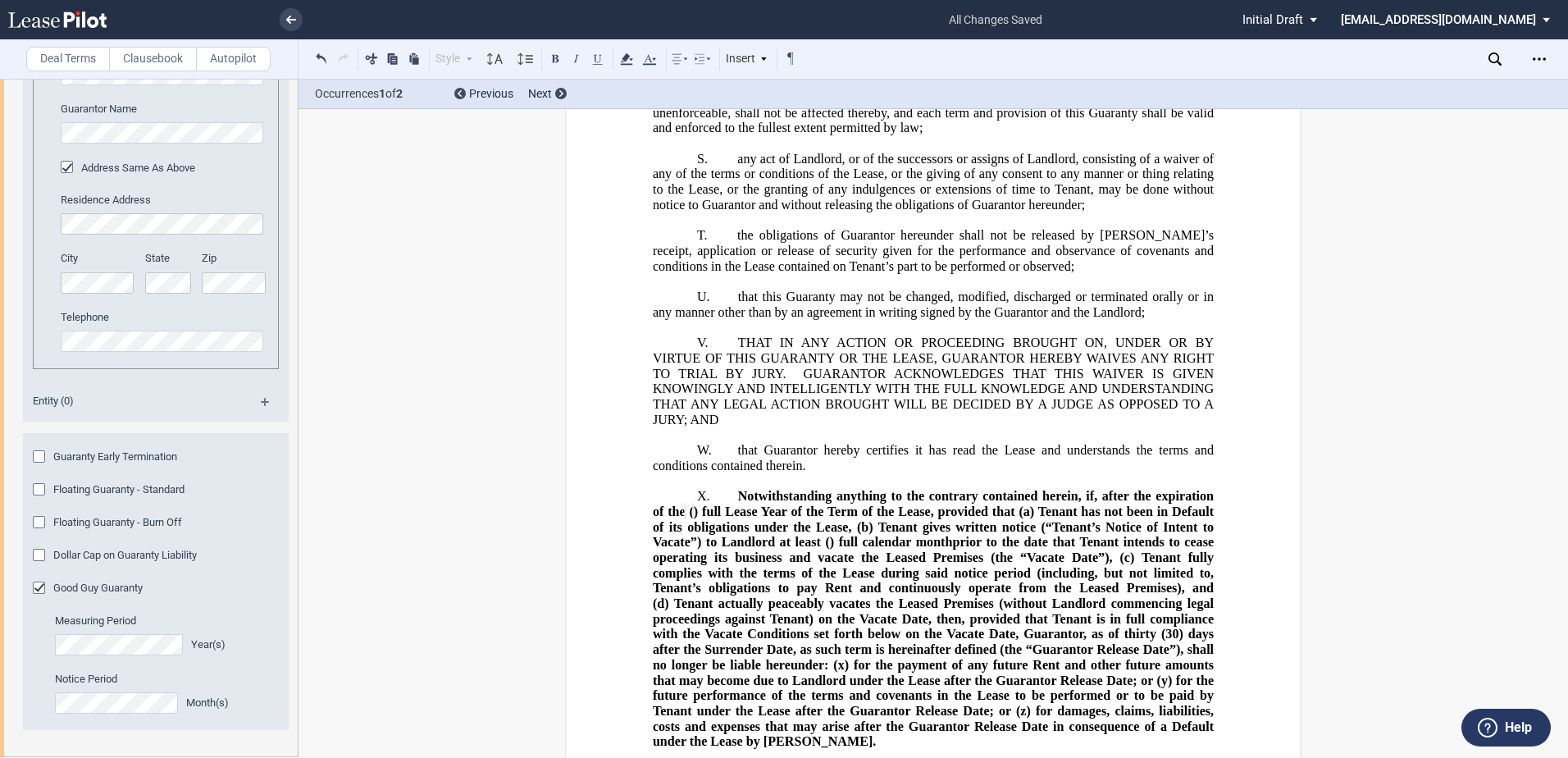
scroll to position [43791, 0]
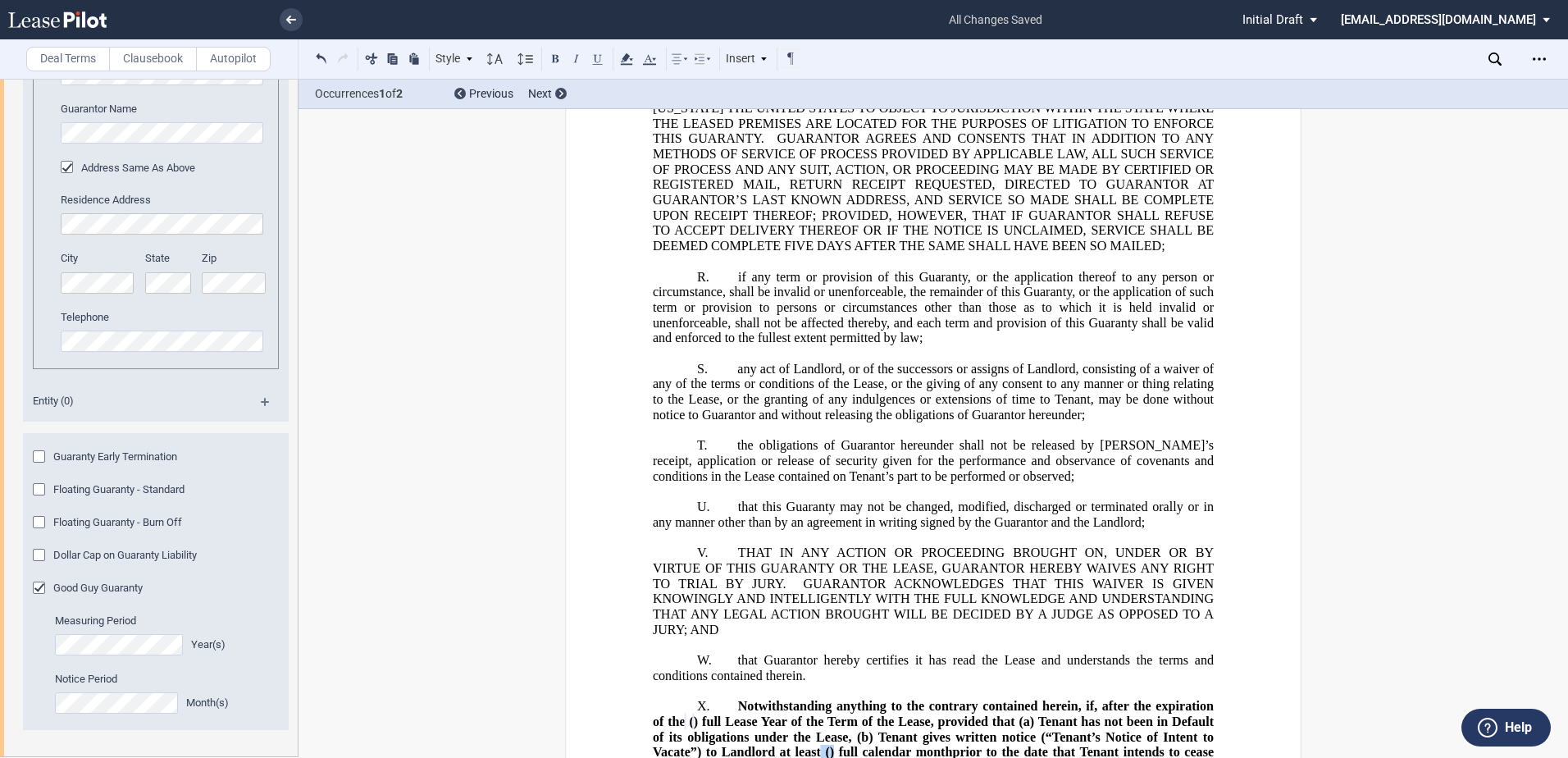
drag, startPoint x: 879, startPoint y: 476, endPoint x: 961, endPoint y: 475, distance: 82.0
click at [961, 698] on span "Notwithstanding anything to the contrary contained herein, if, after the expira…" at bounding box center [935, 729] width 564 height 60
click at [630, 60] on icon at bounding box center [626, 59] width 20 height 20
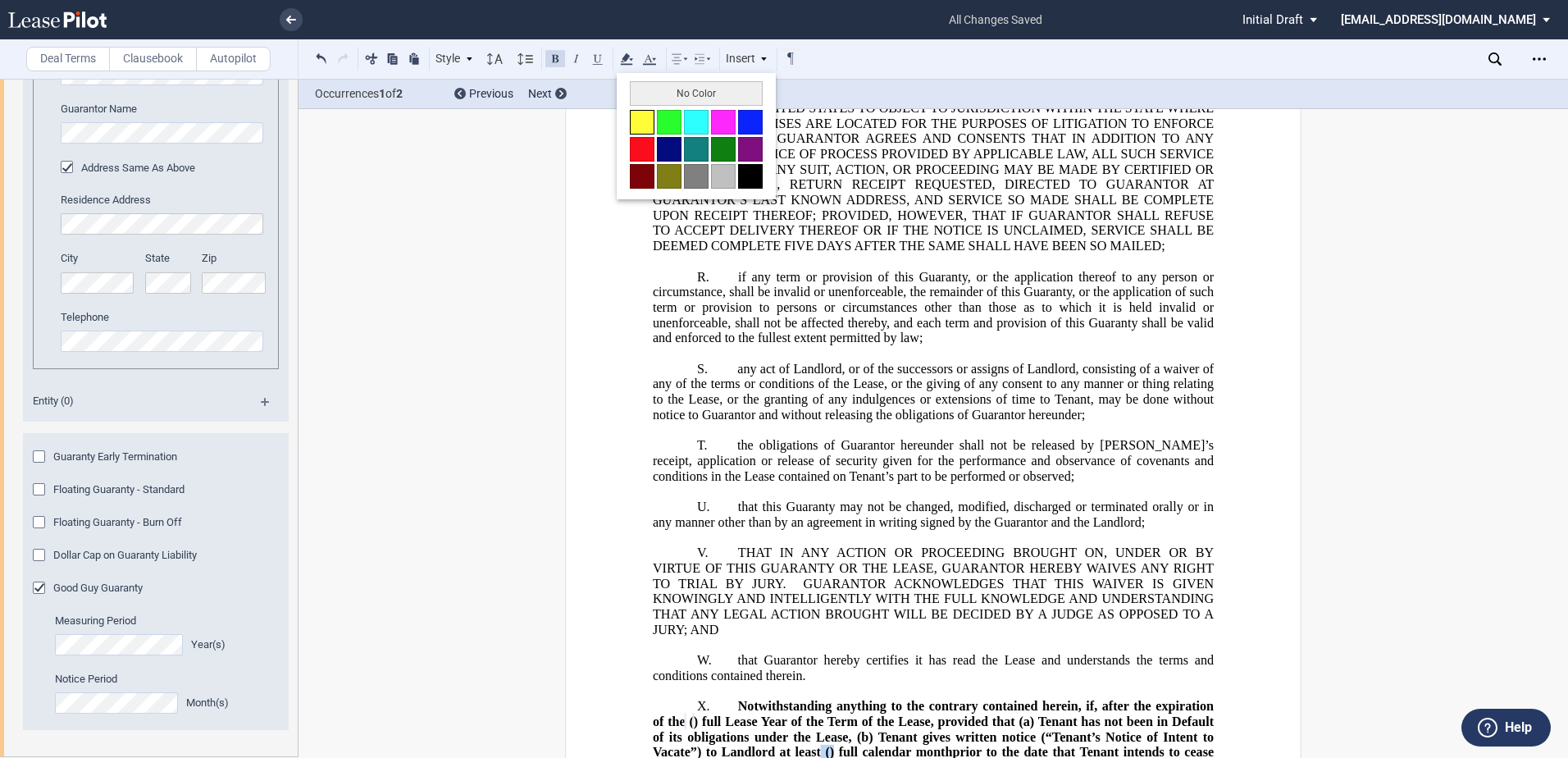
click at [638, 125] on button at bounding box center [642, 123] width 25 height 25
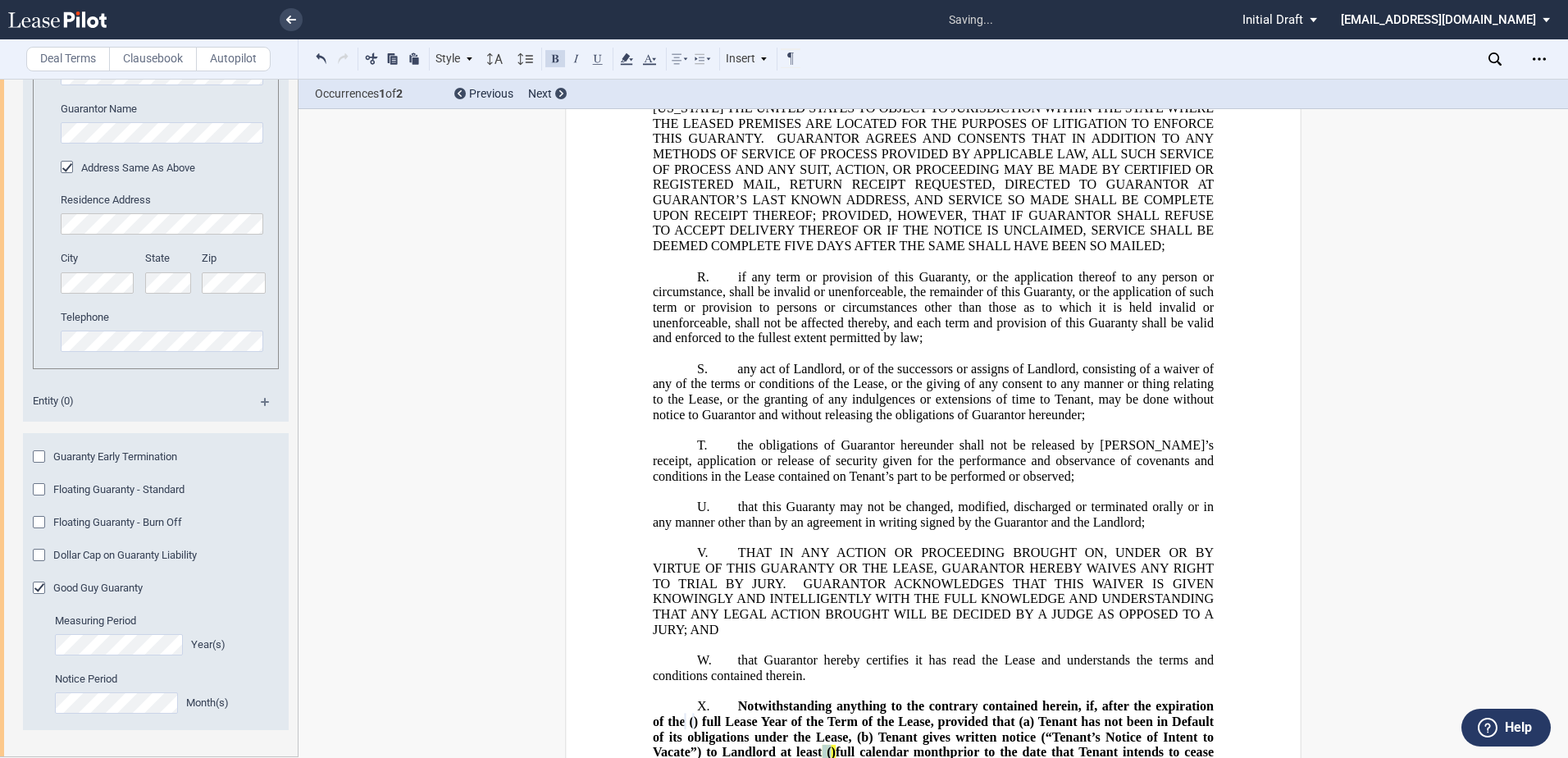
drag, startPoint x: 1082, startPoint y: 607, endPoint x: 926, endPoint y: 594, distance: 156.5
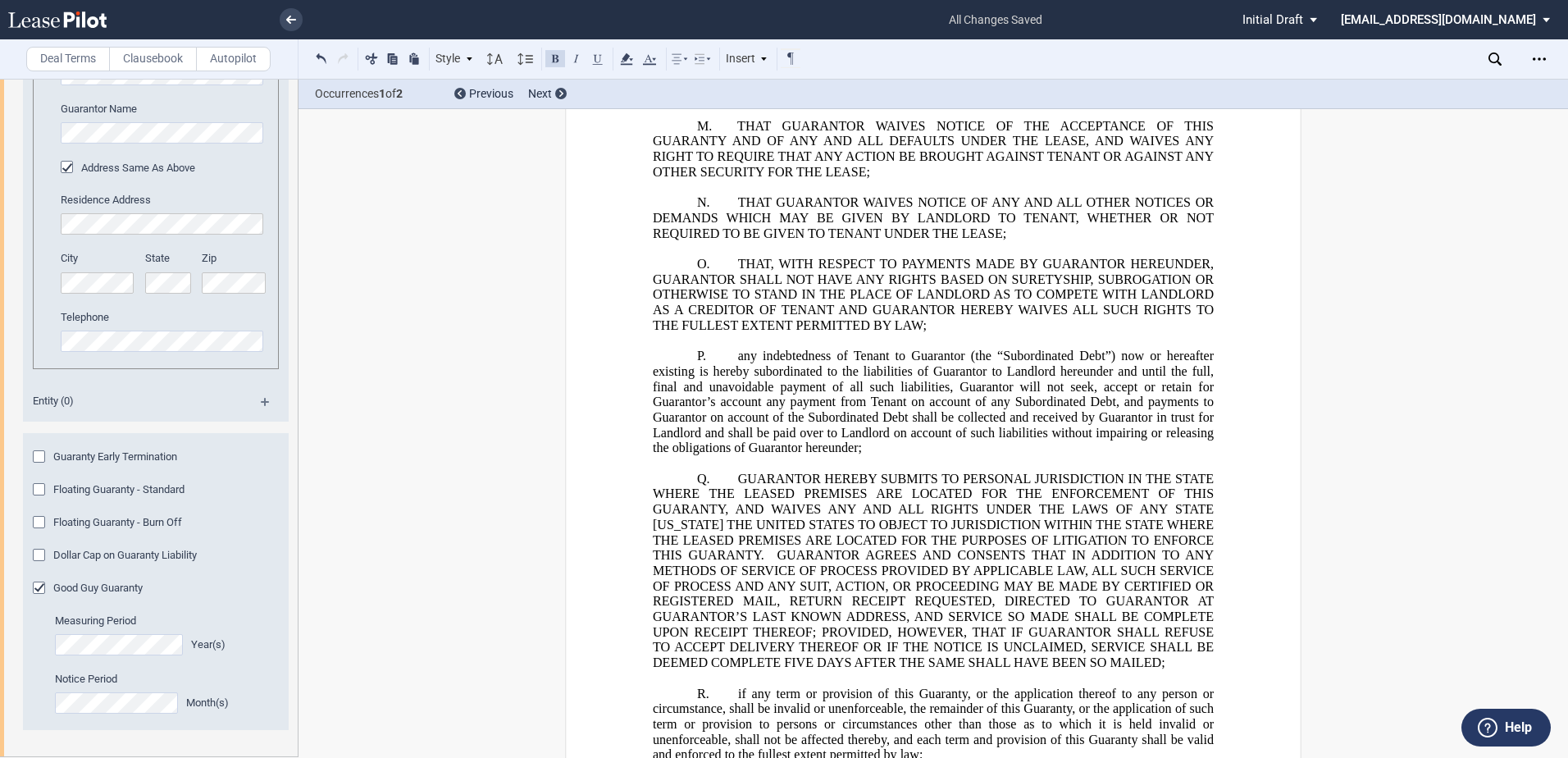
scroll to position [43134, 0]
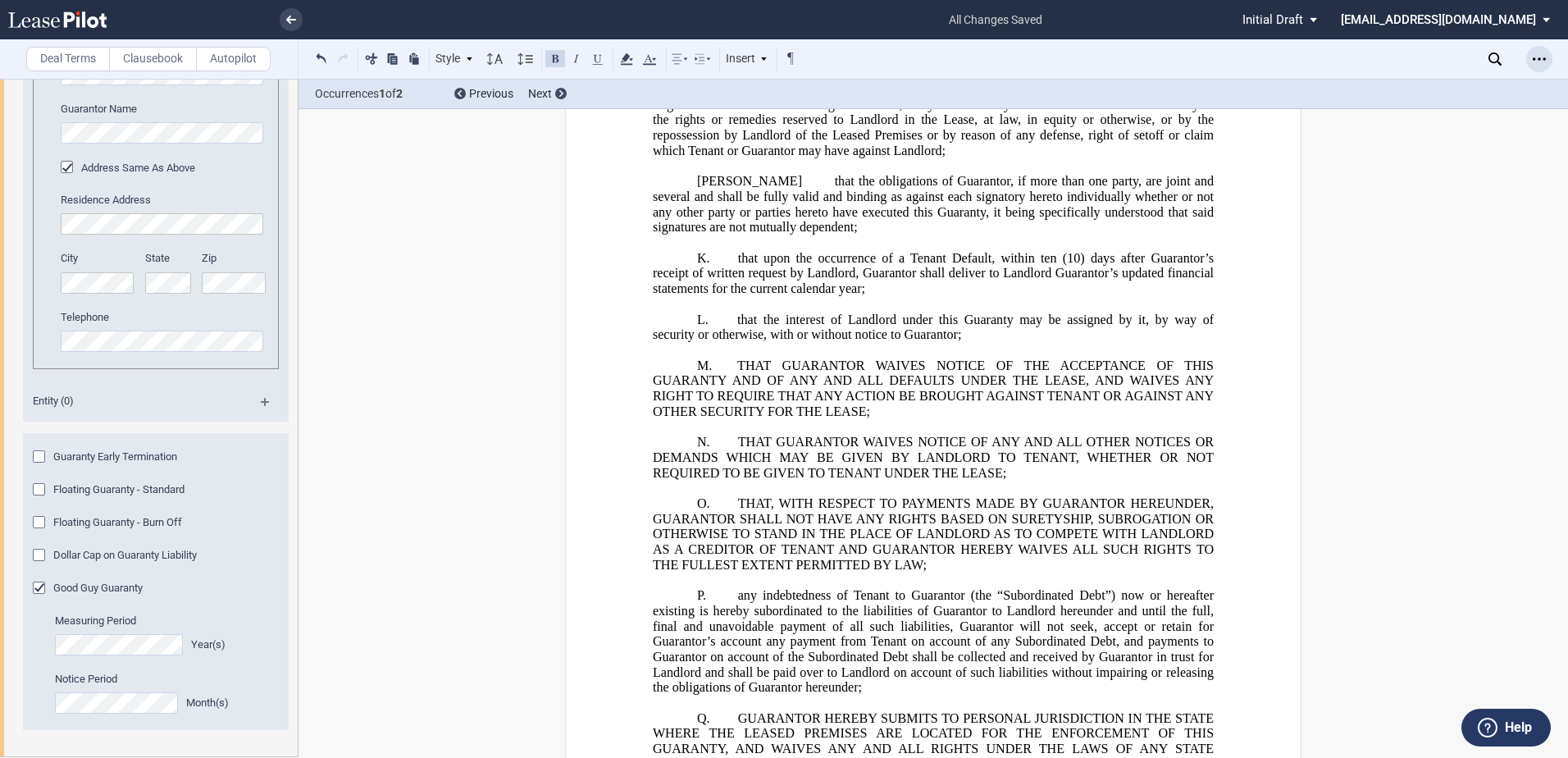
click at [1549, 60] on div "Open Lease options menu" at bounding box center [1540, 60] width 27 height 27
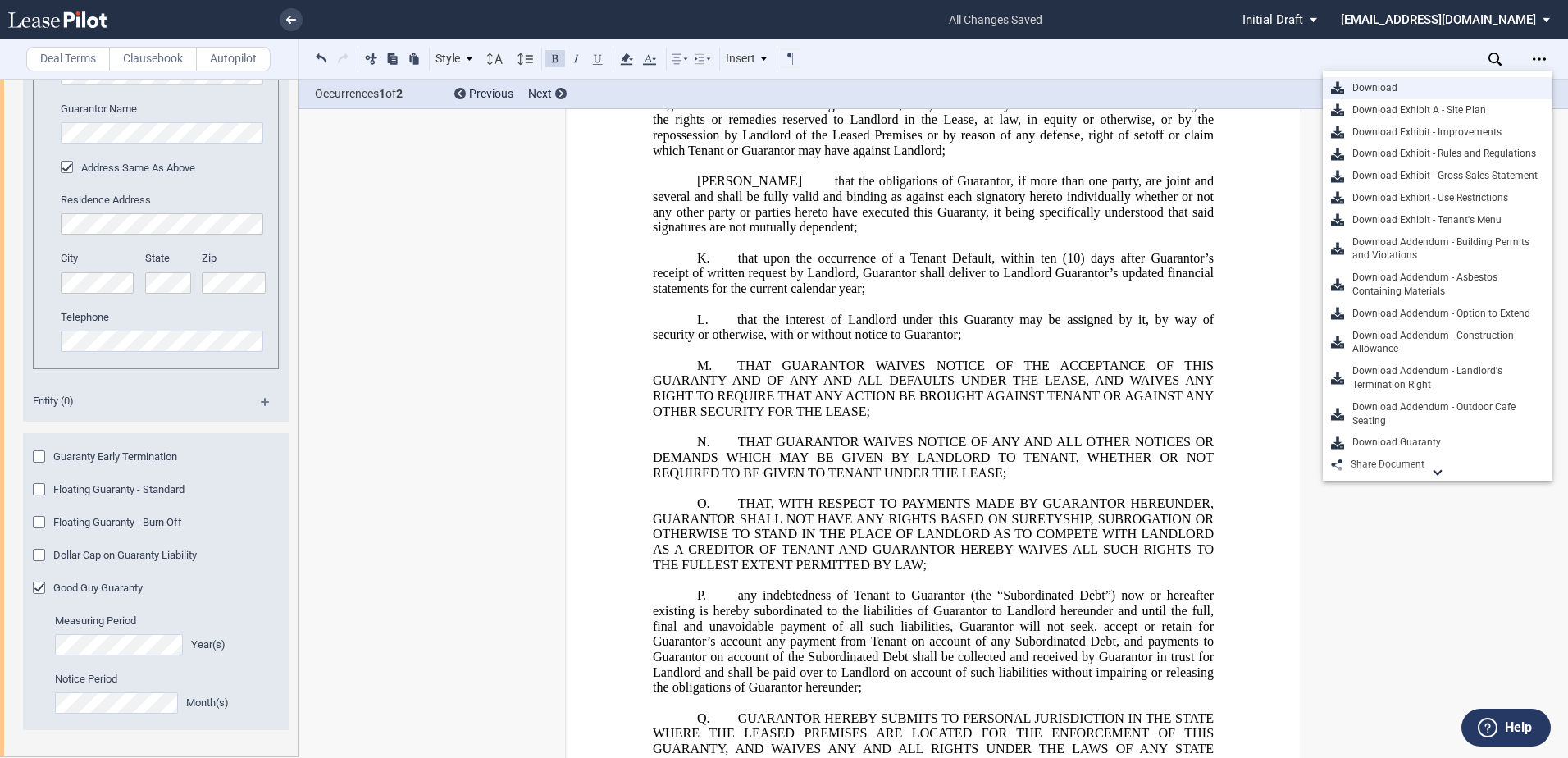
click at [1374, 91] on div "Download" at bounding box center [1444, 88] width 200 height 14
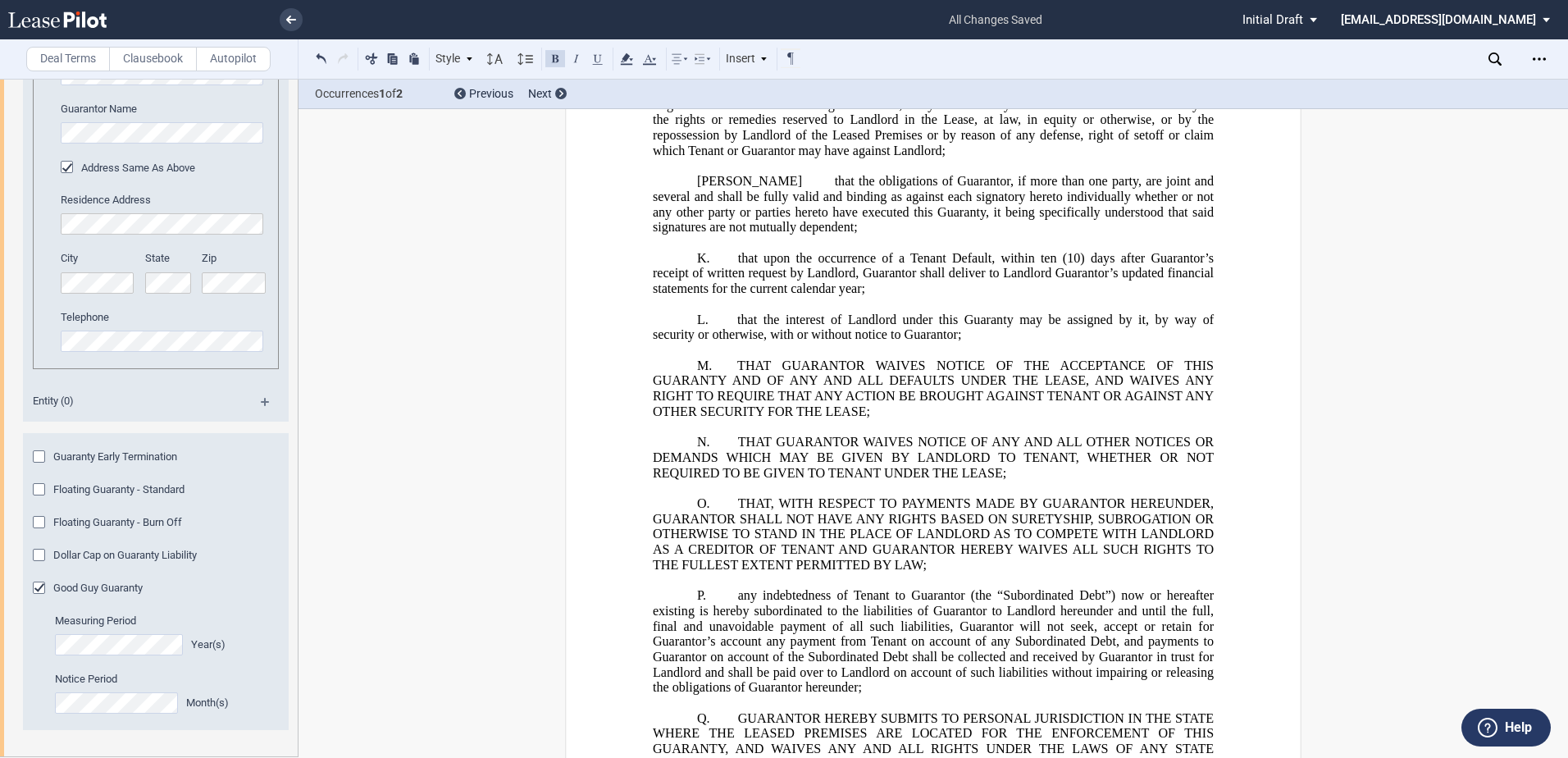
scroll to position [42642, 0]
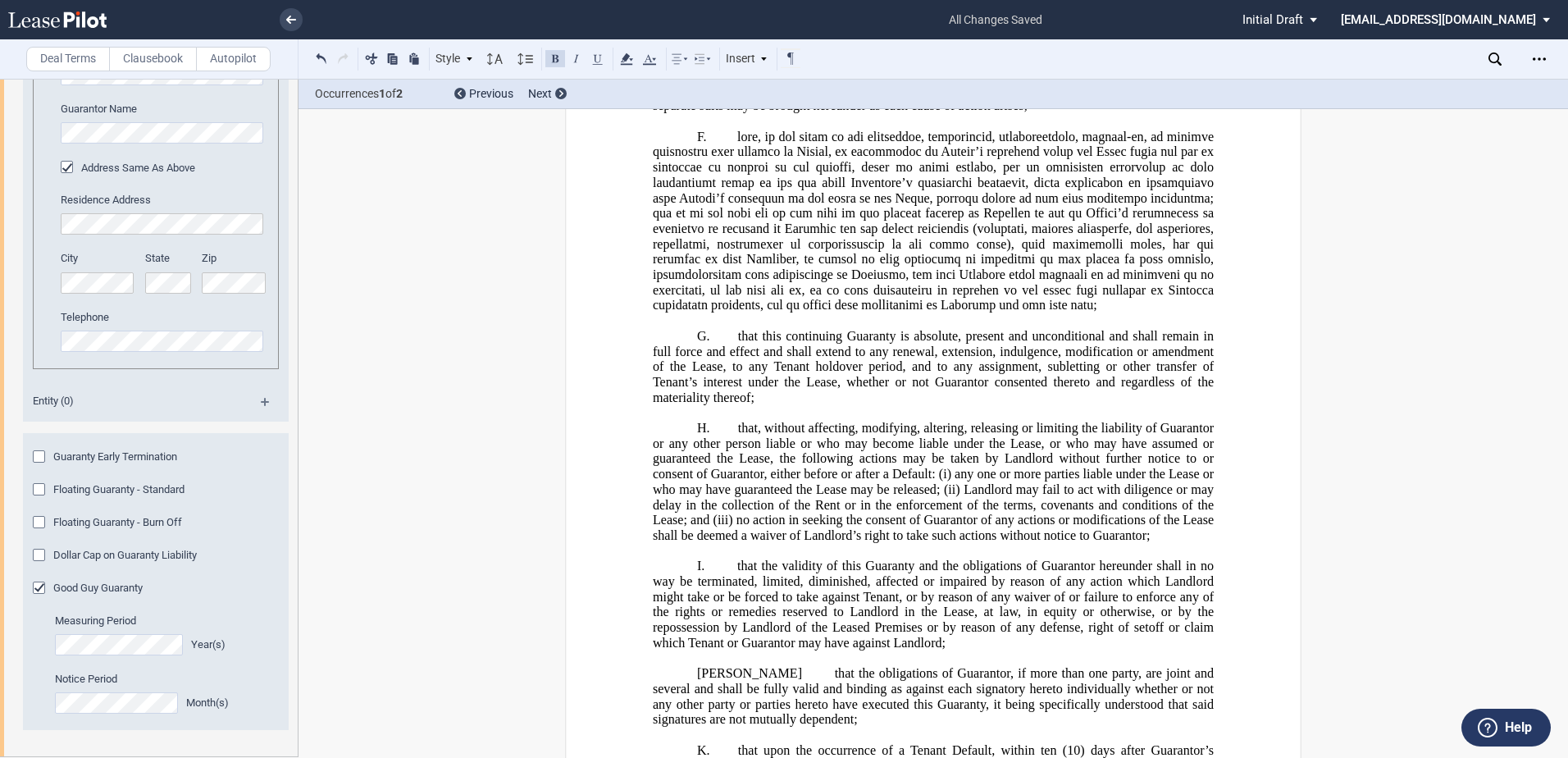
drag, startPoint x: 776, startPoint y: 401, endPoint x: 773, endPoint y: 416, distance: 15.3
click at [776, 666] on span "that the obligations of Guarantor, if more than one party, are joint and severa…" at bounding box center [935, 697] width 564 height 60
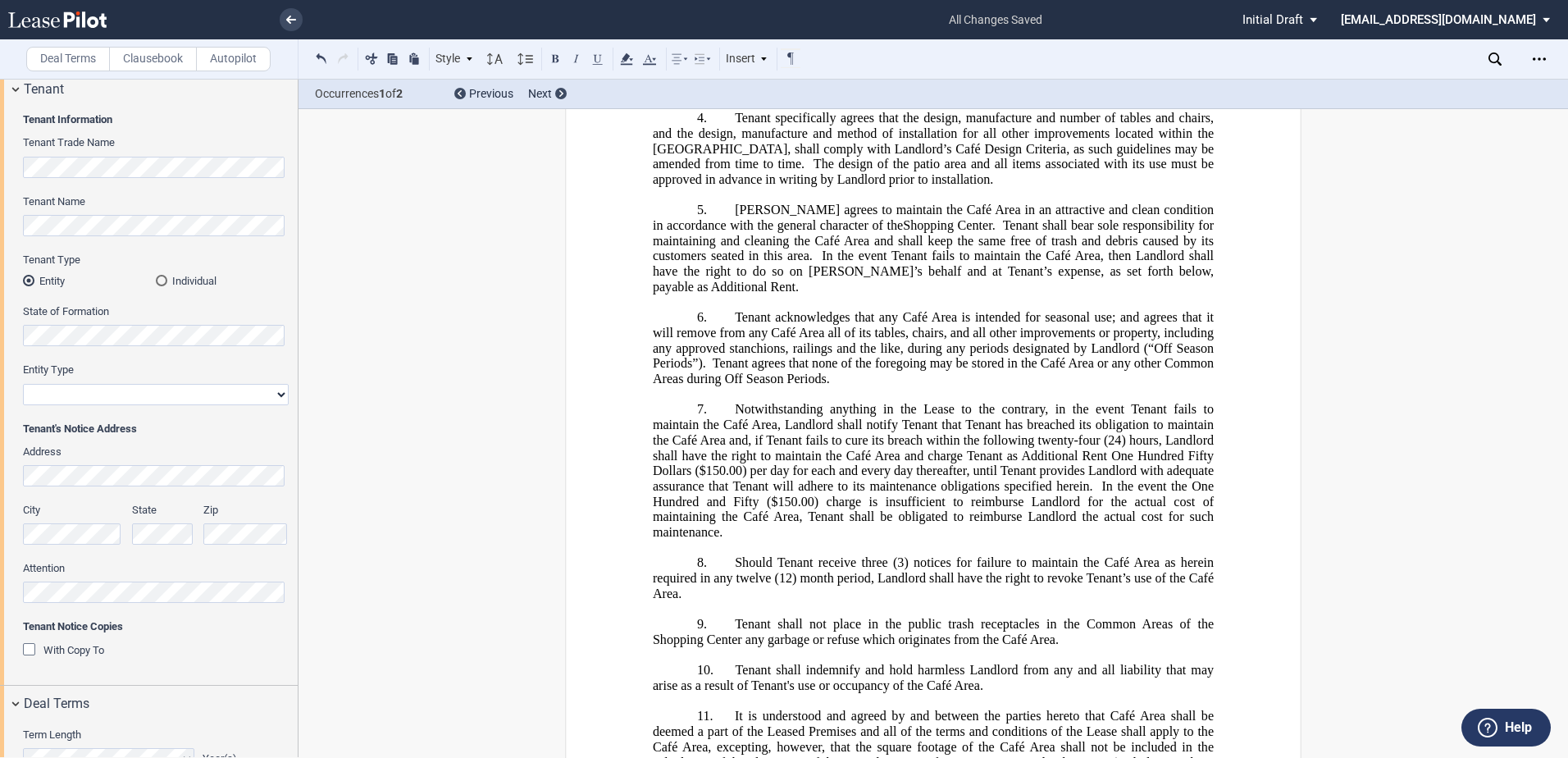
scroll to position [0, 0]
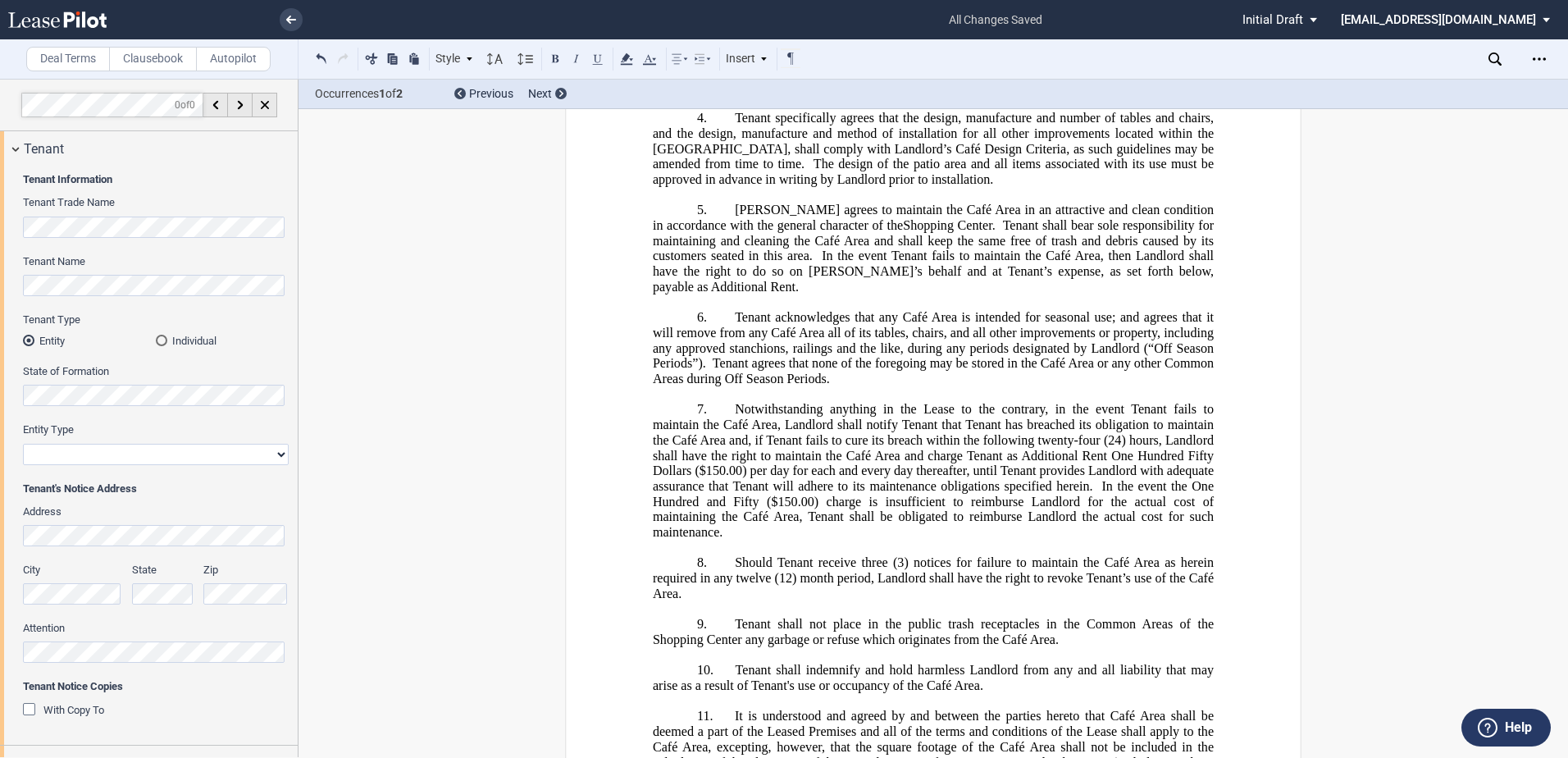
click at [251, 343] on md-radio-button "Individual" at bounding box center [222, 340] width 133 height 15
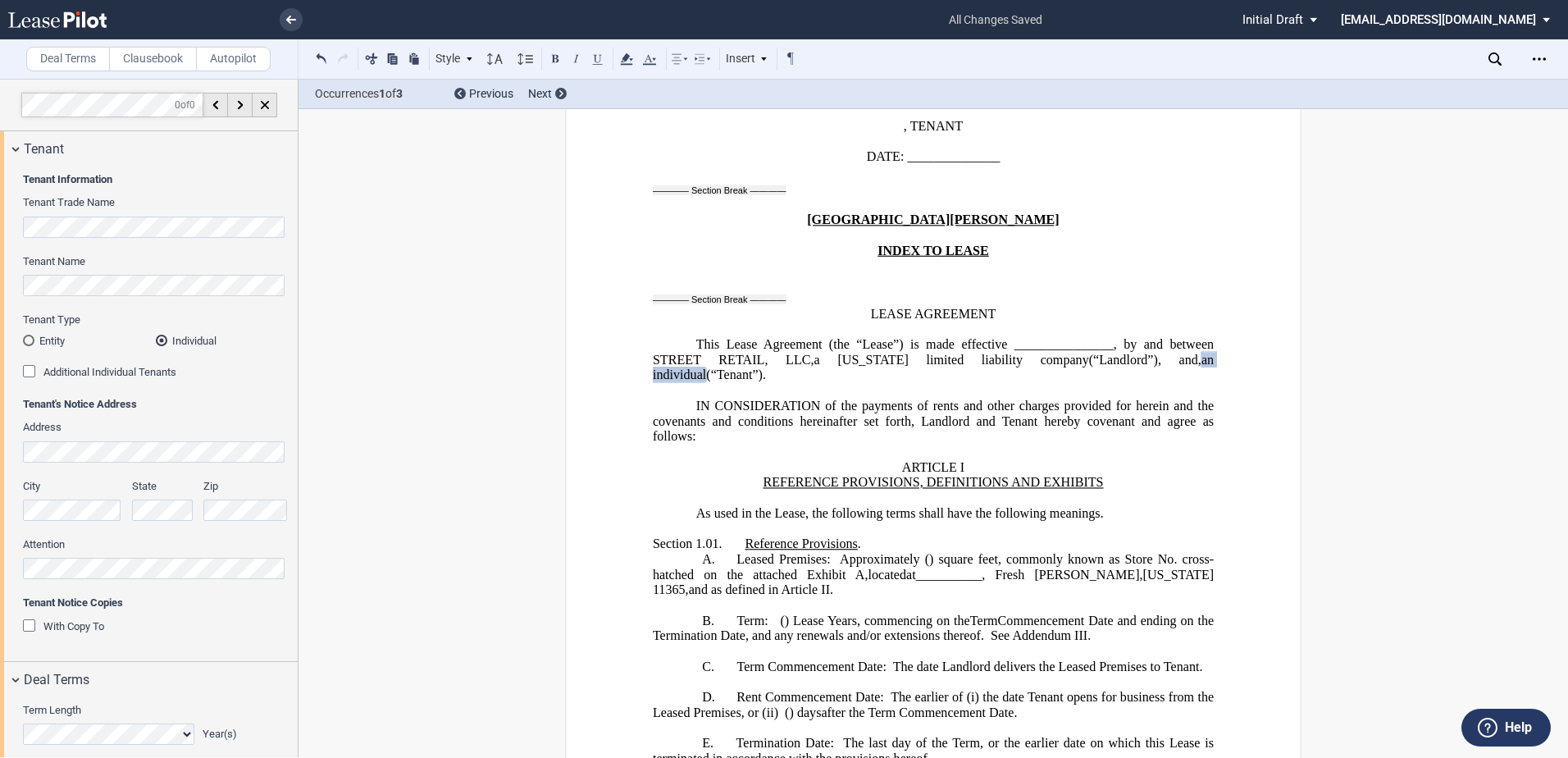
click at [1032, 411] on span "IN CONSIDERATION of the payments of rents and other charges provided for herein…" at bounding box center [935, 421] width 564 height 45
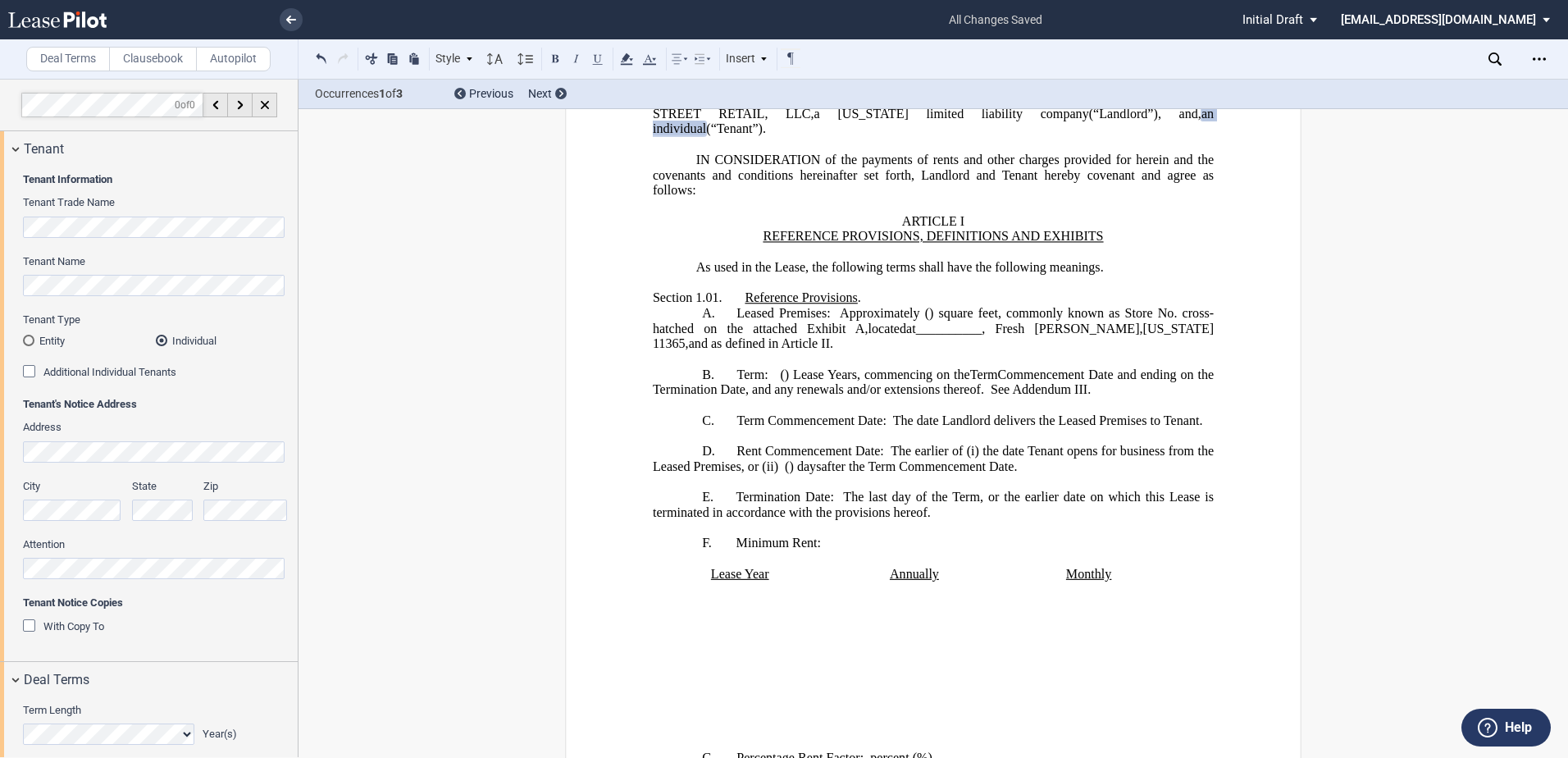
click at [983, 328] on span "__________" at bounding box center [949, 328] width 67 height 15
click at [985, 331] on span "at __________ ," at bounding box center [945, 328] width 79 height 15
click at [983, 331] on span "__________" at bounding box center [949, 328] width 67 height 15
drag, startPoint x: 1120, startPoint y: 331, endPoint x: 1130, endPoint y: 331, distance: 10.0
click at [985, 331] on span "at __________ ," at bounding box center [945, 328] width 79 height 15
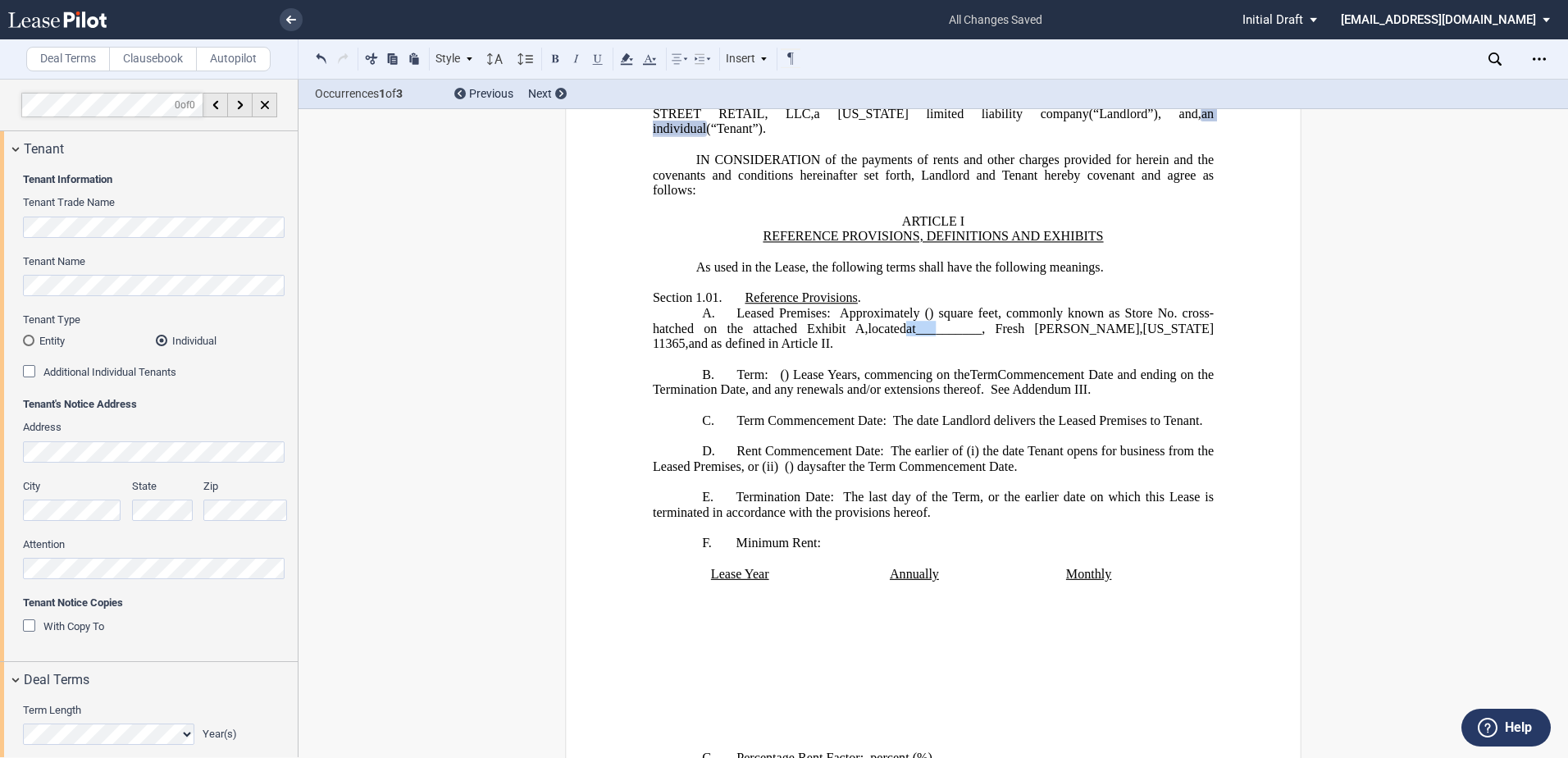
click at [983, 331] on span "__________" at bounding box center [949, 328] width 67 height 15
drag, startPoint x: 1107, startPoint y: 329, endPoint x: 1099, endPoint y: 297, distance: 33.0
click at [985, 331] on span "at __________ ," at bounding box center [945, 328] width 79 height 15
click at [627, 59] on use at bounding box center [626, 59] width 12 height 12
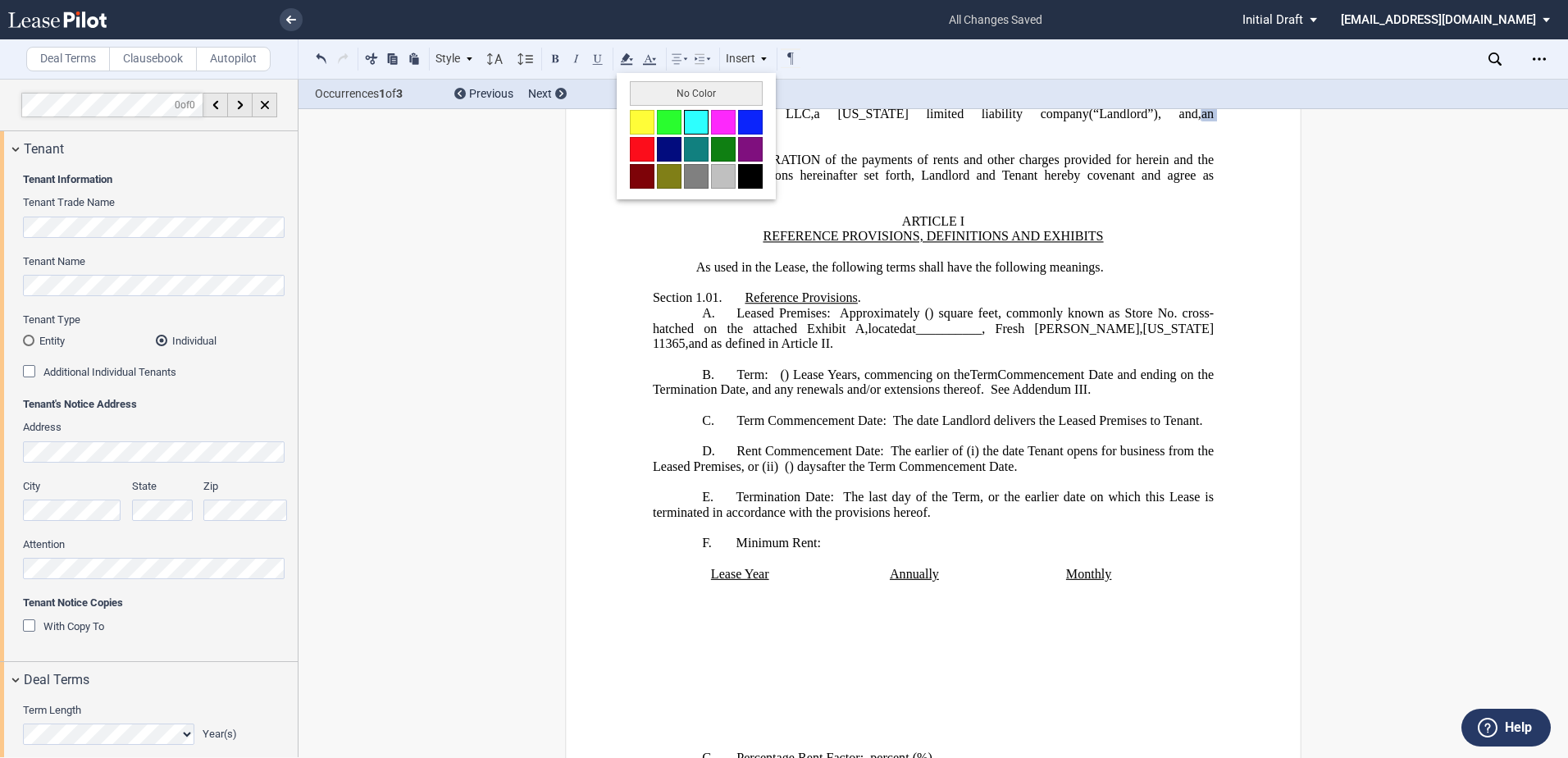
click at [694, 114] on button at bounding box center [696, 123] width 25 height 25
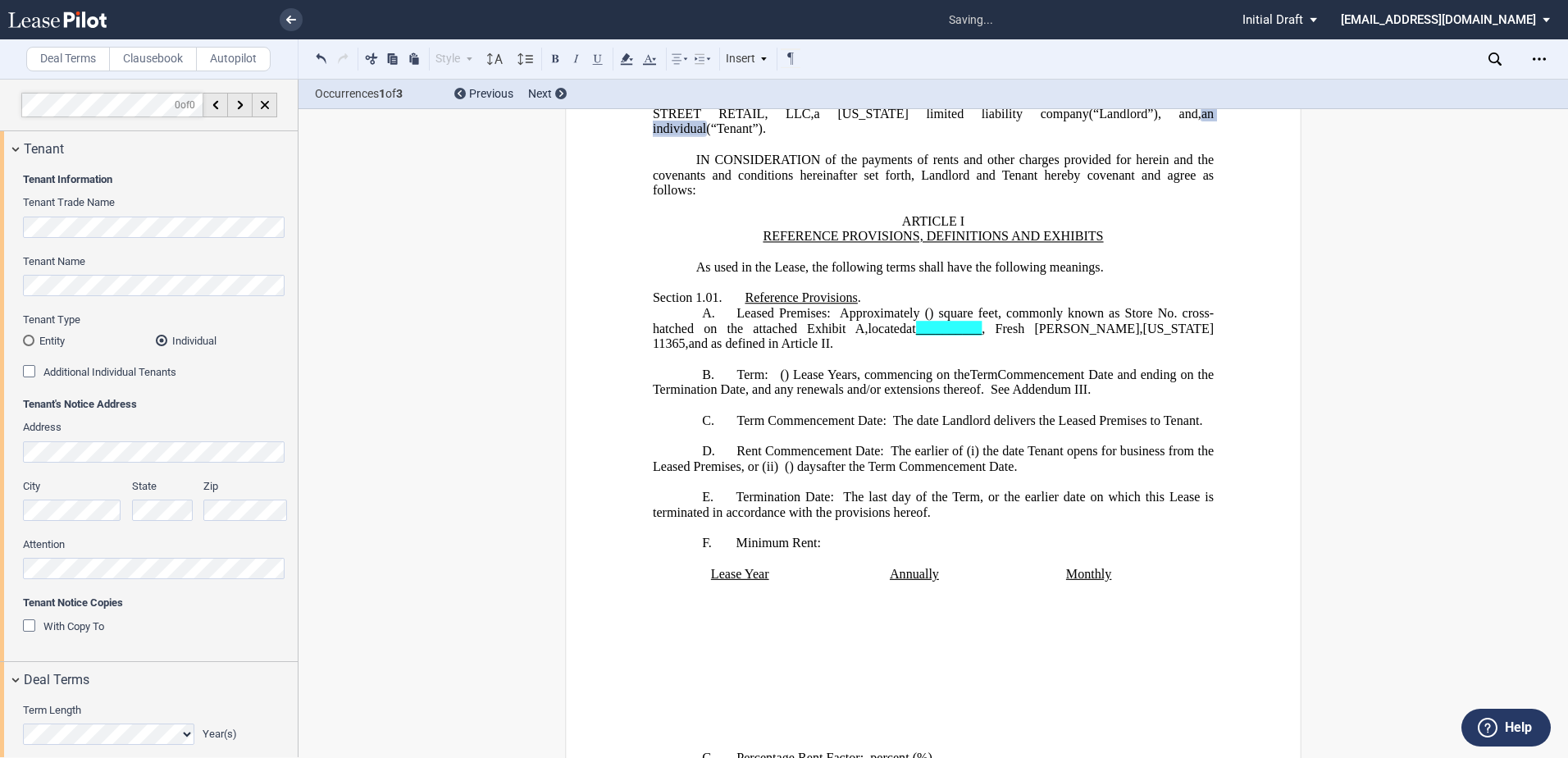
click at [971, 329] on span "cross-hatched on the attached Exhibit" at bounding box center [934, 320] width 561 height 29
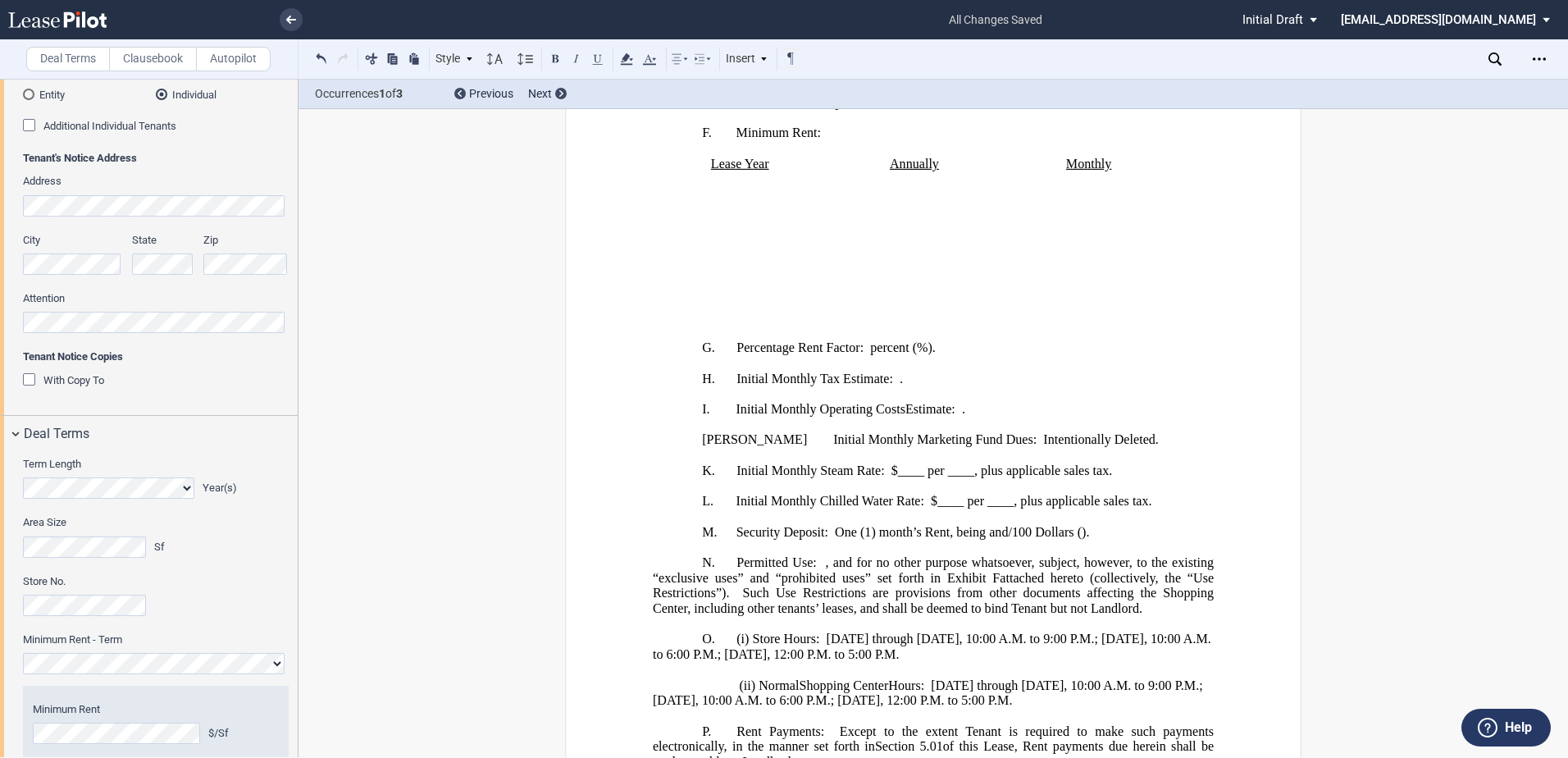
scroll to position [492, 0]
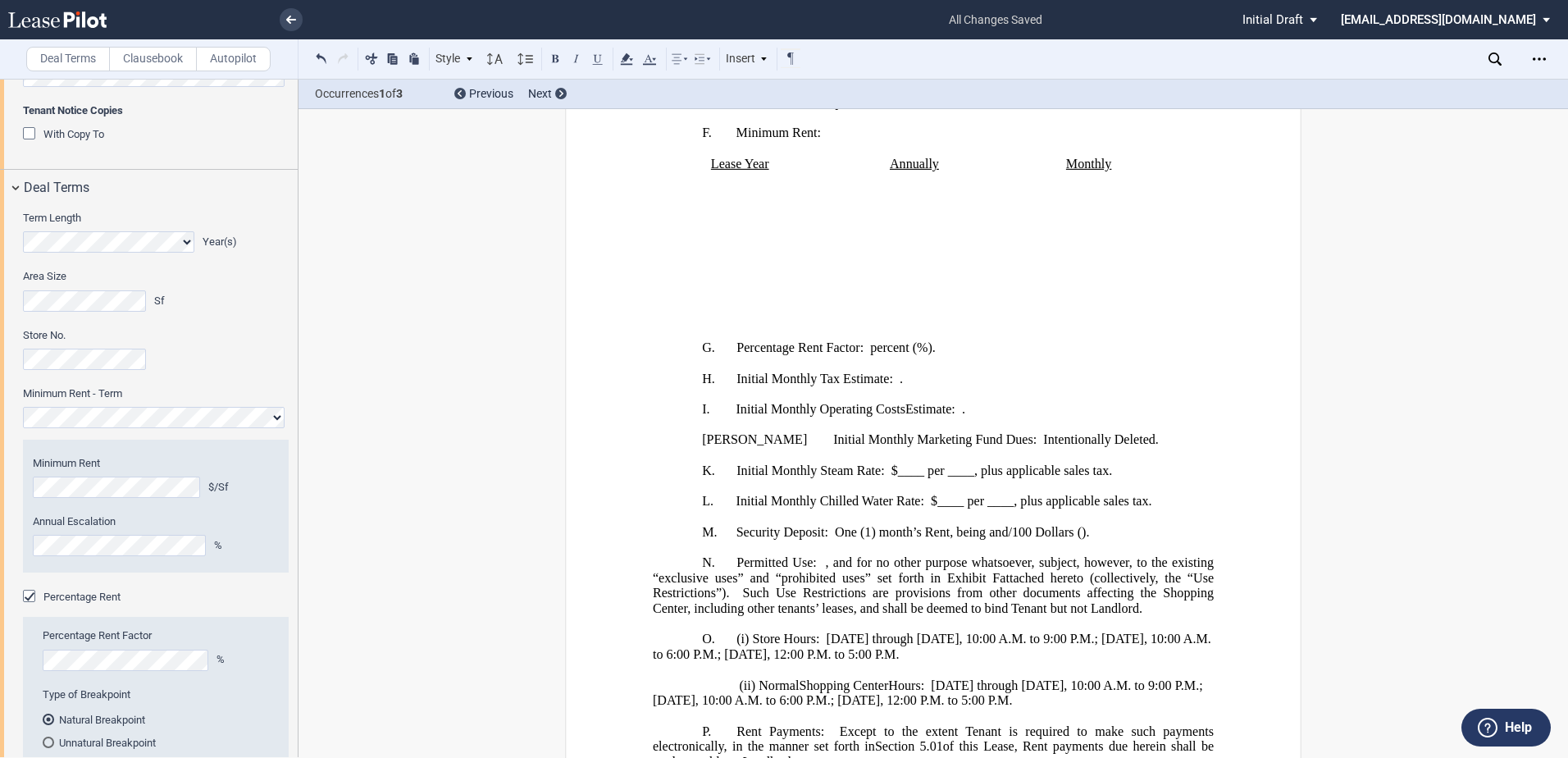
click at [255, 366] on div "Store No." at bounding box center [155, 348] width 266 height 42
click at [0, 551] on html ".bocls-1{fill:#26354a;fill-rule:evenodd} Loading... × all changes saved Pending…" at bounding box center [784, 379] width 1568 height 758
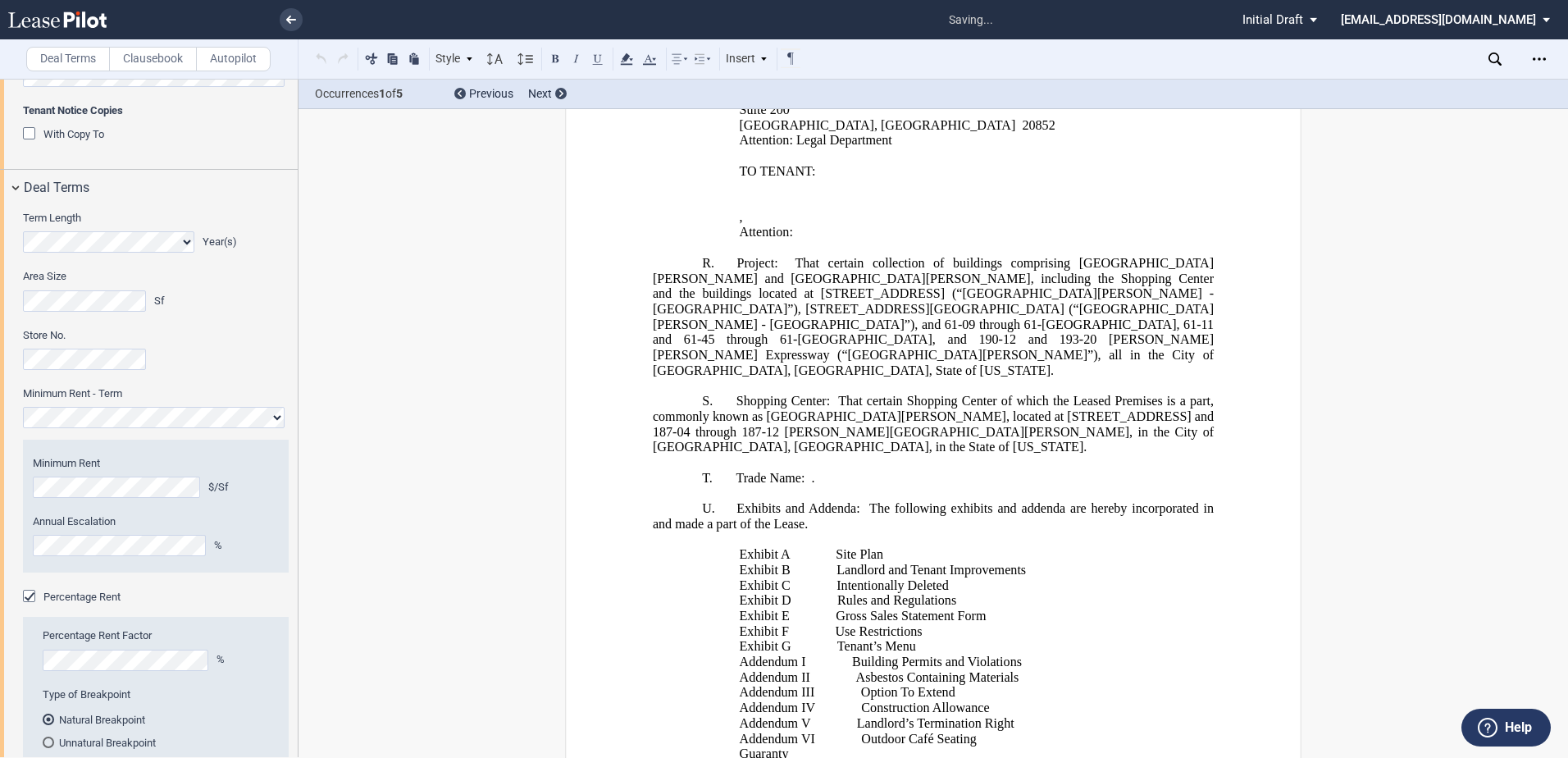
scroll to position [1866, 0]
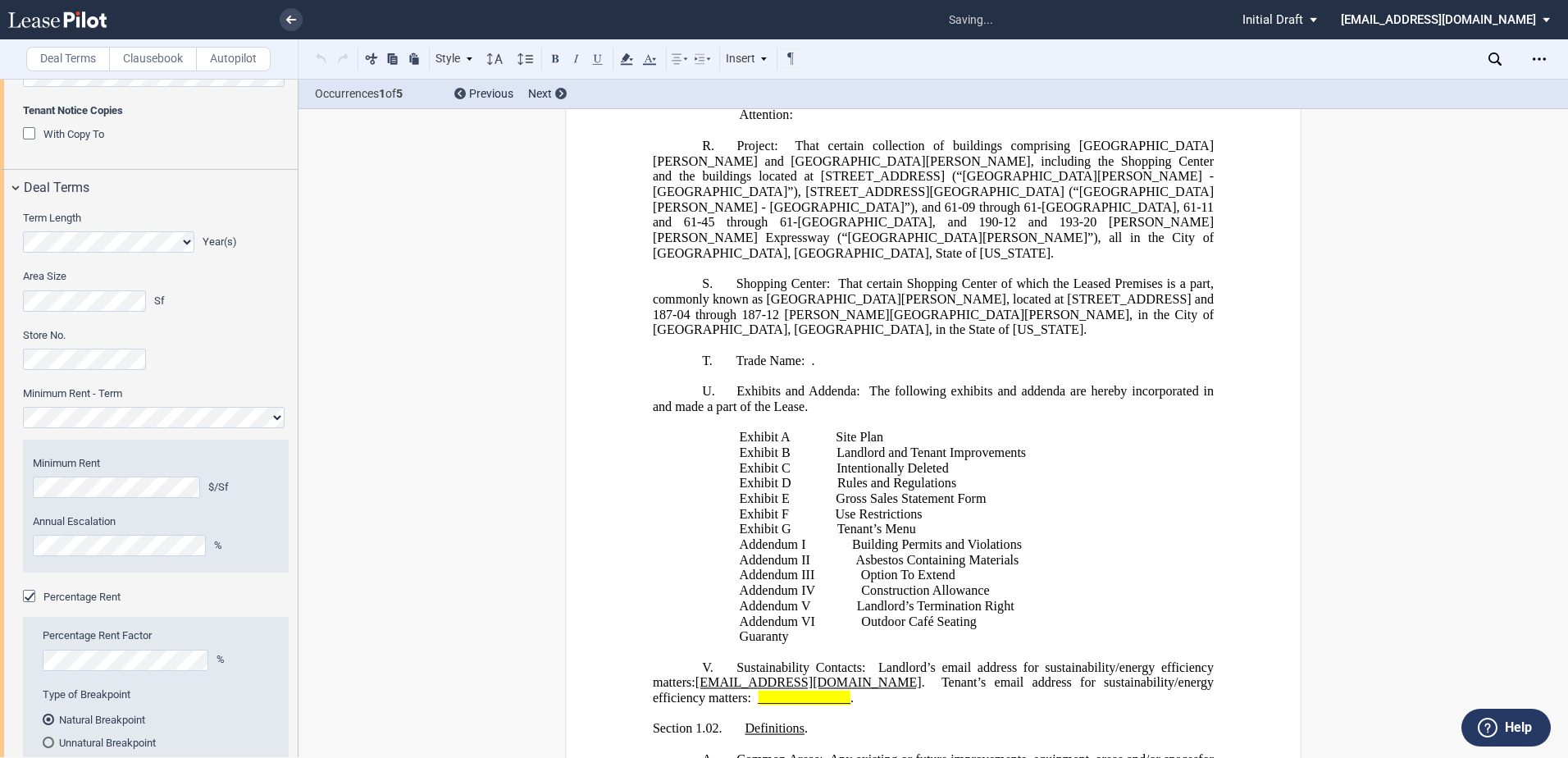
click at [1025, 473] on p "Exhibit C Intentionally Deleted" at bounding box center [977, 468] width 475 height 16
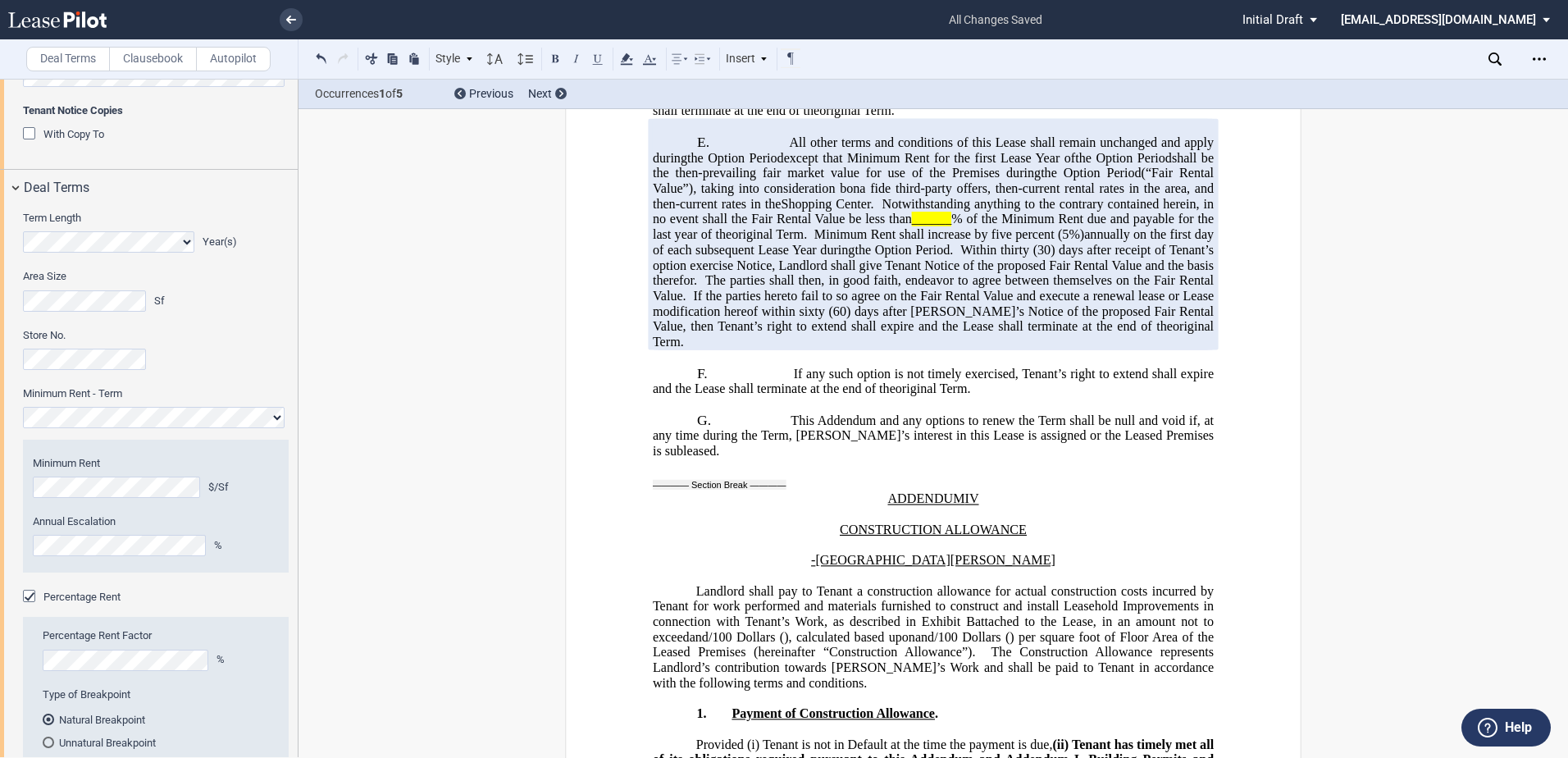
scroll to position [35033, 0]
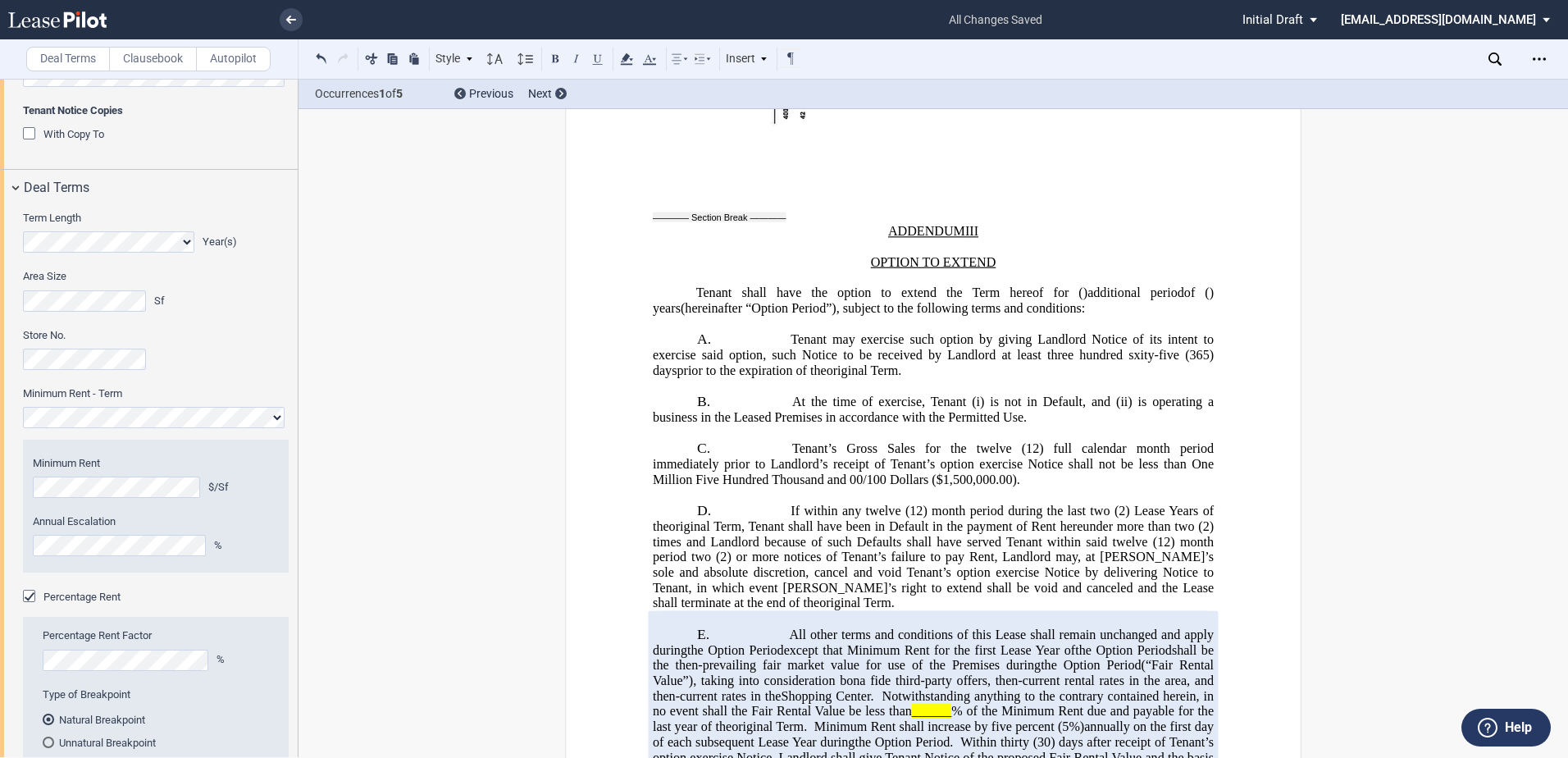
click at [983, 442] on span "Tenant’s Gross Sales for the twelve" at bounding box center [902, 449] width 219 height 15
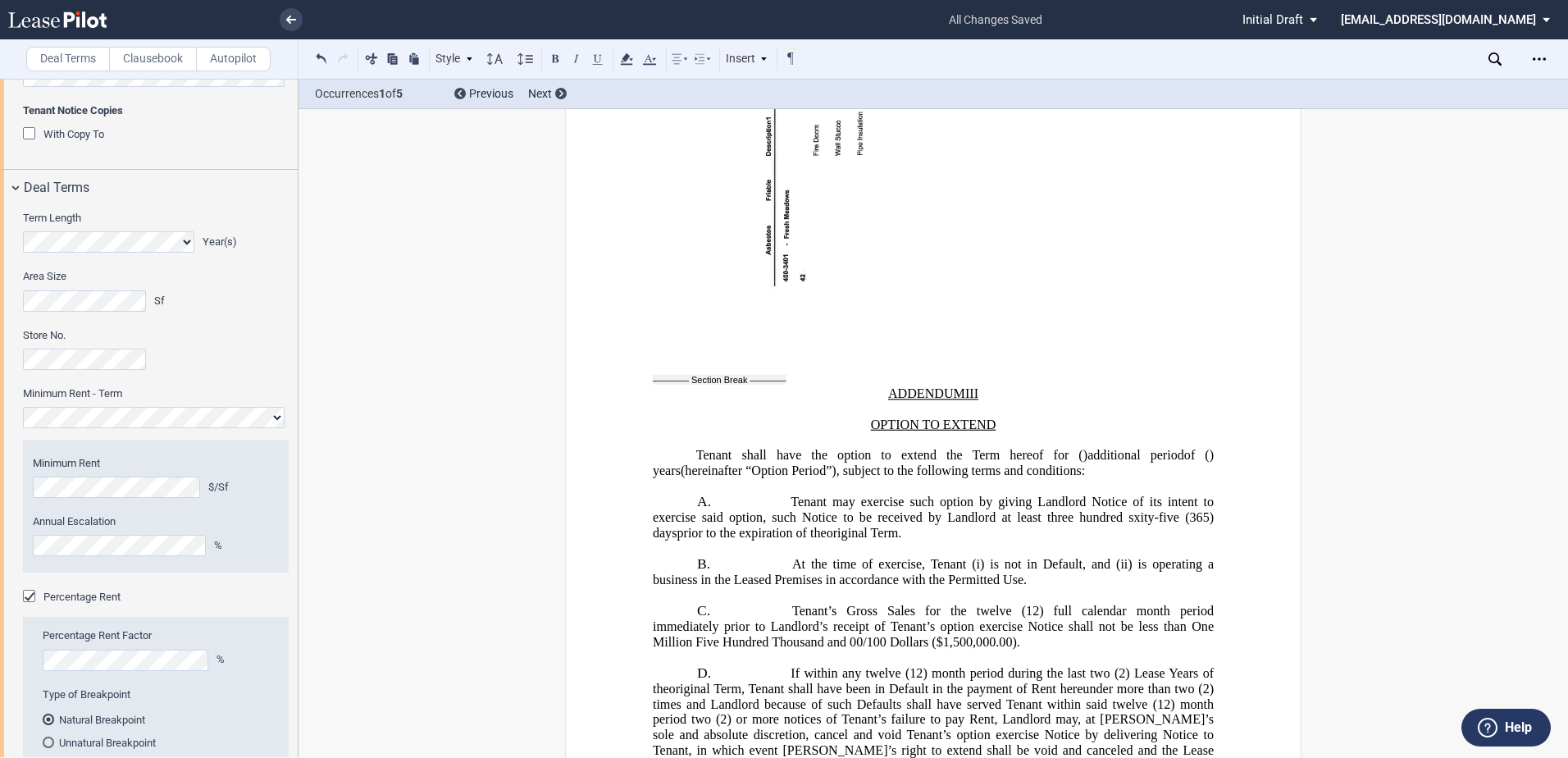
scroll to position [34870, 0]
click at [1107, 497] on span "Tenant may exercise such option by giving Landlord Notice of its intent to exer…" at bounding box center [935, 519] width 564 height 45
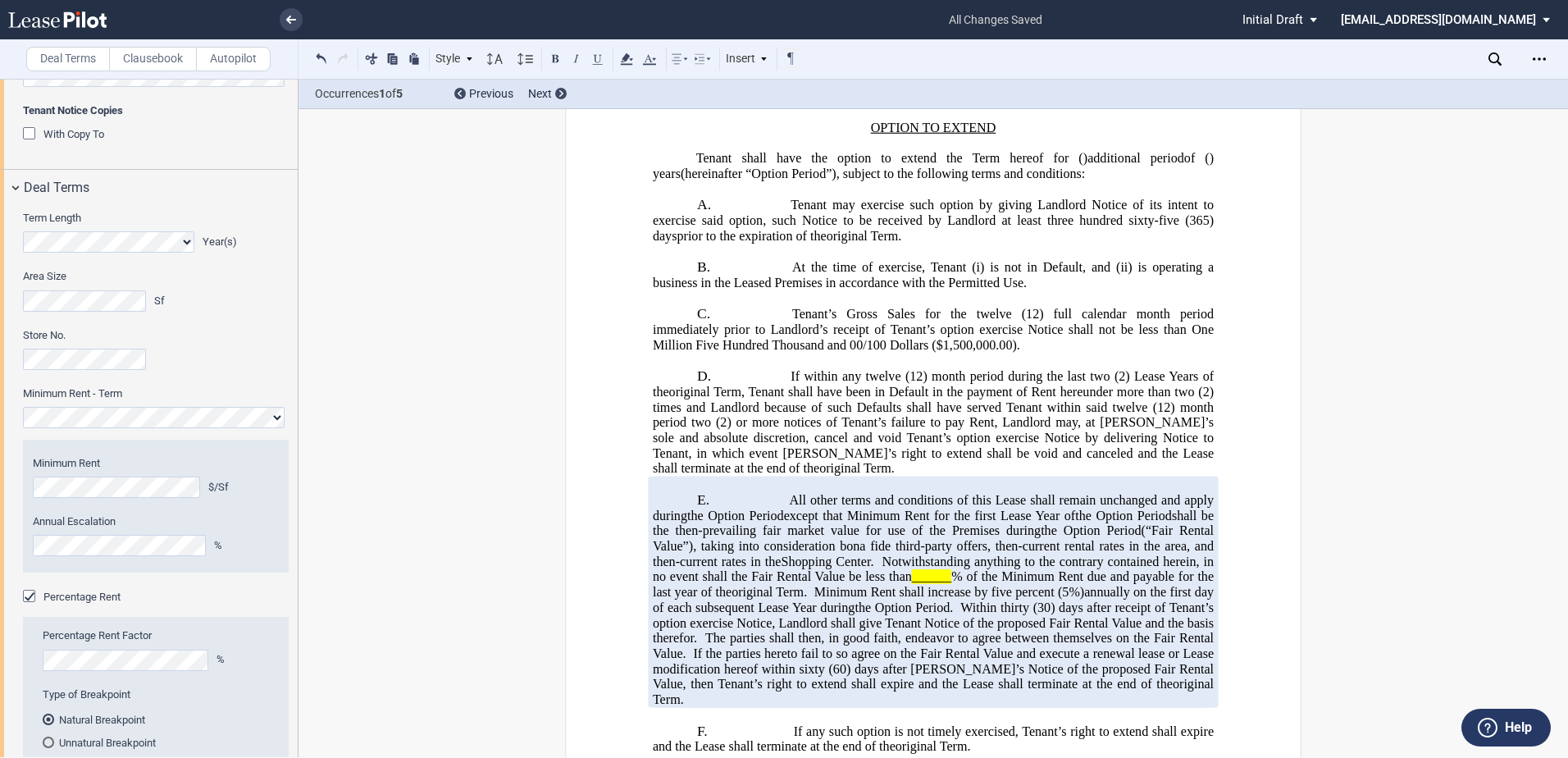
scroll to position [35198, 0]
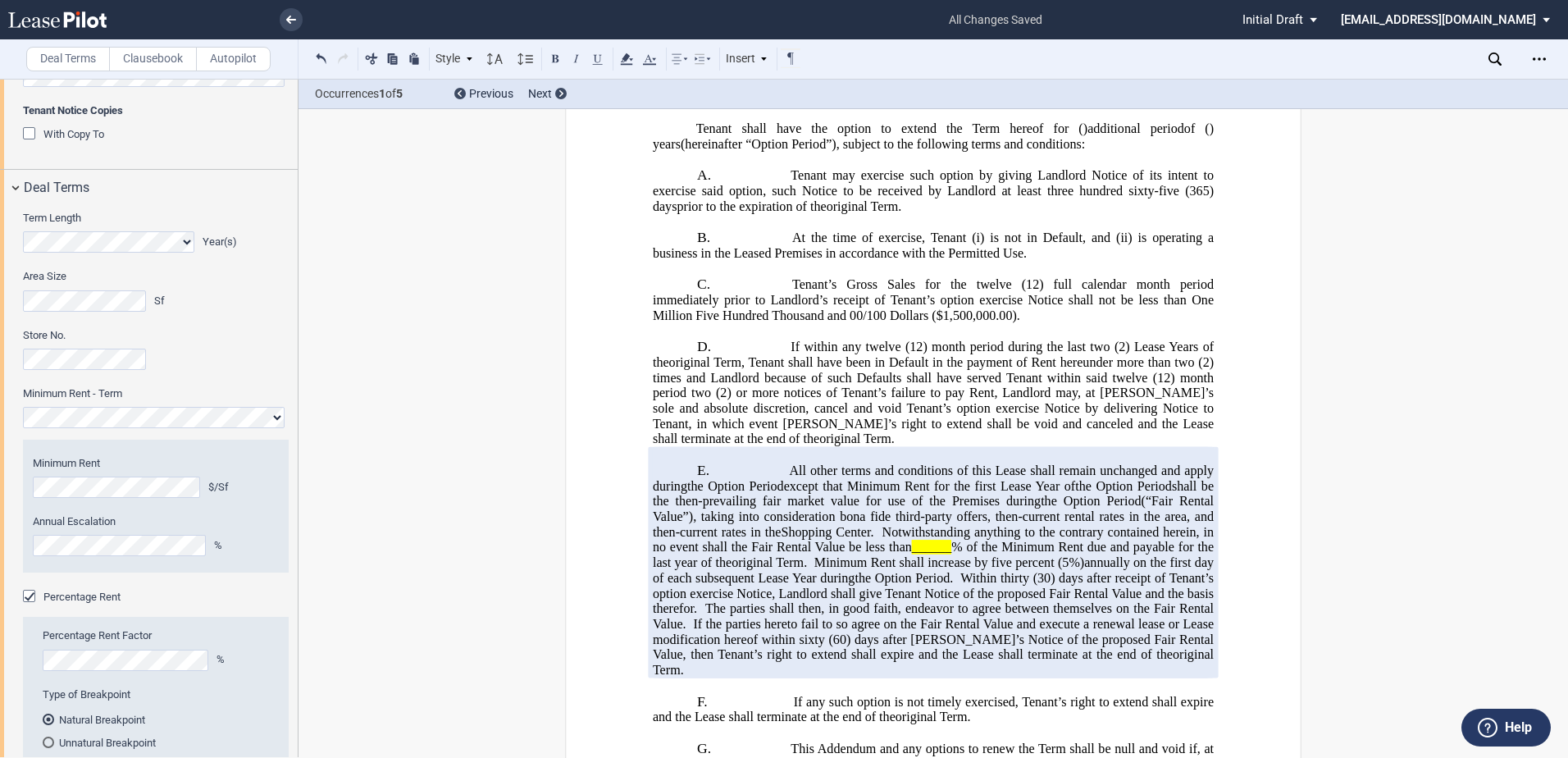
drag, startPoint x: 904, startPoint y: 316, endPoint x: 948, endPoint y: 312, distance: 44.2
click at [912, 494] on span "(“Fair Rental Value”), taking into consideration bona fide third-party offers, …" at bounding box center [935, 531] width 564 height 76
click at [912, 540] on span "______" at bounding box center [932, 547] width 39 height 15
drag, startPoint x: 1118, startPoint y: 330, endPoint x: 1127, endPoint y: 333, distance: 9.5
click at [1121, 555] on span "Minimum Rent shall increase by five percent (5%)" at bounding box center [935, 569] width 564 height 29
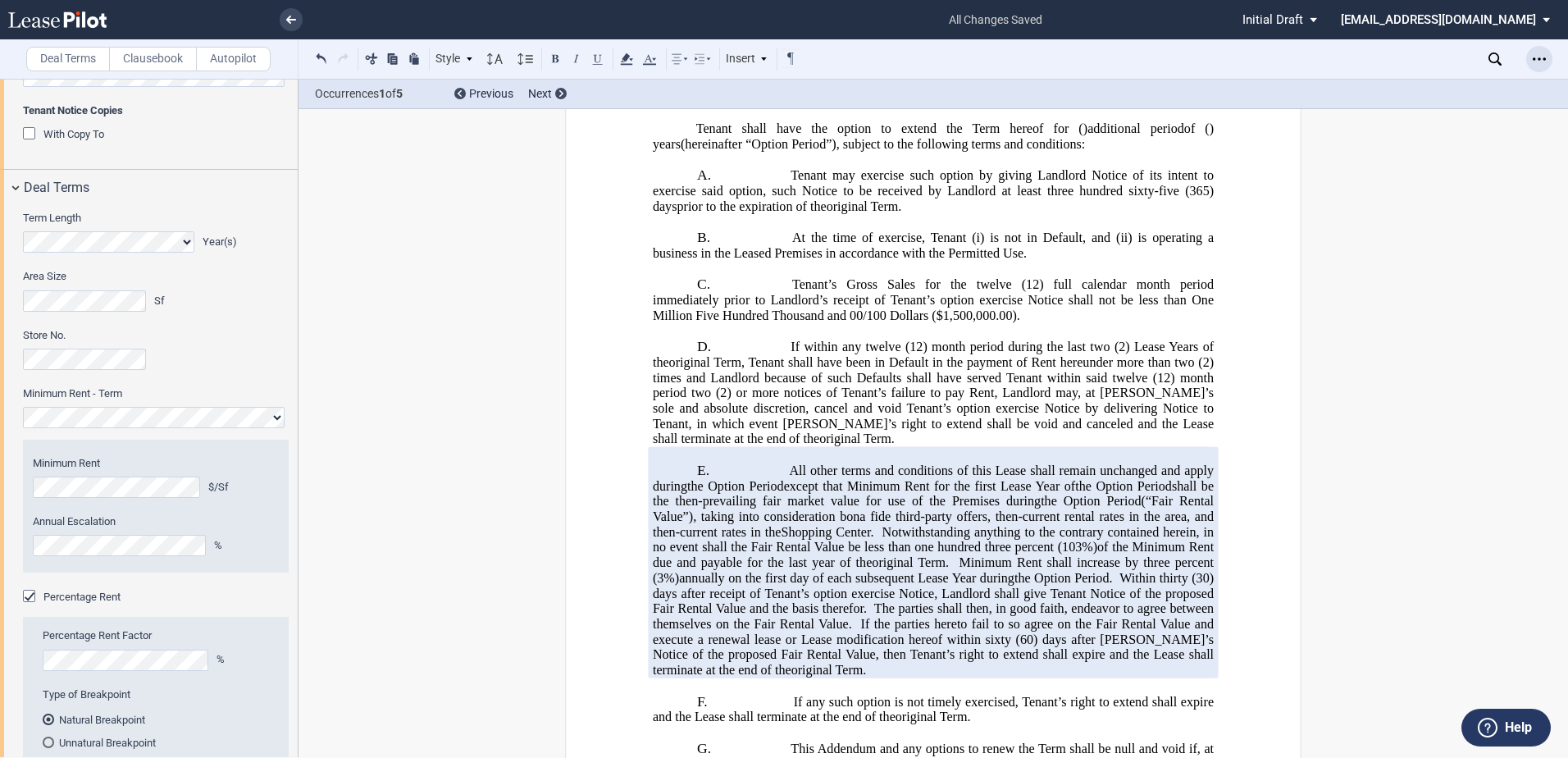
click at [1531, 58] on div "Open Lease options menu" at bounding box center [1540, 60] width 27 height 27
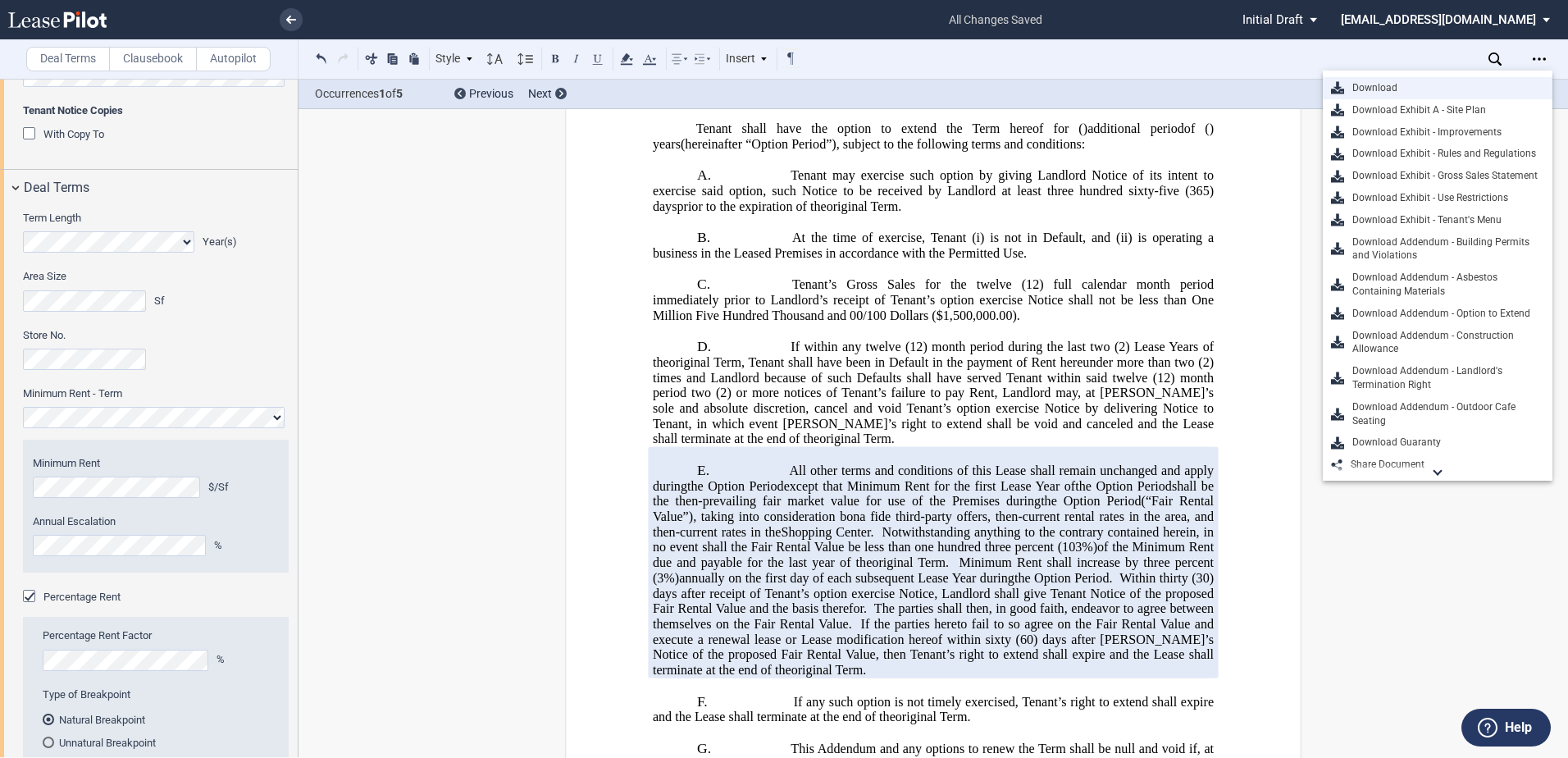
click at [1355, 91] on div "Download" at bounding box center [1444, 88] width 200 height 14
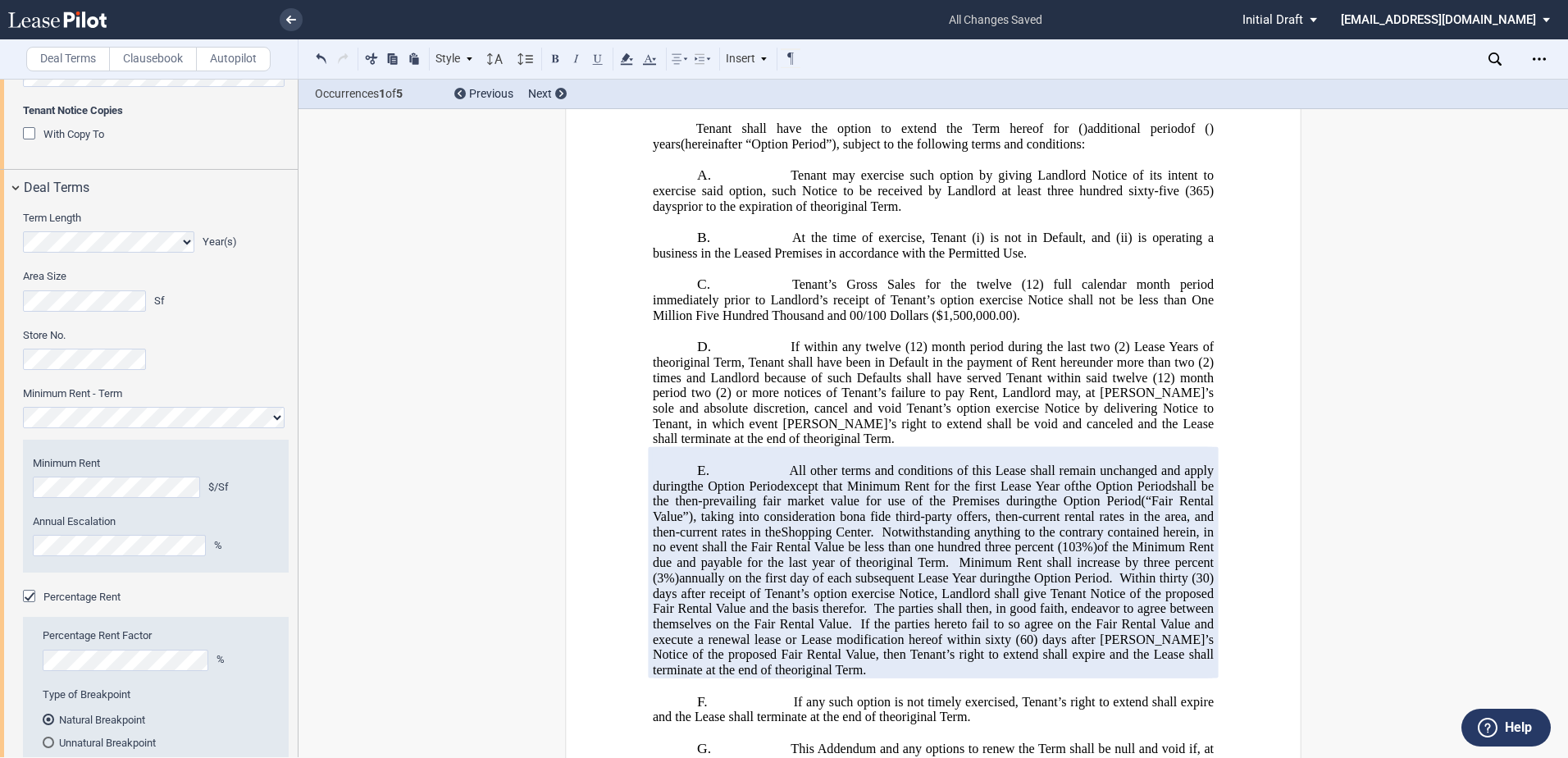
click at [787, 632] on span "(60) days after [PERSON_NAME]’s Notice of the proposed Fair Rental Value, then …" at bounding box center [935, 654] width 564 height 45
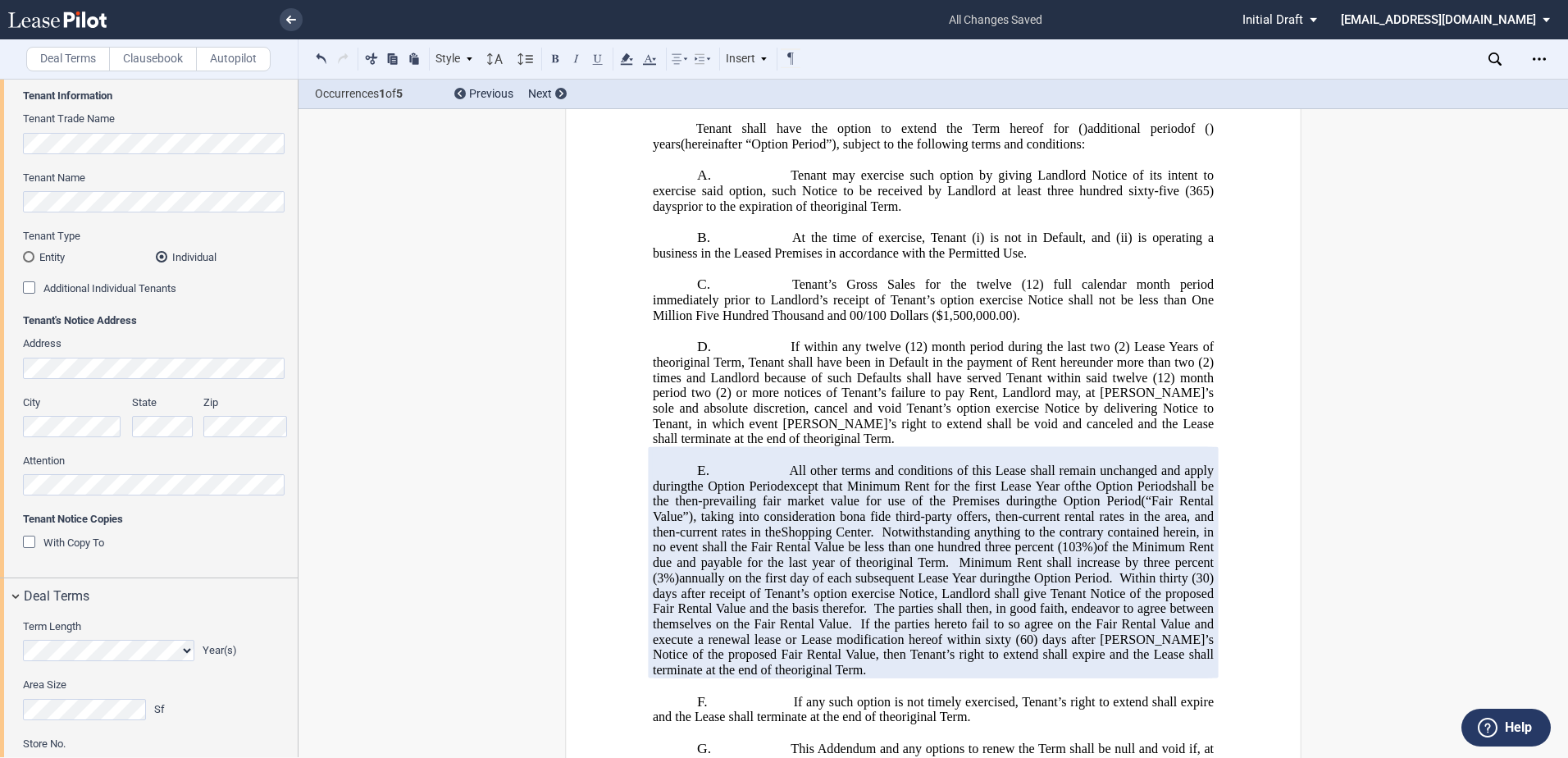
scroll to position [0, 0]
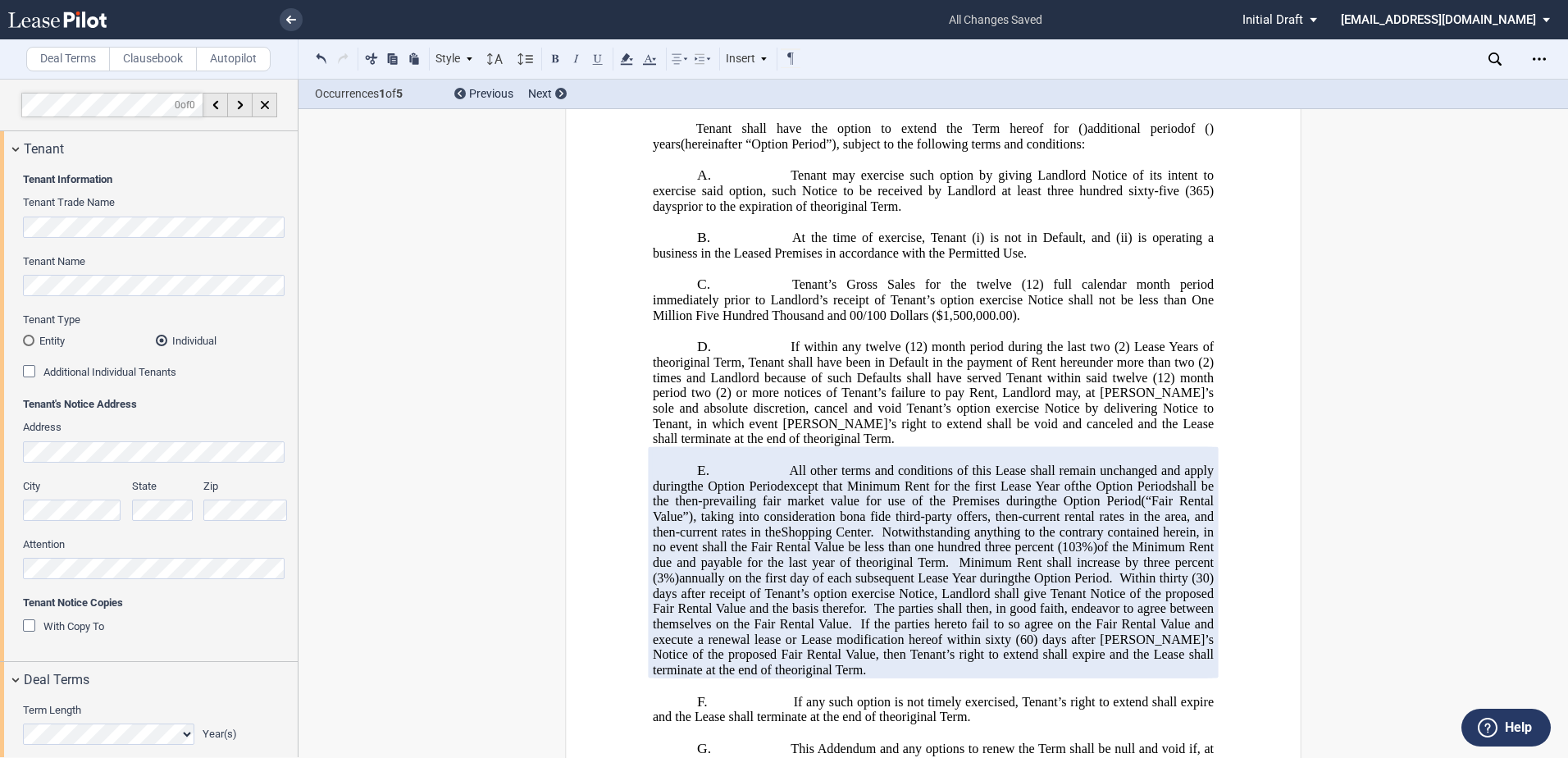
click at [47, 339] on md-radio-button "Entity" at bounding box center [90, 340] width 133 height 15
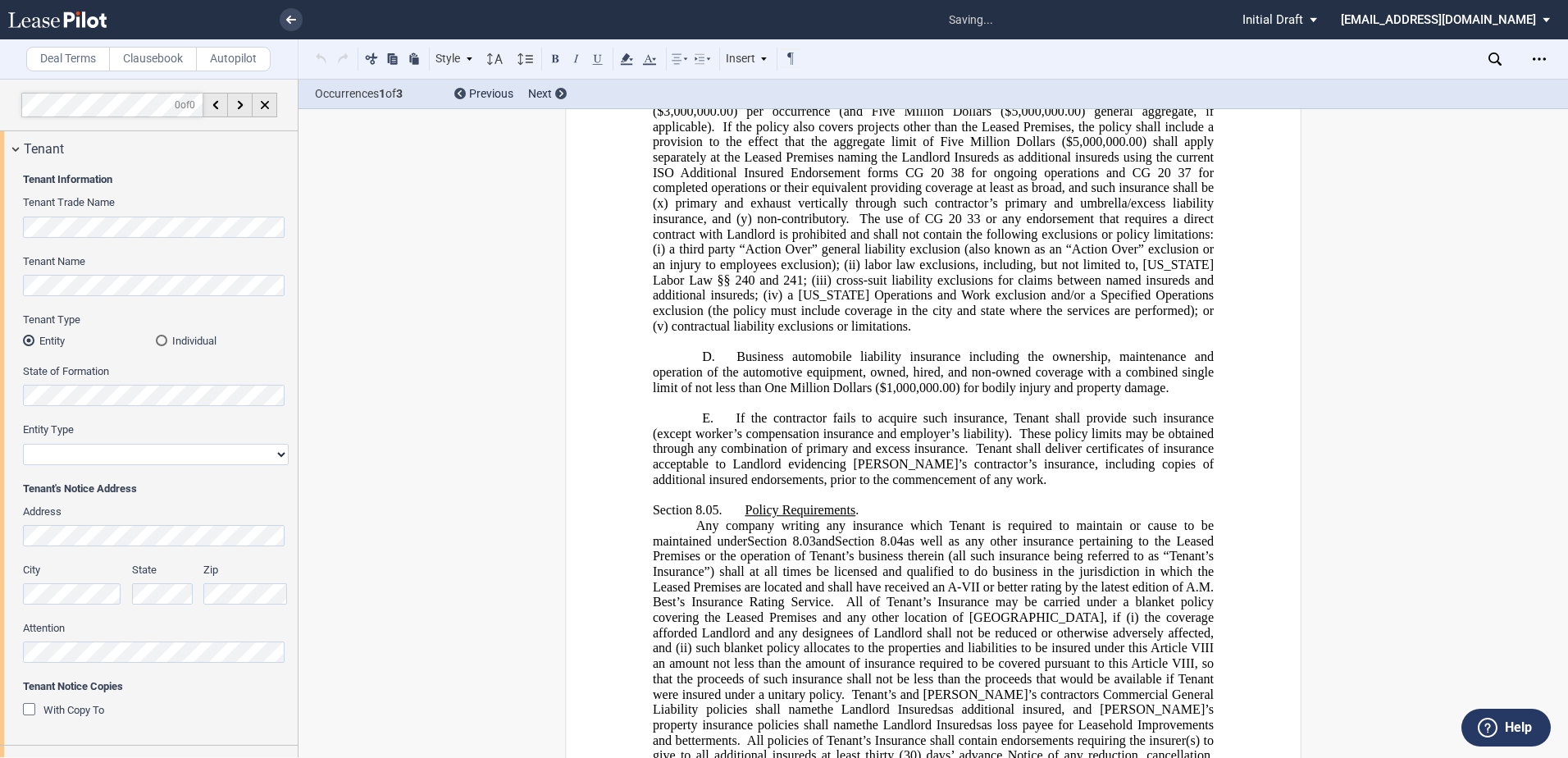
scroll to position [225, 0]
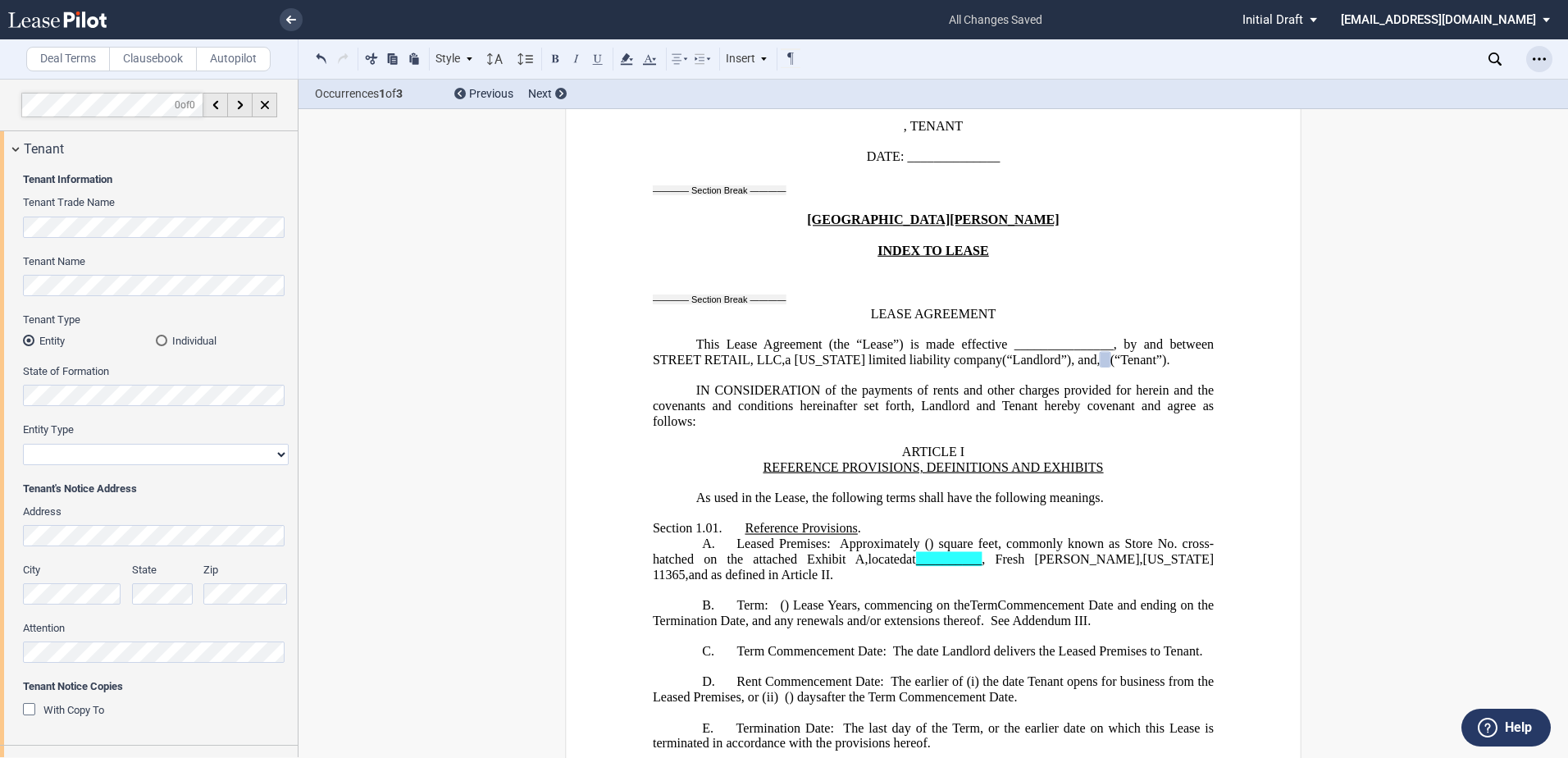
click at [1531, 58] on div "Open Lease options menu" at bounding box center [1540, 60] width 27 height 27
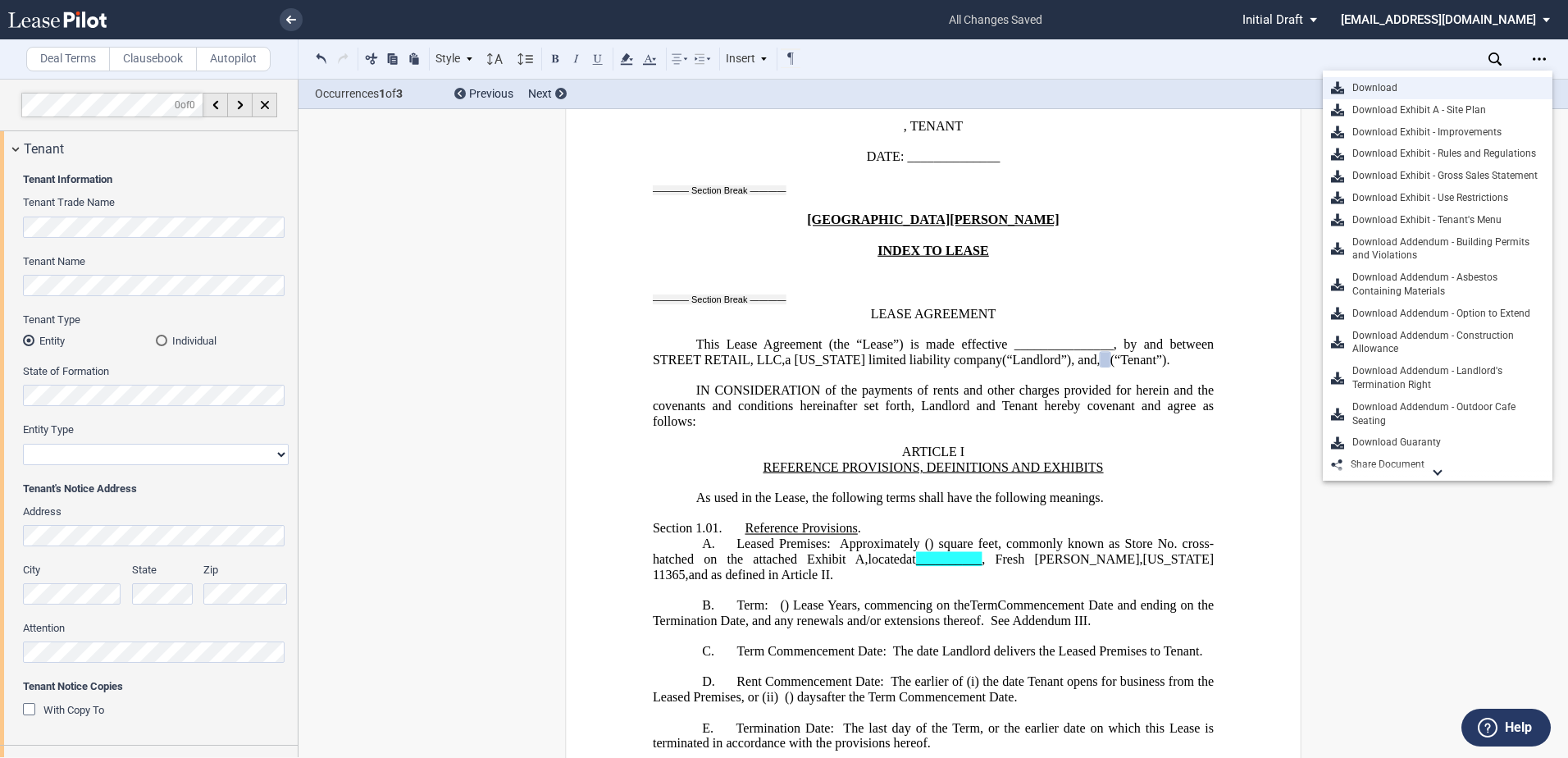
click at [1373, 82] on div "Download" at bounding box center [1444, 88] width 200 height 14
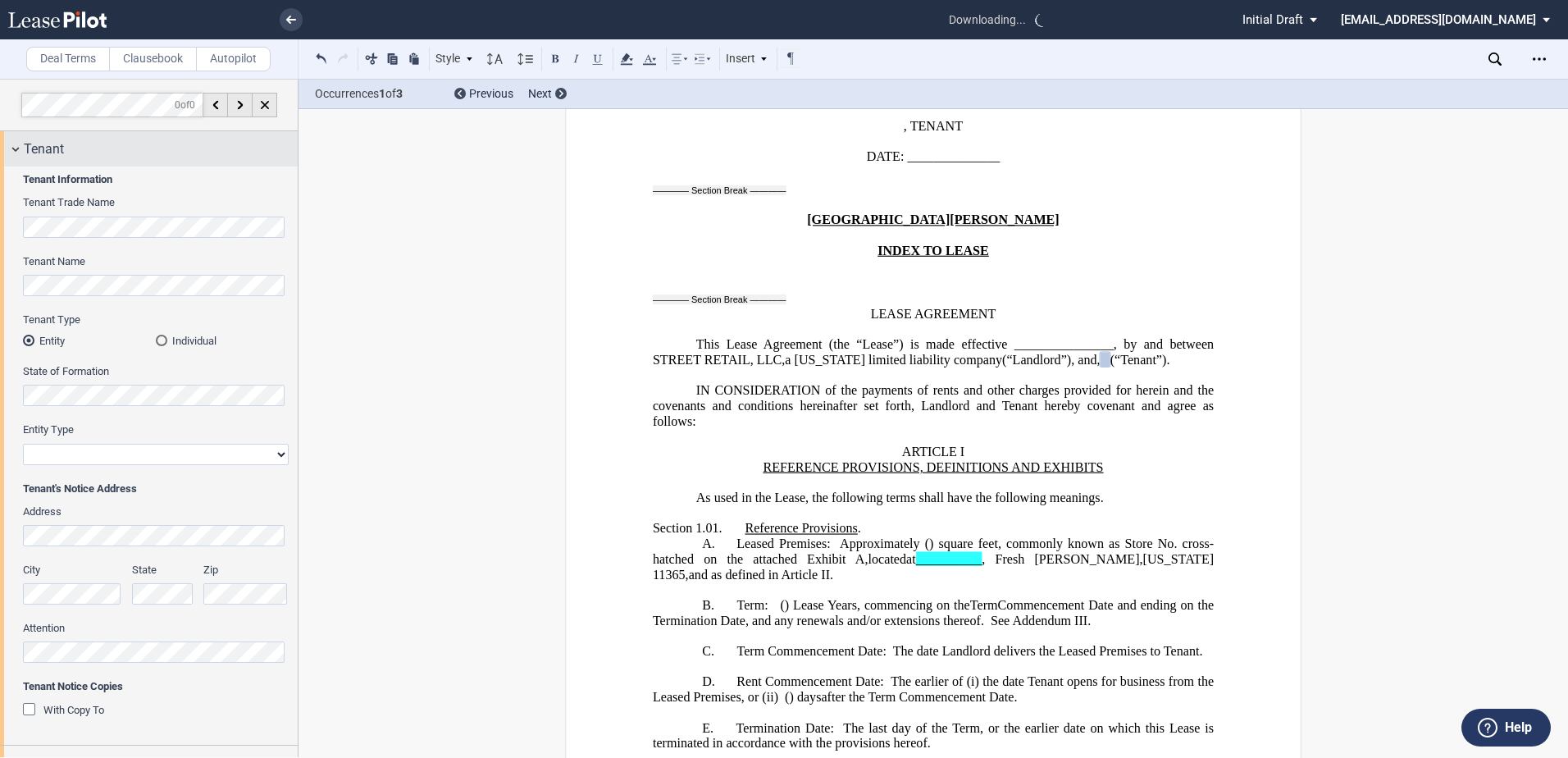
drag, startPoint x: 729, startPoint y: 429, endPoint x: 261, endPoint y: 165, distance: 537.3
click at [729, 429] on p "IN CONSIDERATION of the payments of rents and other charges provided for herein…" at bounding box center [934, 406] width 561 height 46
